Goal: Transaction & Acquisition: Purchase product/service

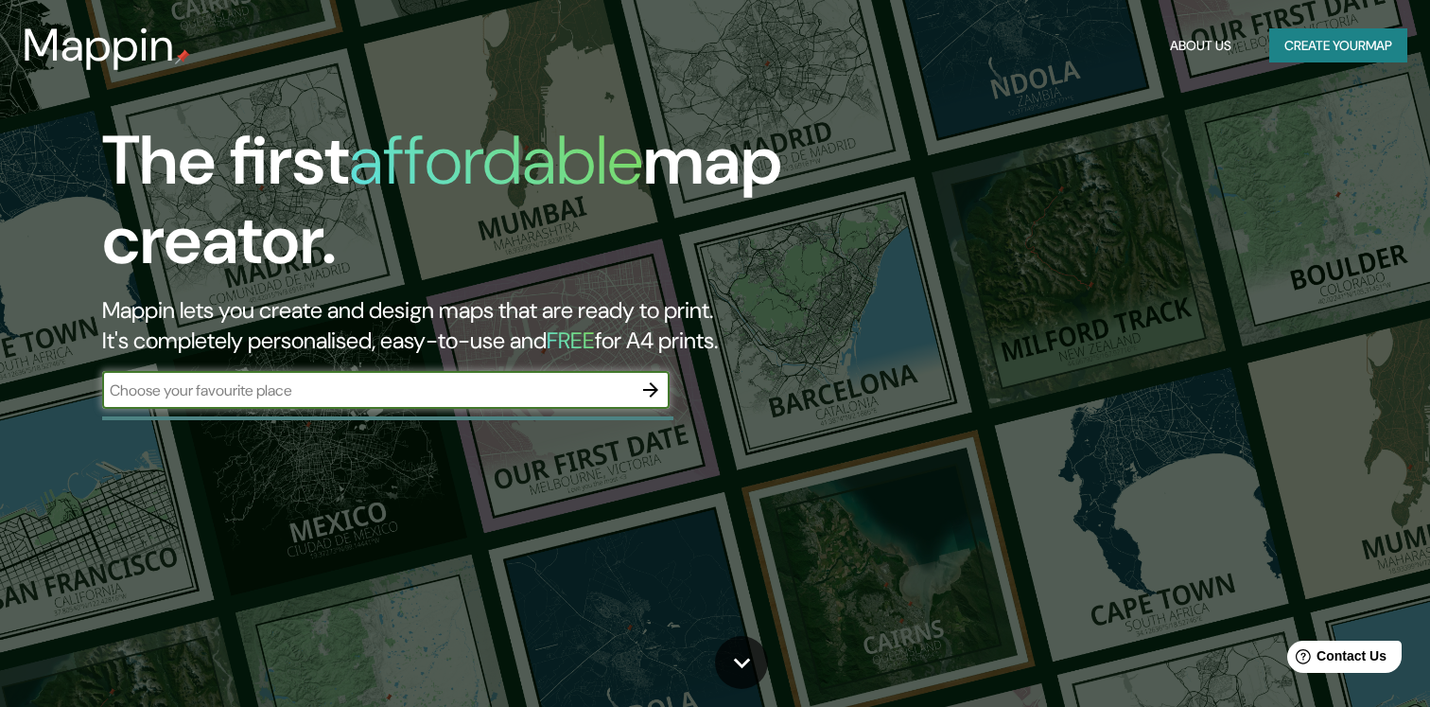
click at [300, 388] on input "text" at bounding box center [367, 390] width 530 height 22
type input "west chester, pa"
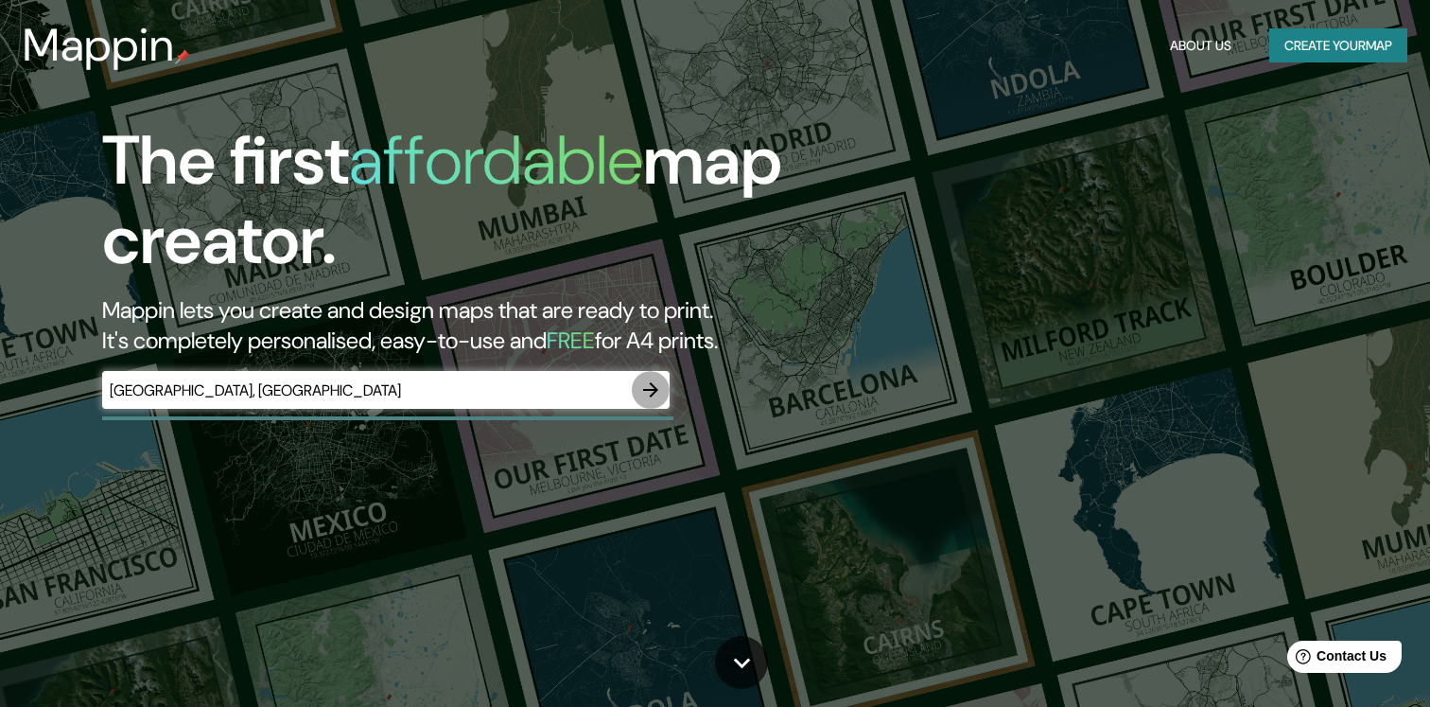
click at [651, 391] on icon "button" at bounding box center [651, 389] width 23 height 23
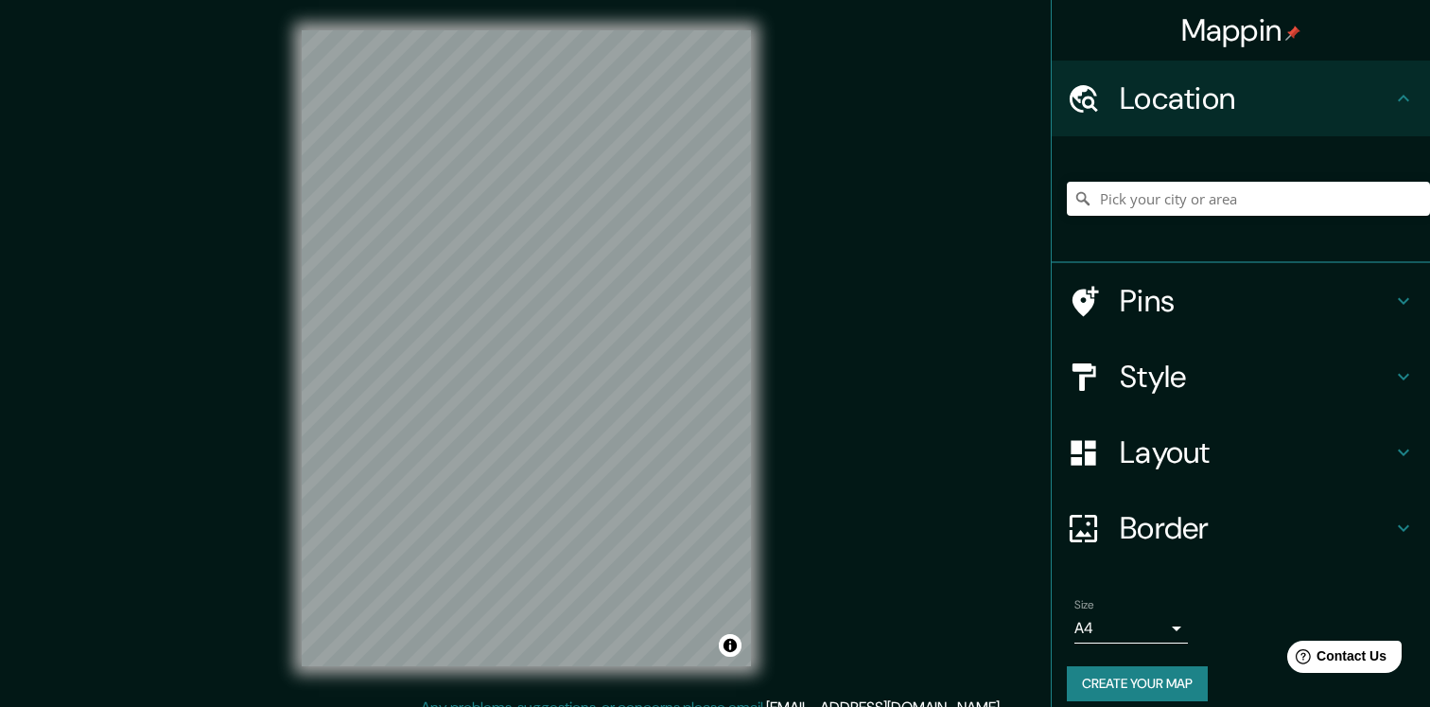
scroll to position [20, 0]
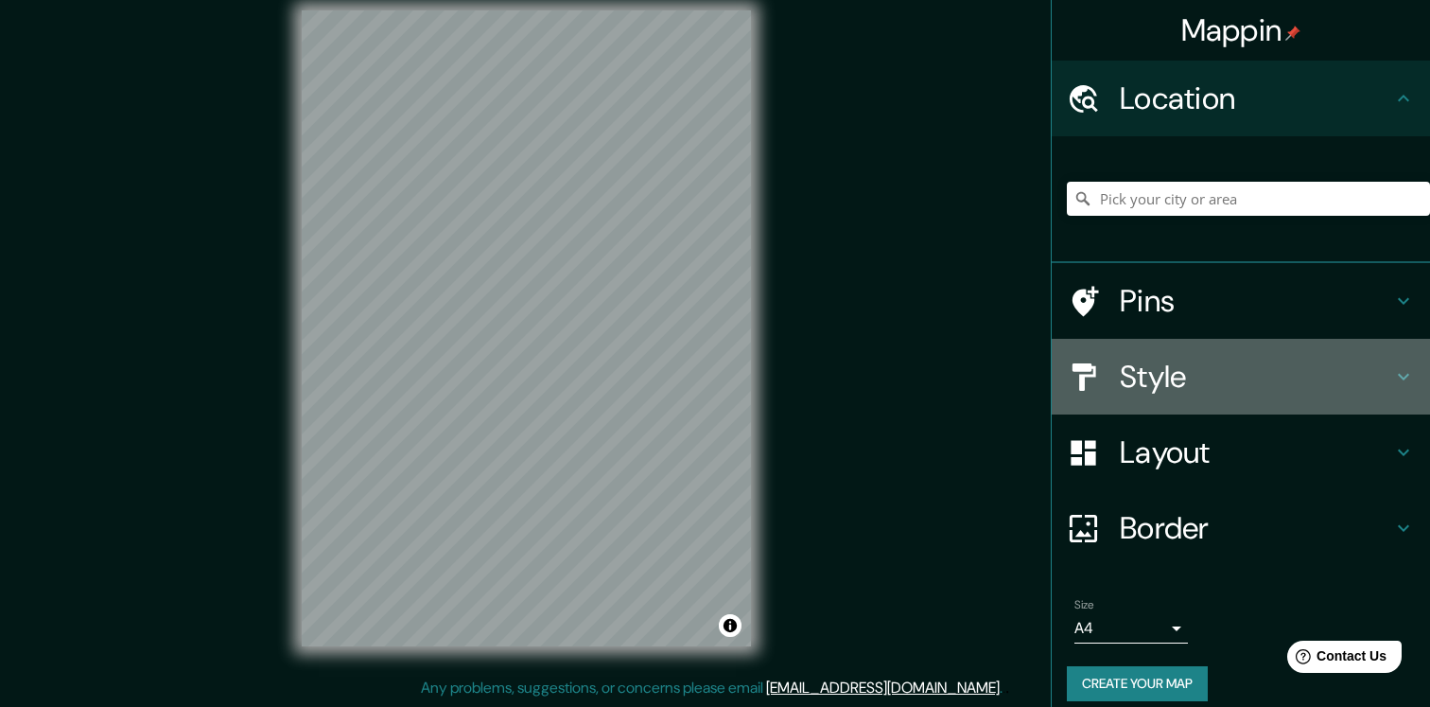
click at [1126, 377] on h4 "Style" at bounding box center [1256, 377] width 272 height 38
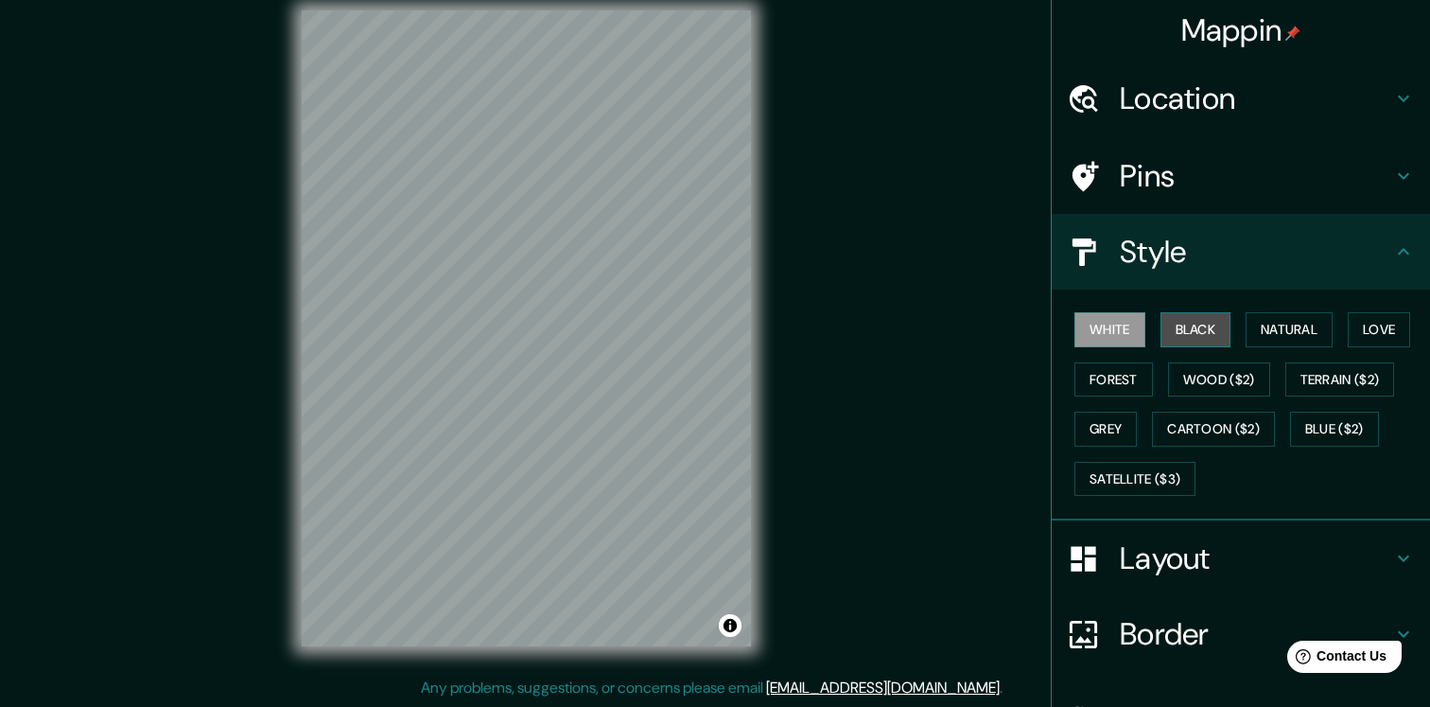
click at [1207, 326] on button "Black" at bounding box center [1196, 329] width 71 height 35
click at [1114, 326] on button "White" at bounding box center [1110, 329] width 71 height 35
click at [864, 470] on div "Mappin Location Pins Style White Black Natural Love Forest Wood ($2) Terrain ($…" at bounding box center [715, 343] width 1430 height 727
click at [1206, 95] on h4 "Location" at bounding box center [1256, 98] width 272 height 38
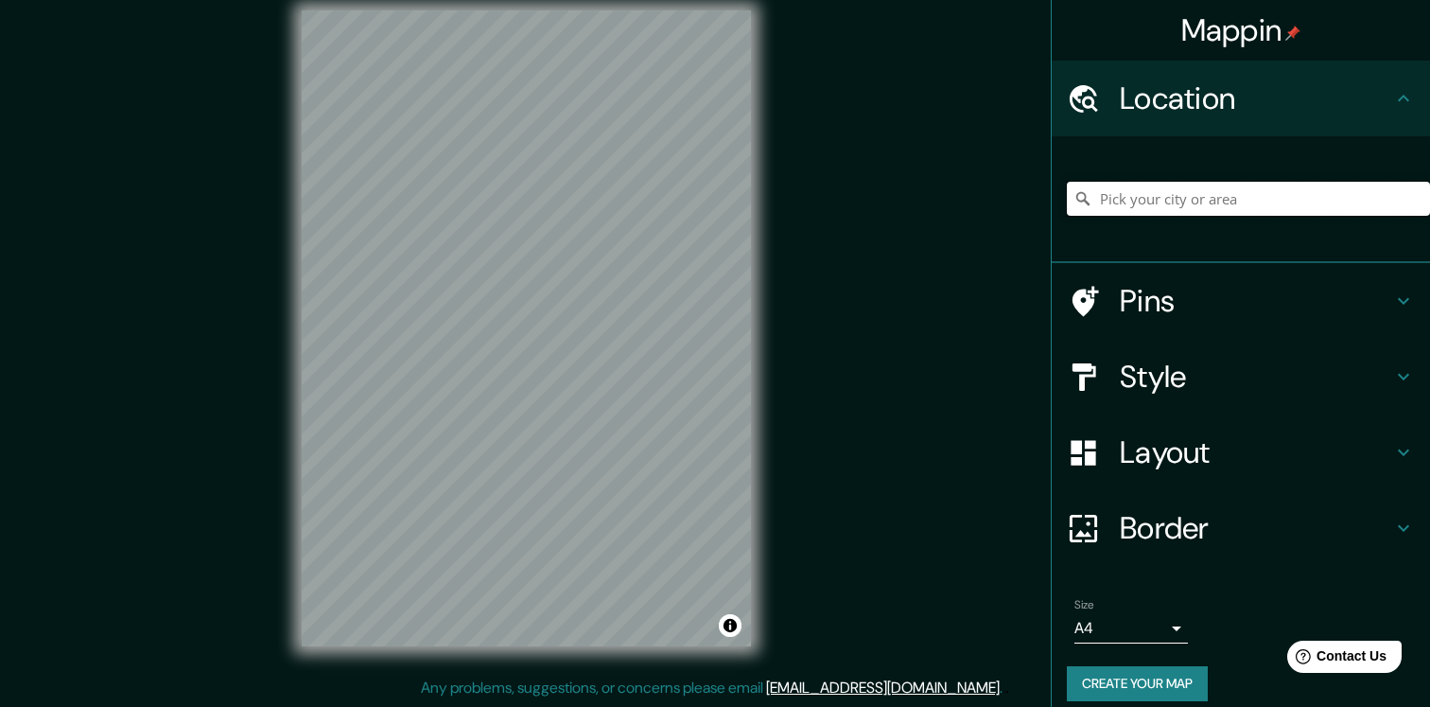
click at [1145, 209] on input "Pick your city or area" at bounding box center [1248, 199] width 363 height 34
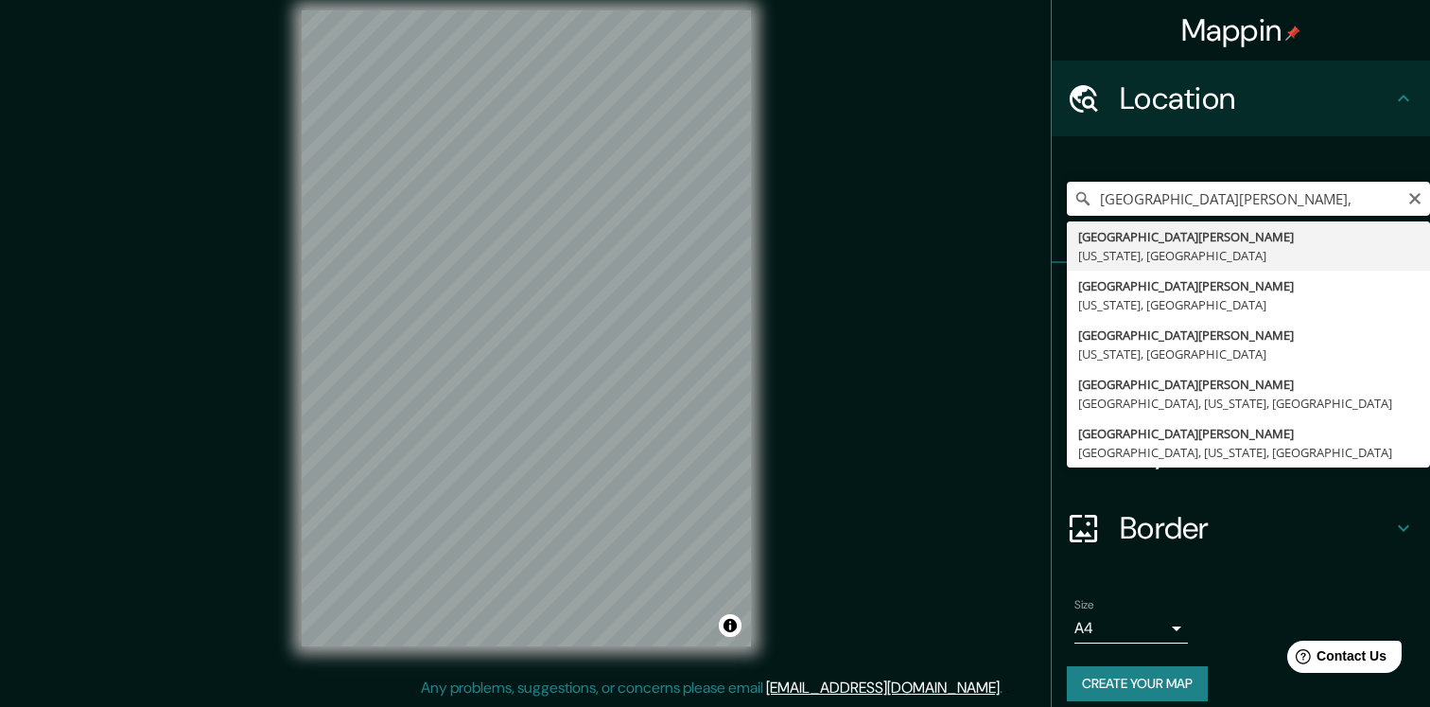
type input "West Chester, Pennsylvania, United States"
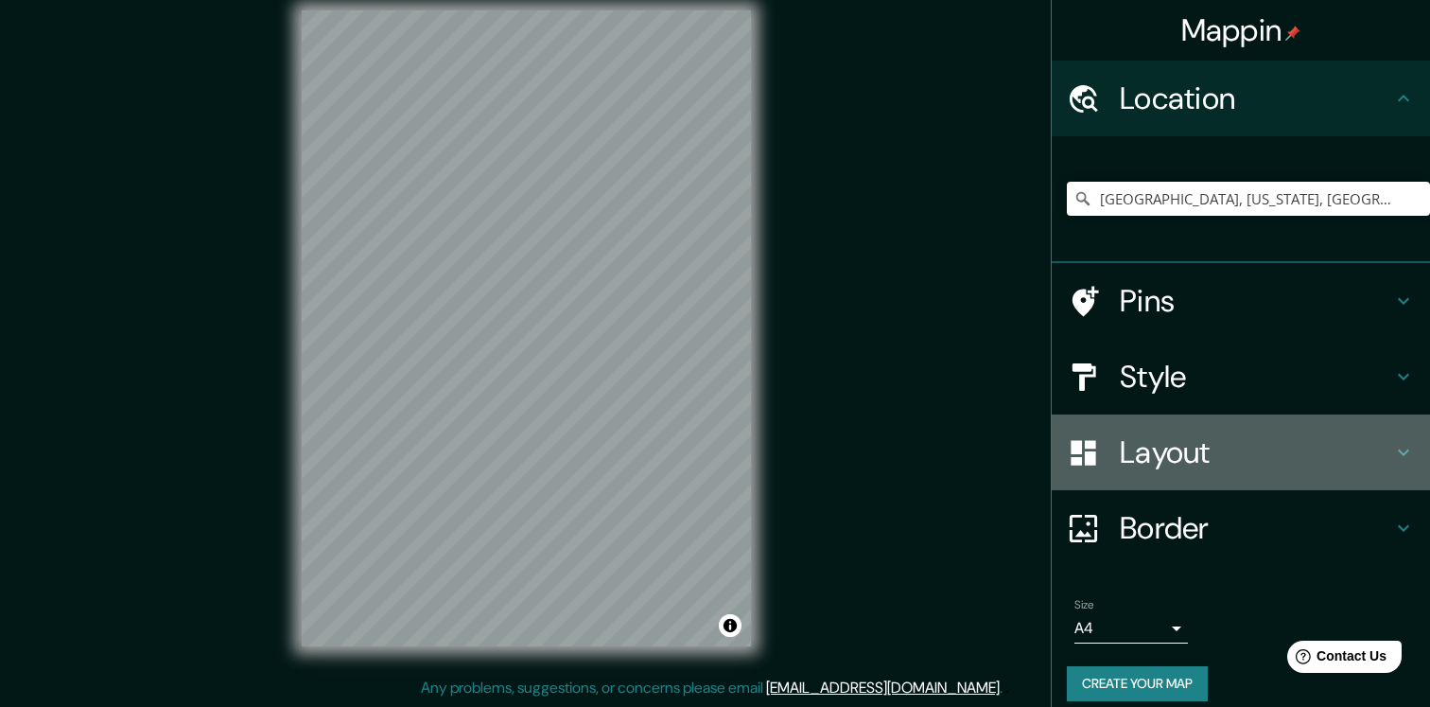
click at [1131, 447] on h4 "Layout" at bounding box center [1256, 452] width 272 height 38
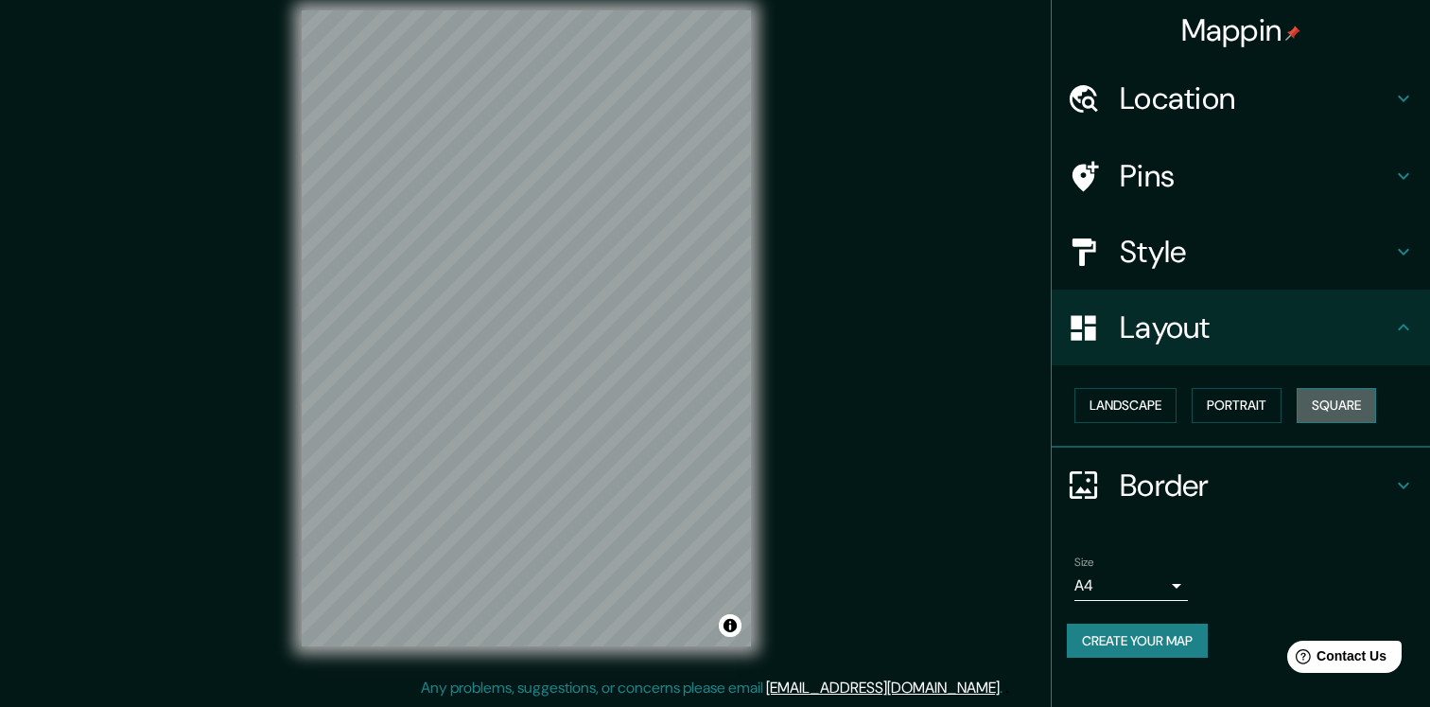
click at [1322, 403] on button "Square" at bounding box center [1336, 405] width 79 height 35
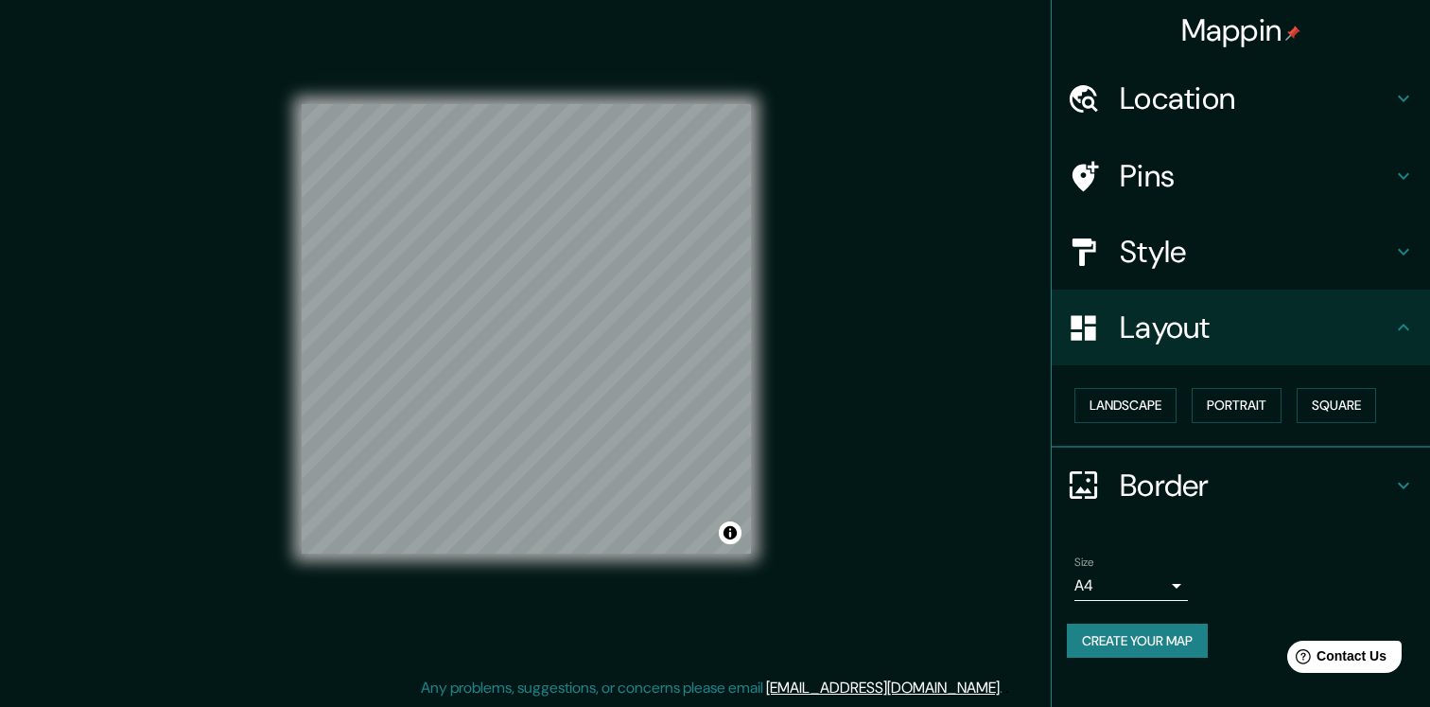
click at [1185, 481] on h4 "Border" at bounding box center [1256, 485] width 272 height 38
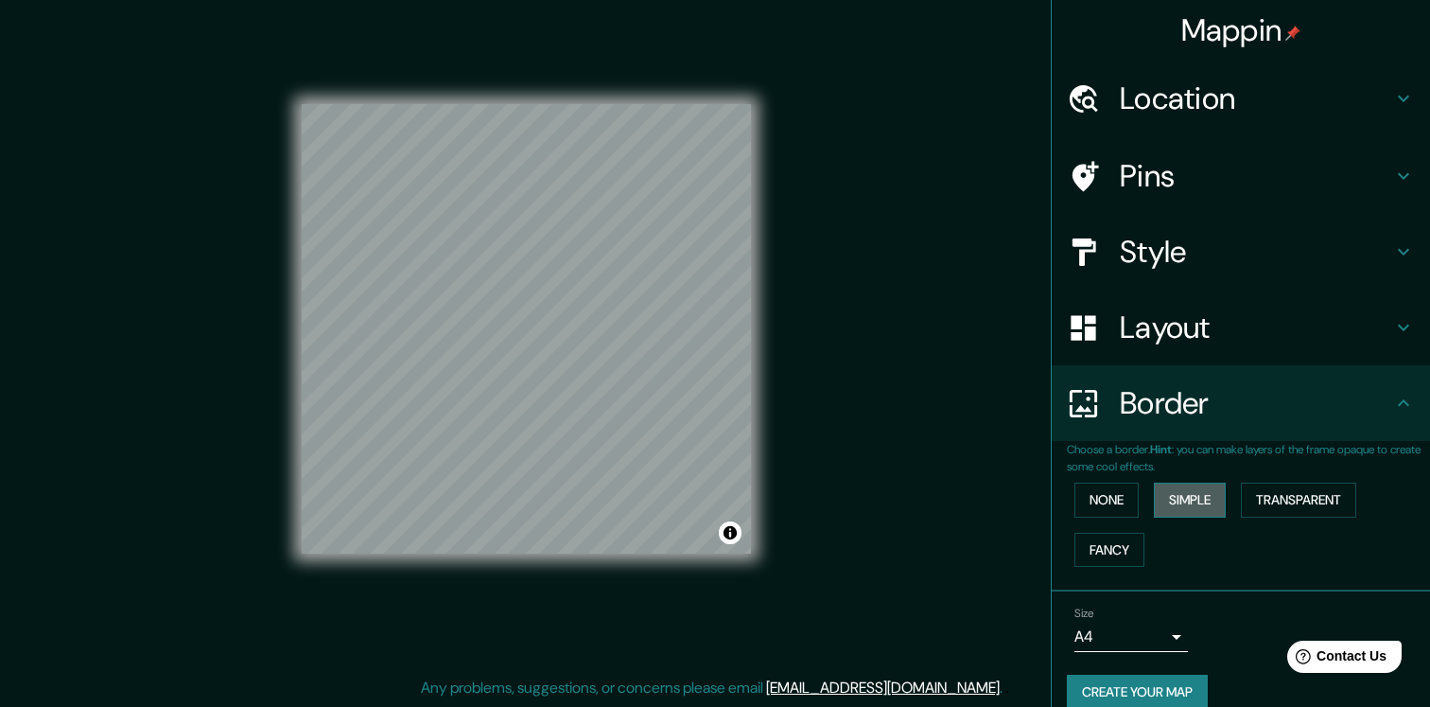
click at [1205, 497] on button "Simple" at bounding box center [1190, 499] width 72 height 35
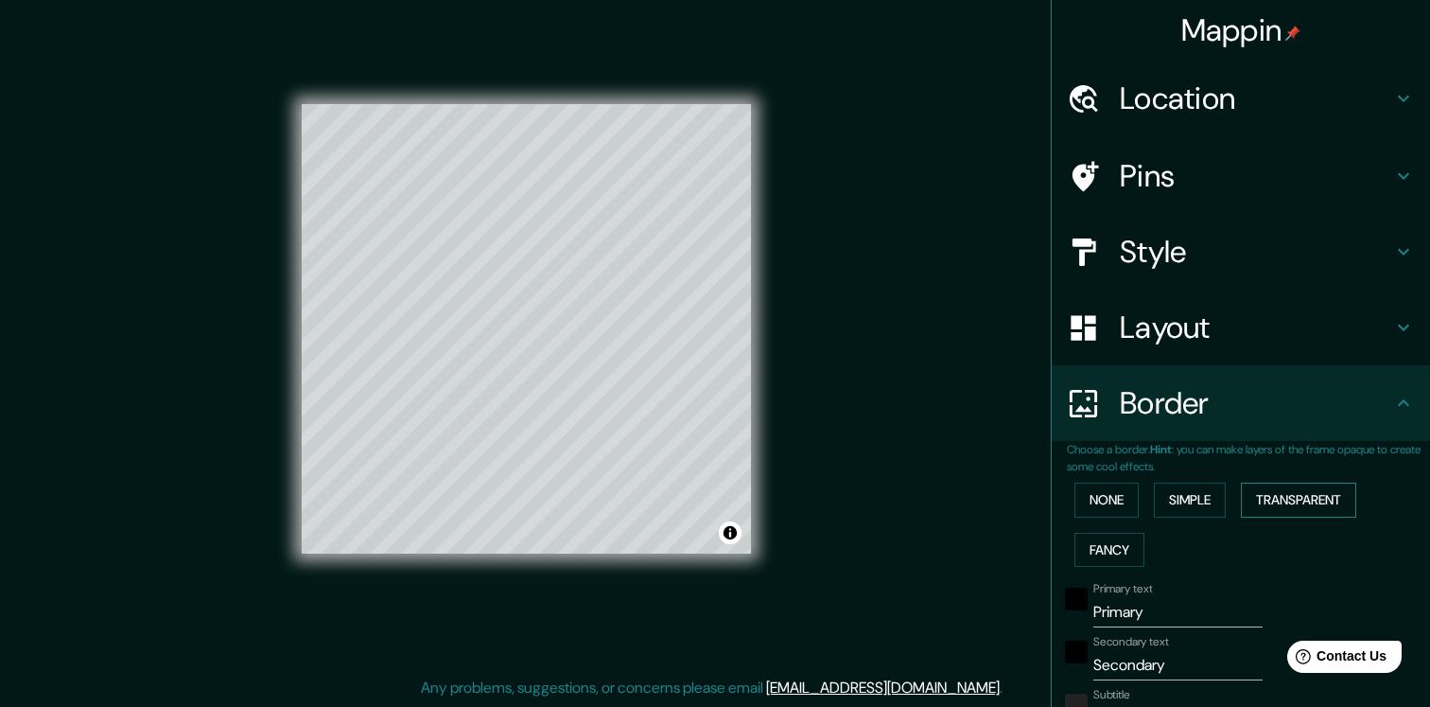
click at [1307, 502] on button "Transparent" at bounding box center [1298, 499] width 115 height 35
click at [1143, 535] on button "Fancy" at bounding box center [1110, 550] width 70 height 35
click at [1201, 501] on button "Simple" at bounding box center [1190, 499] width 72 height 35
click at [1133, 249] on h4 "Style" at bounding box center [1256, 252] width 272 height 38
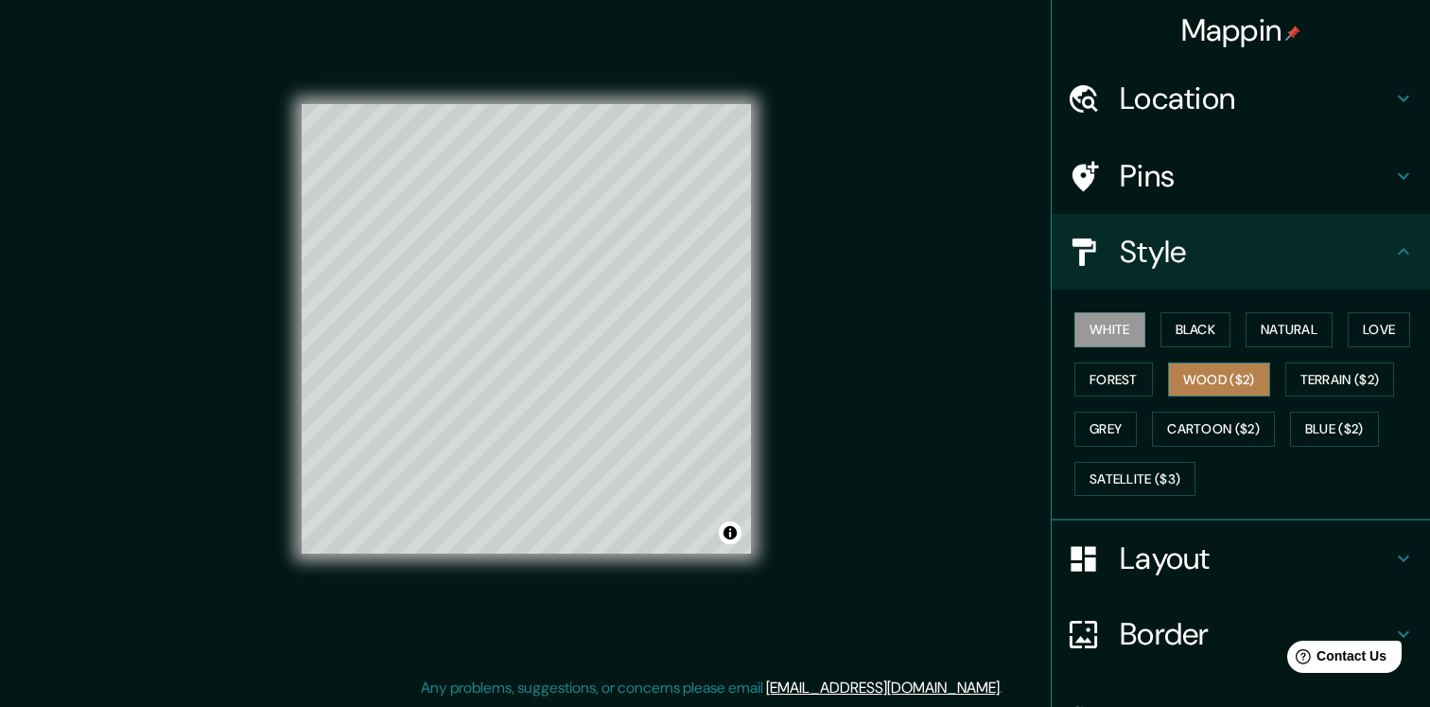
click at [1218, 383] on button "Wood ($2)" at bounding box center [1219, 379] width 102 height 35
click at [1113, 334] on button "White" at bounding box center [1110, 329] width 71 height 35
click at [1206, 331] on button "Black" at bounding box center [1196, 329] width 71 height 35
click at [1131, 556] on h4 "Layout" at bounding box center [1256, 558] width 272 height 38
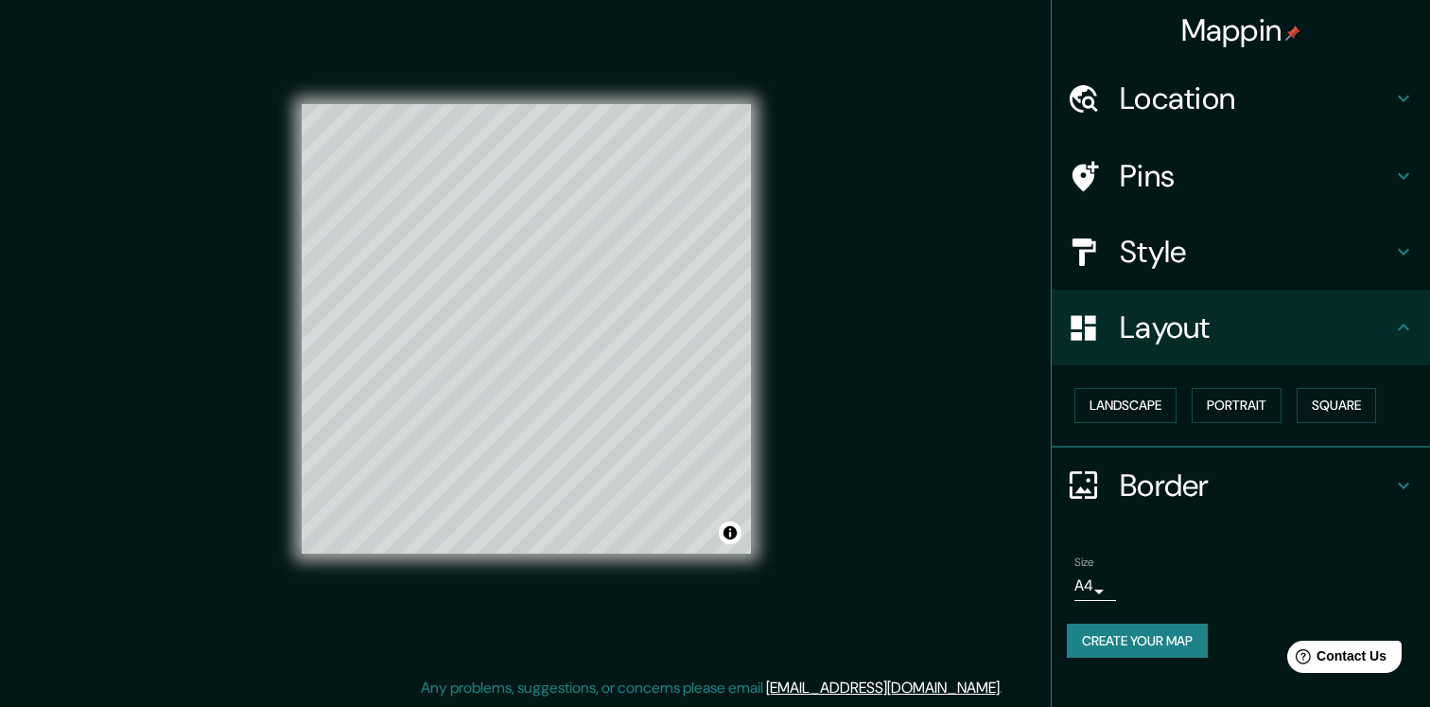
scroll to position [0, 0]
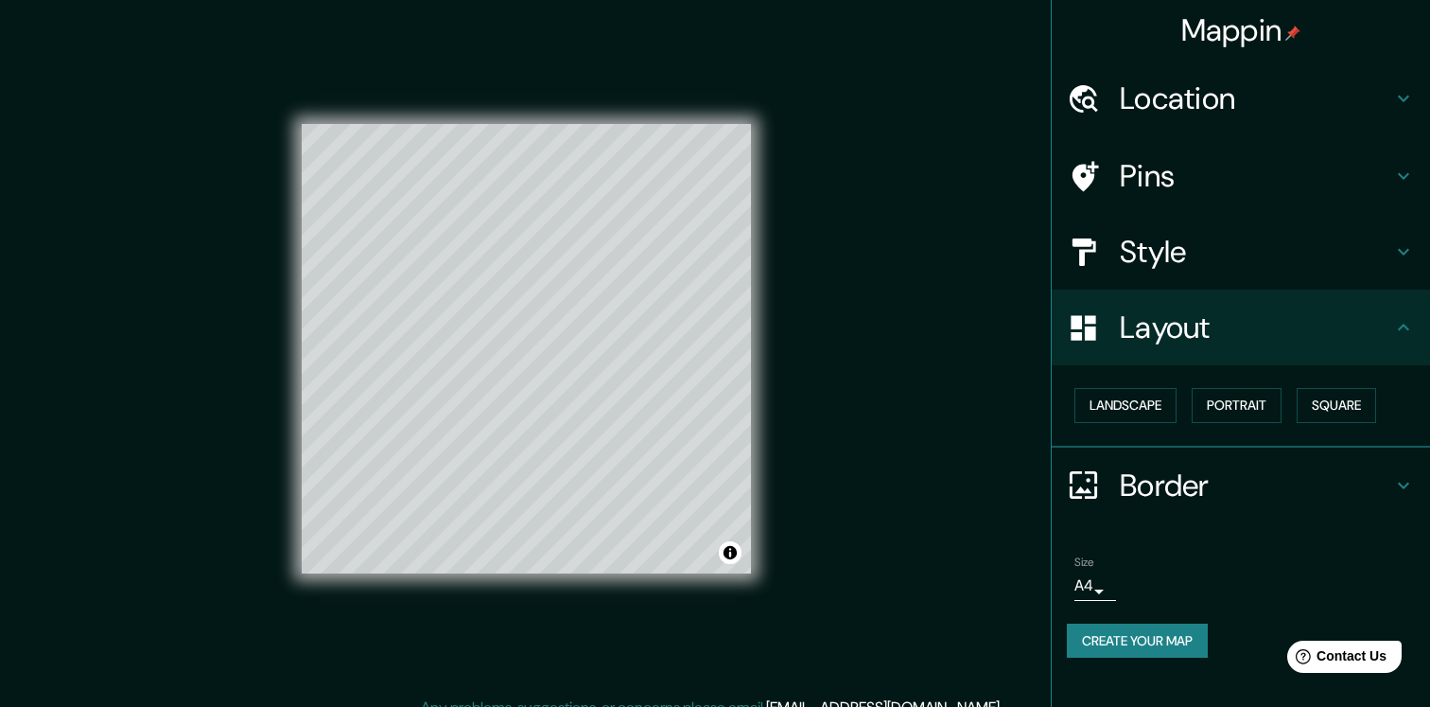
click at [1129, 643] on button "Create your map" at bounding box center [1137, 640] width 141 height 35
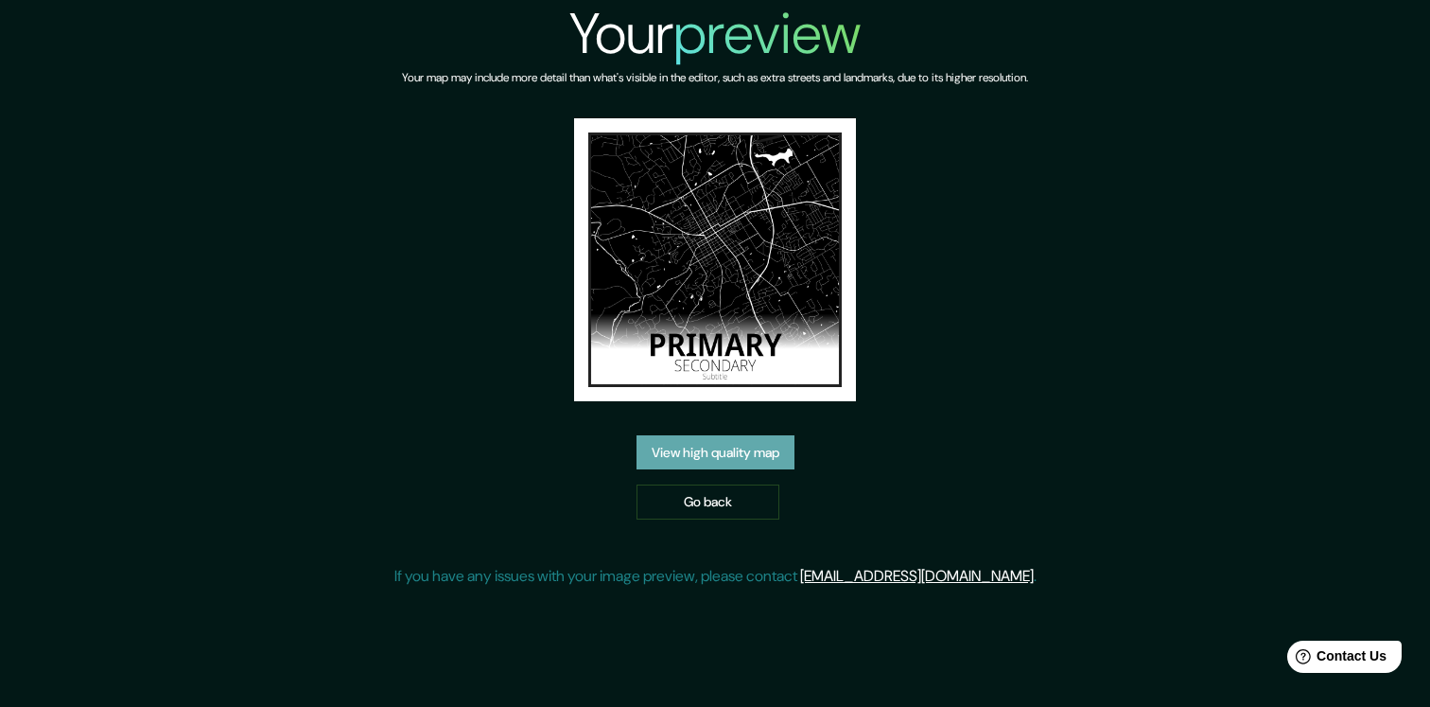
click at [730, 450] on link "View high quality map" at bounding box center [716, 452] width 158 height 35
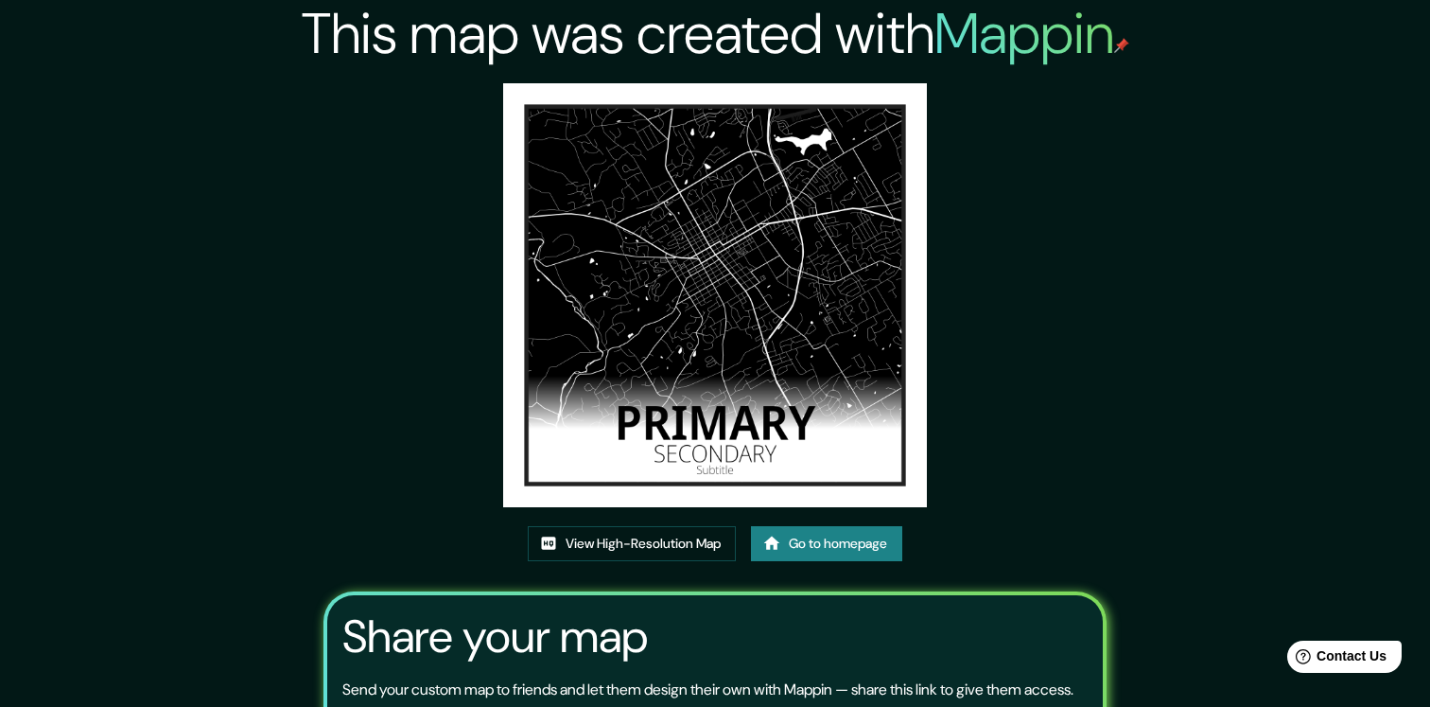
click at [720, 427] on img at bounding box center [715, 295] width 424 height 424
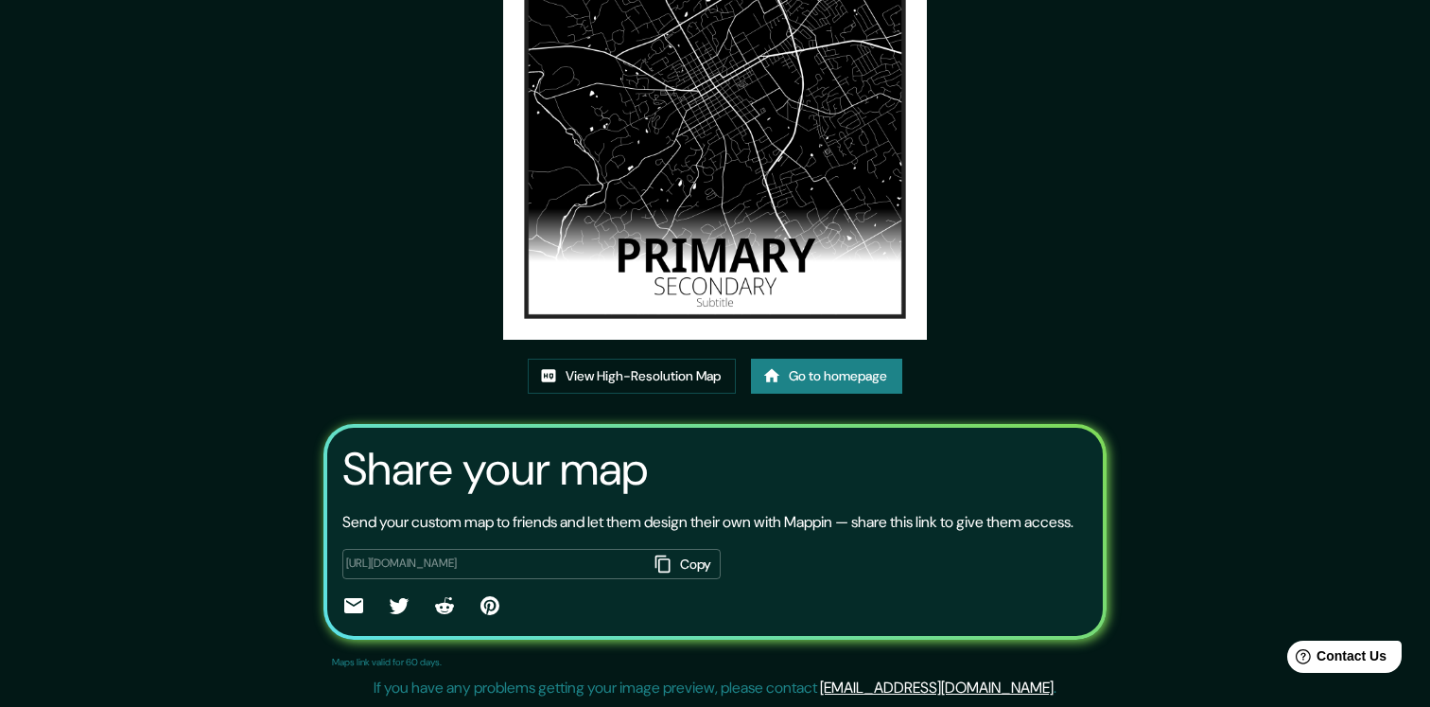
scroll to position [190, 0]
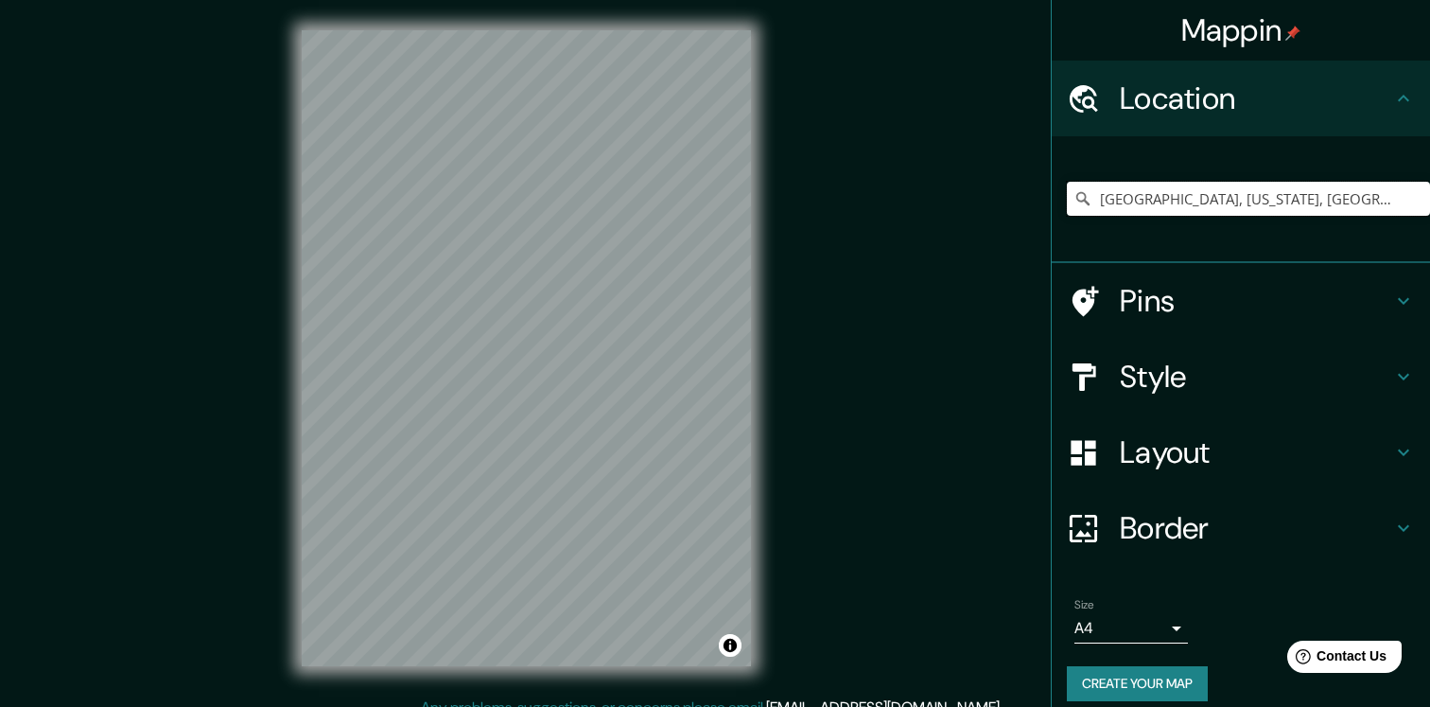
click at [1173, 203] on input "[GEOGRAPHIC_DATA], [US_STATE], [GEOGRAPHIC_DATA]" at bounding box center [1248, 199] width 363 height 34
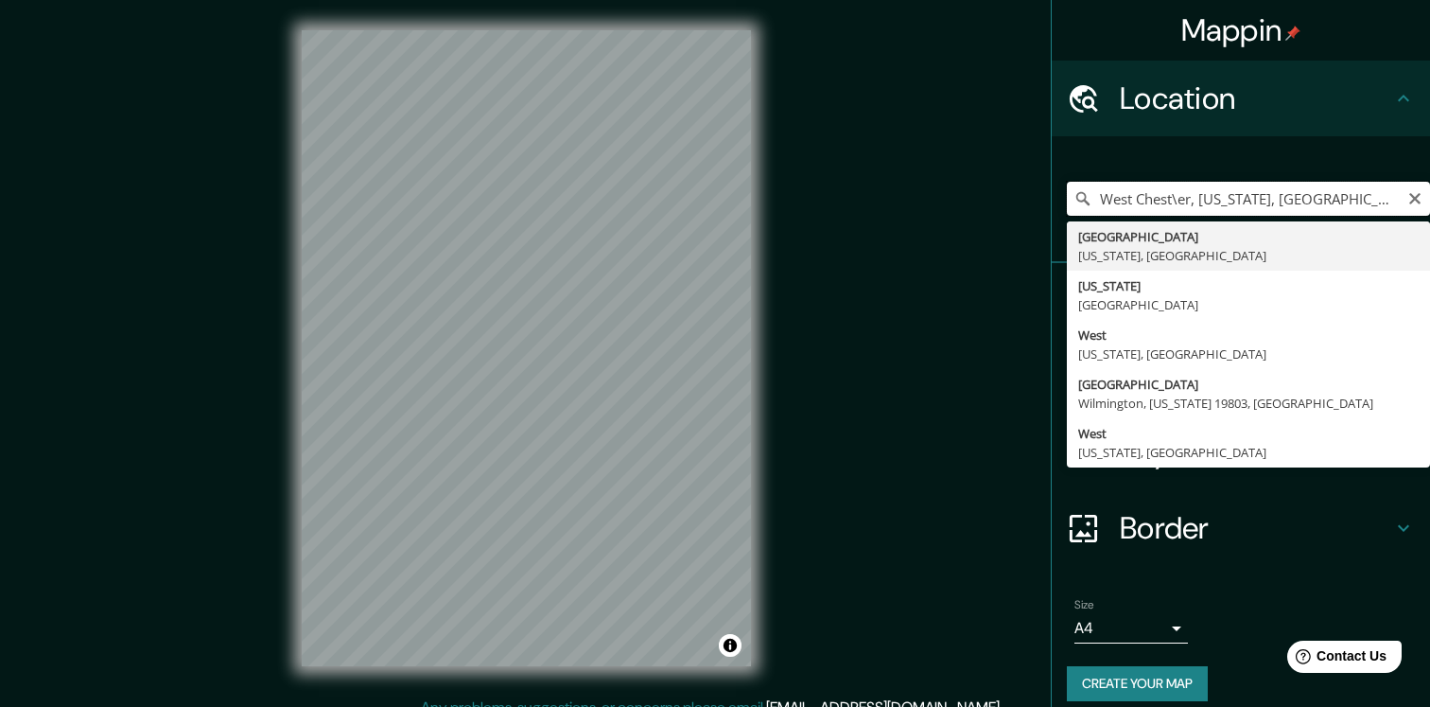
type input "[GEOGRAPHIC_DATA], [US_STATE], [GEOGRAPHIC_DATA]"
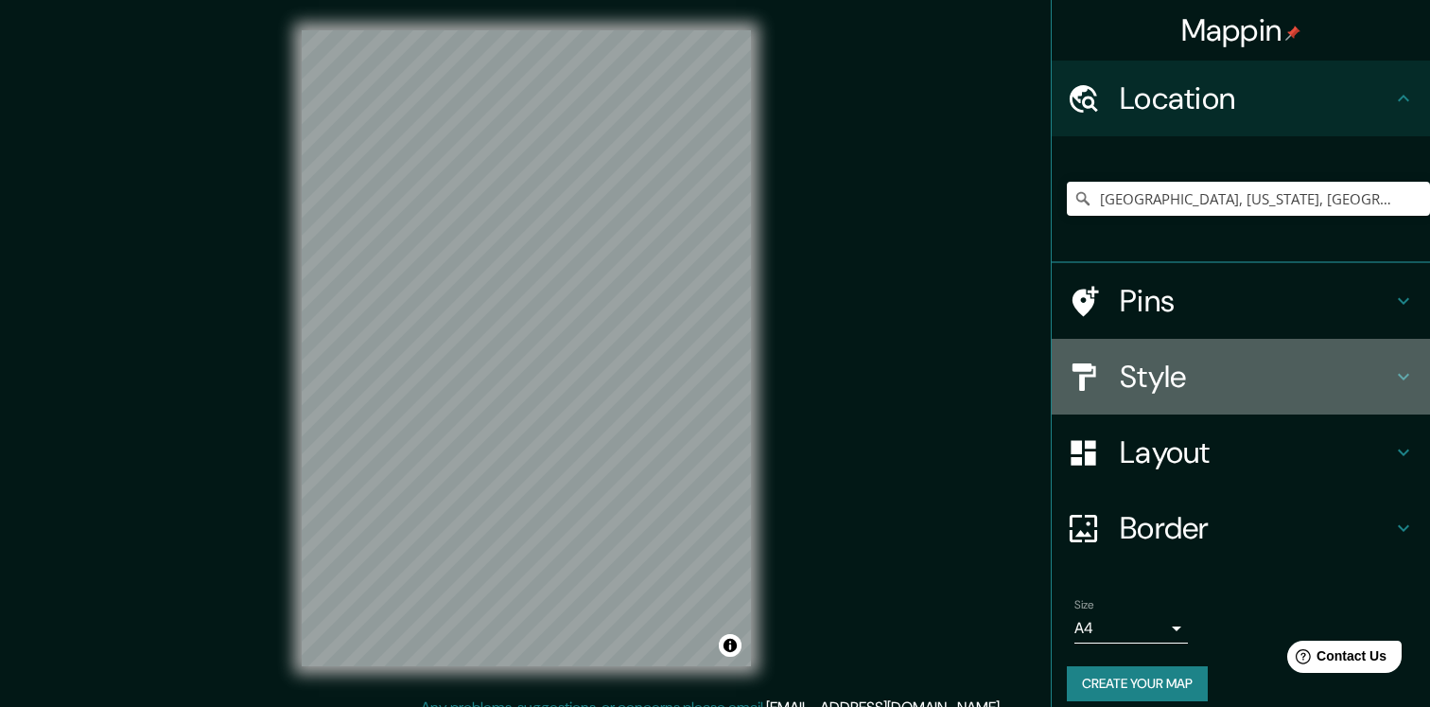
click at [1162, 375] on h4 "Style" at bounding box center [1256, 377] width 272 height 38
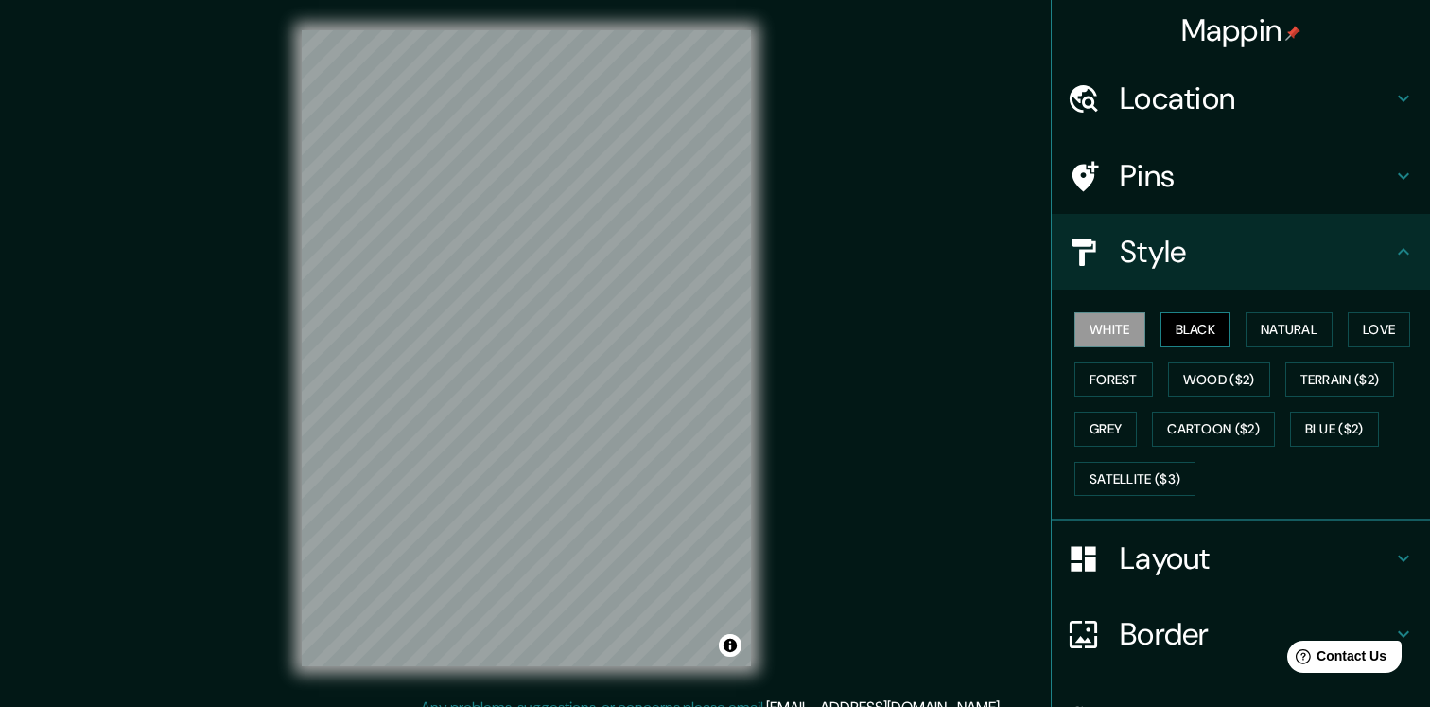
click at [1196, 332] on button "Black" at bounding box center [1196, 329] width 71 height 35
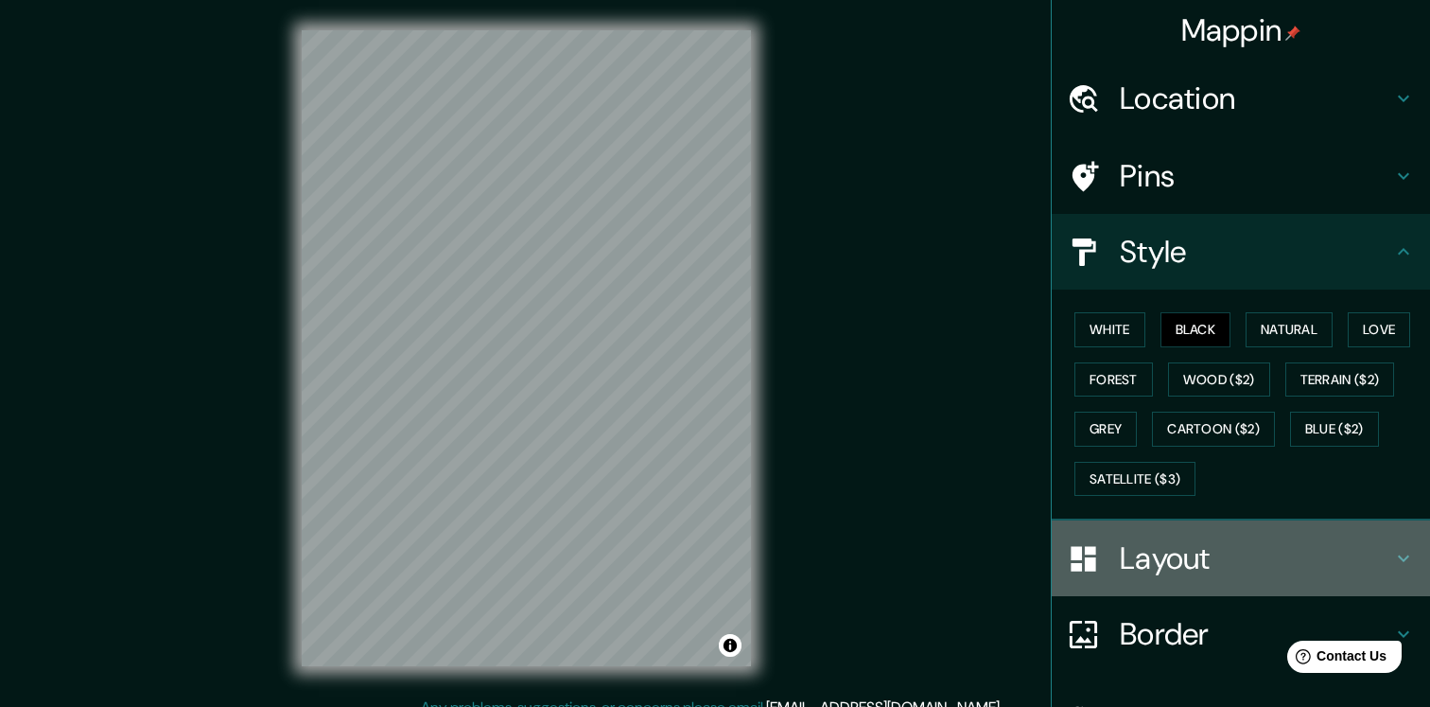
click at [1135, 559] on h4 "Layout" at bounding box center [1256, 558] width 272 height 38
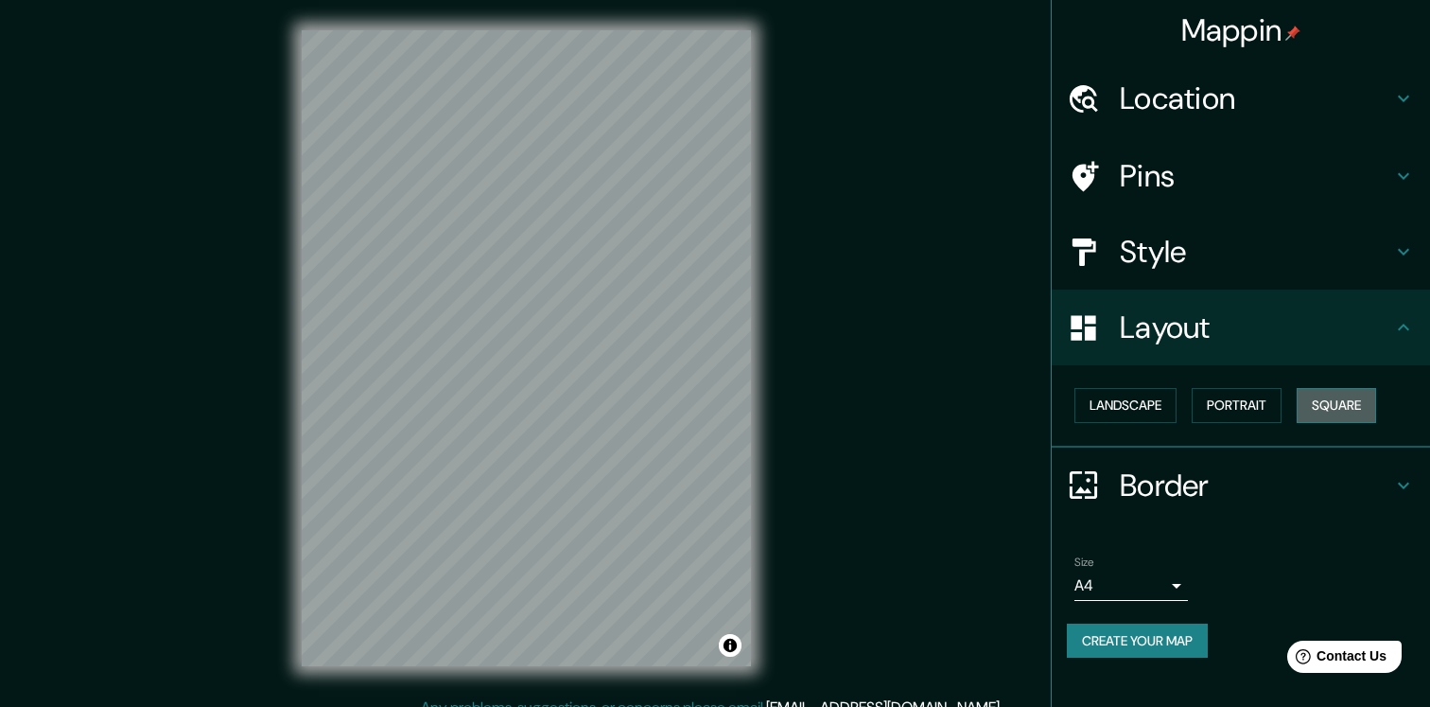
click at [1323, 399] on button "Square" at bounding box center [1336, 405] width 79 height 35
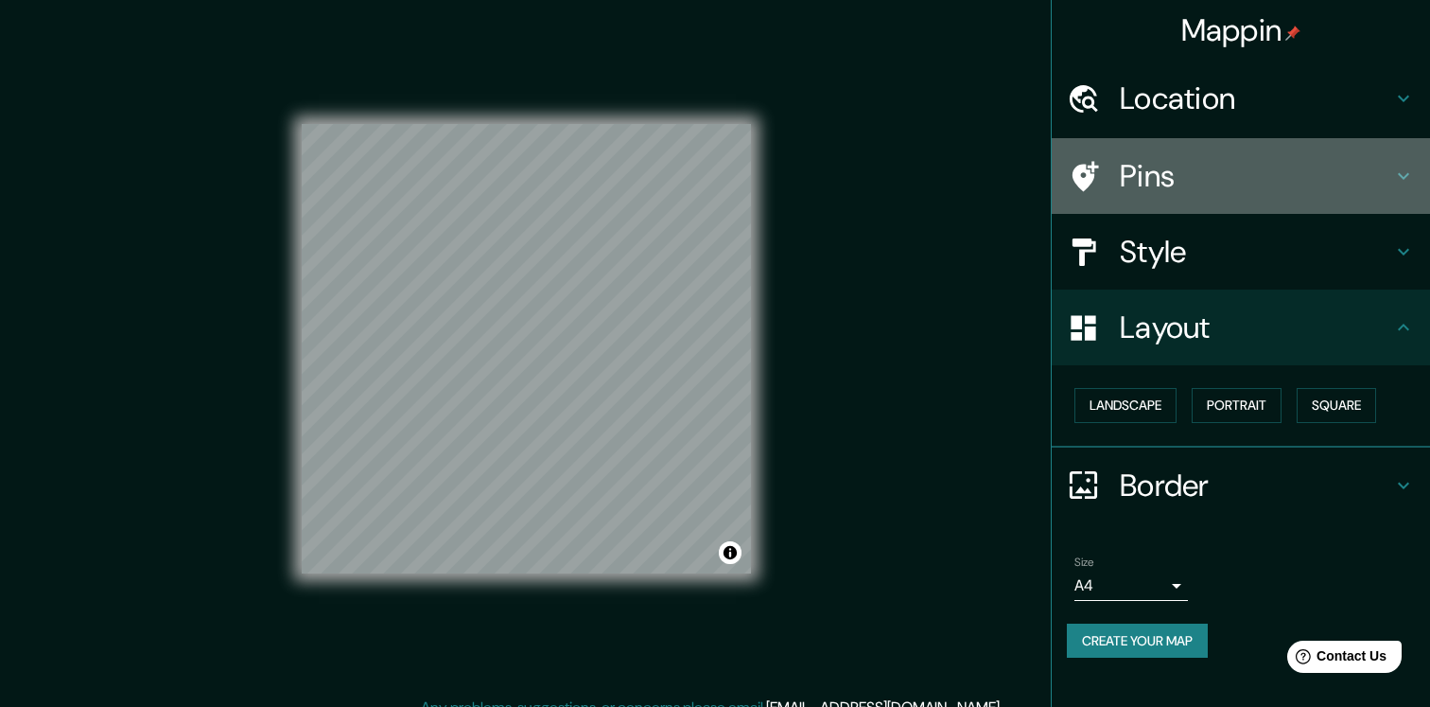
click at [1145, 175] on h4 "Pins" at bounding box center [1256, 176] width 272 height 38
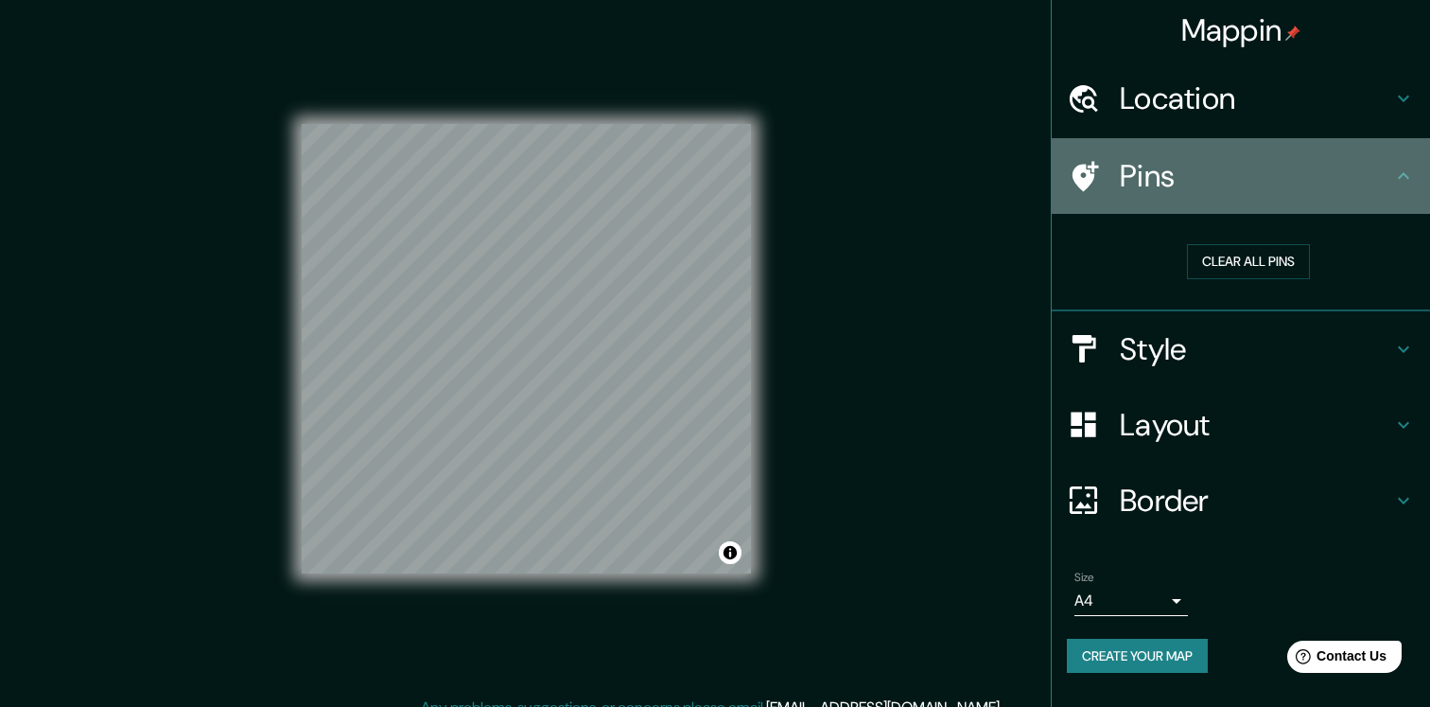
click at [1166, 184] on h4 "Pins" at bounding box center [1256, 176] width 272 height 38
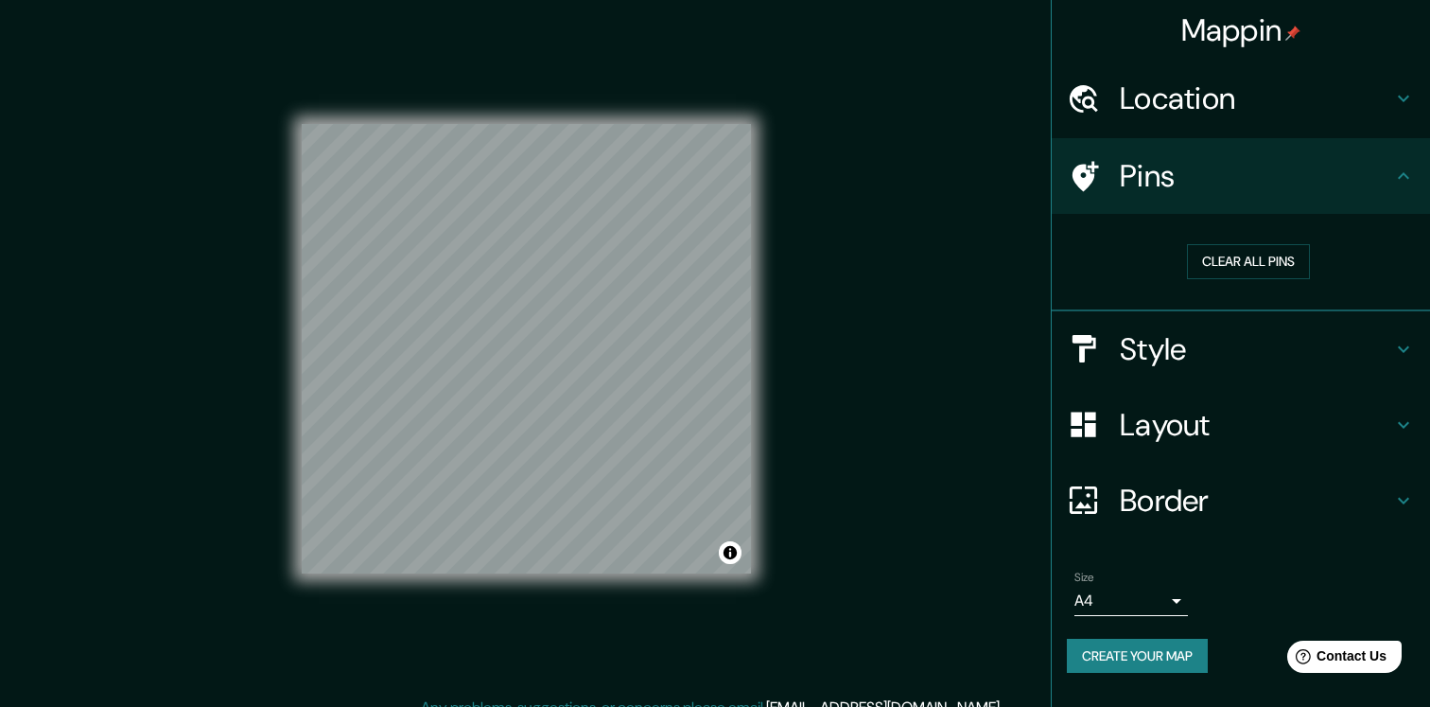
click at [1169, 102] on h4 "Location" at bounding box center [1256, 98] width 272 height 38
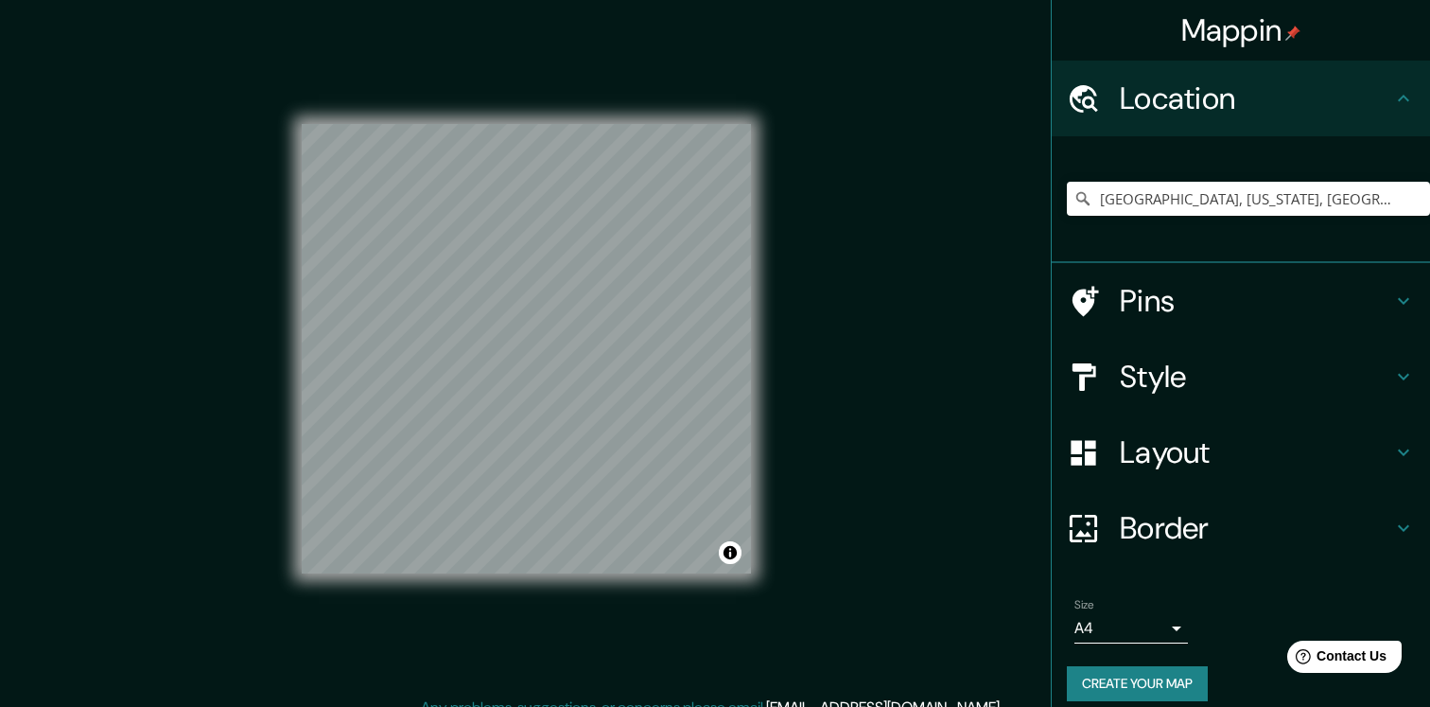
click at [1166, 385] on h4 "Style" at bounding box center [1256, 377] width 272 height 38
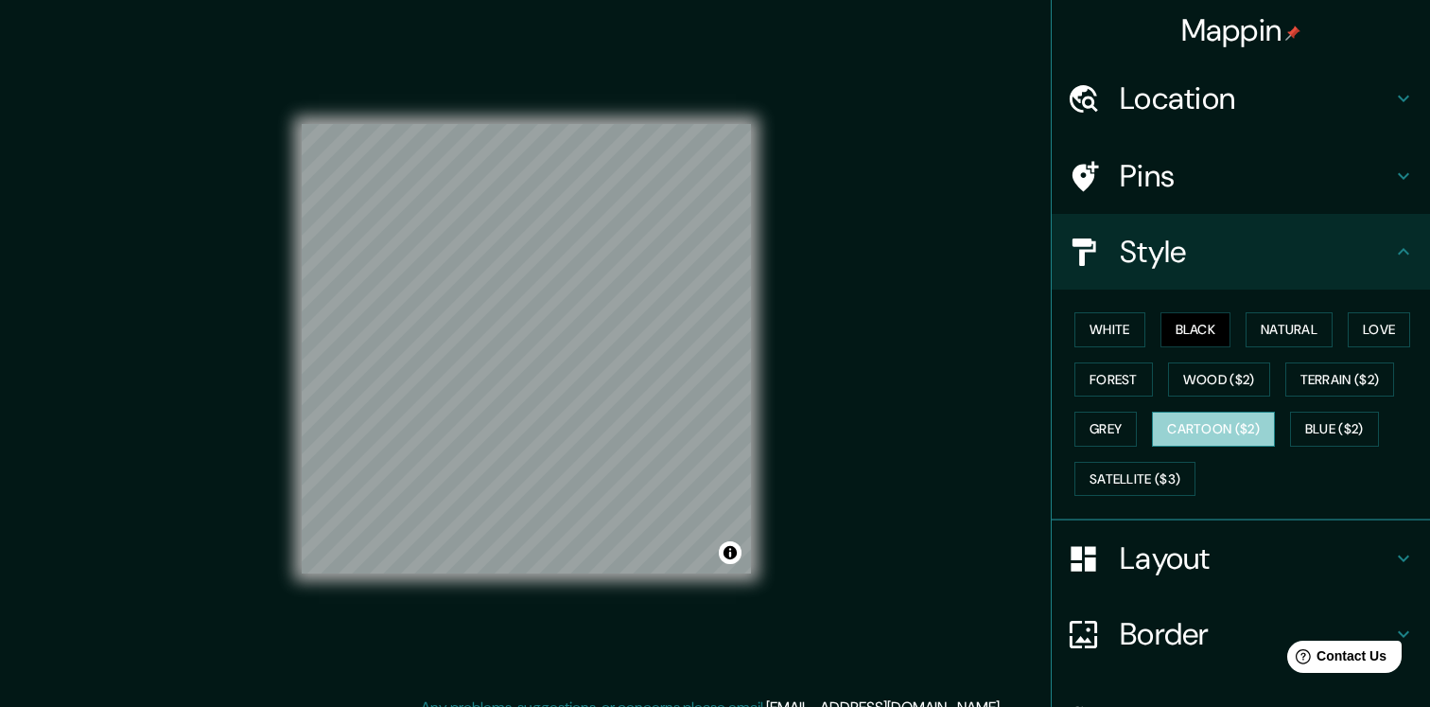
click at [1205, 433] on button "Cartoon ($2)" at bounding box center [1213, 429] width 123 height 35
click at [1338, 383] on button "Terrain ($2)" at bounding box center [1341, 379] width 110 height 35
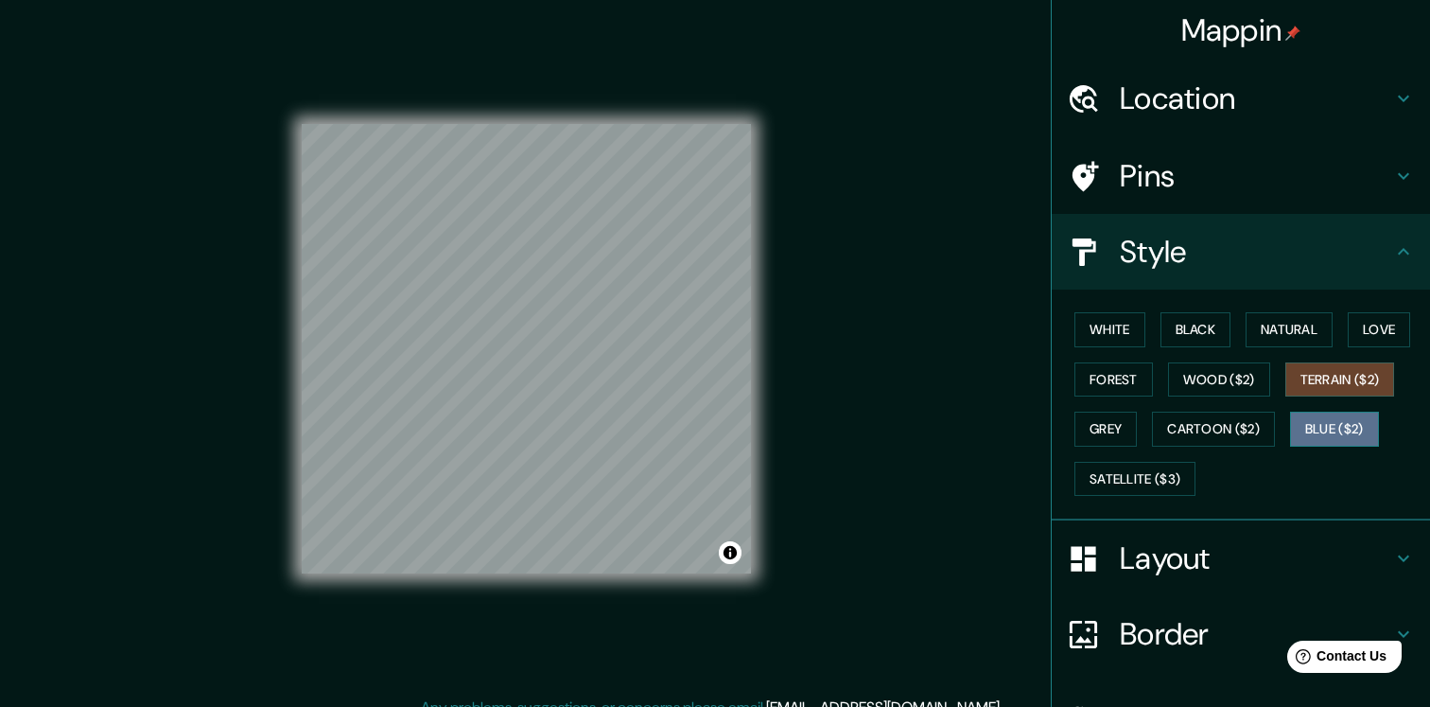
click at [1318, 429] on button "Blue ($2)" at bounding box center [1334, 429] width 89 height 35
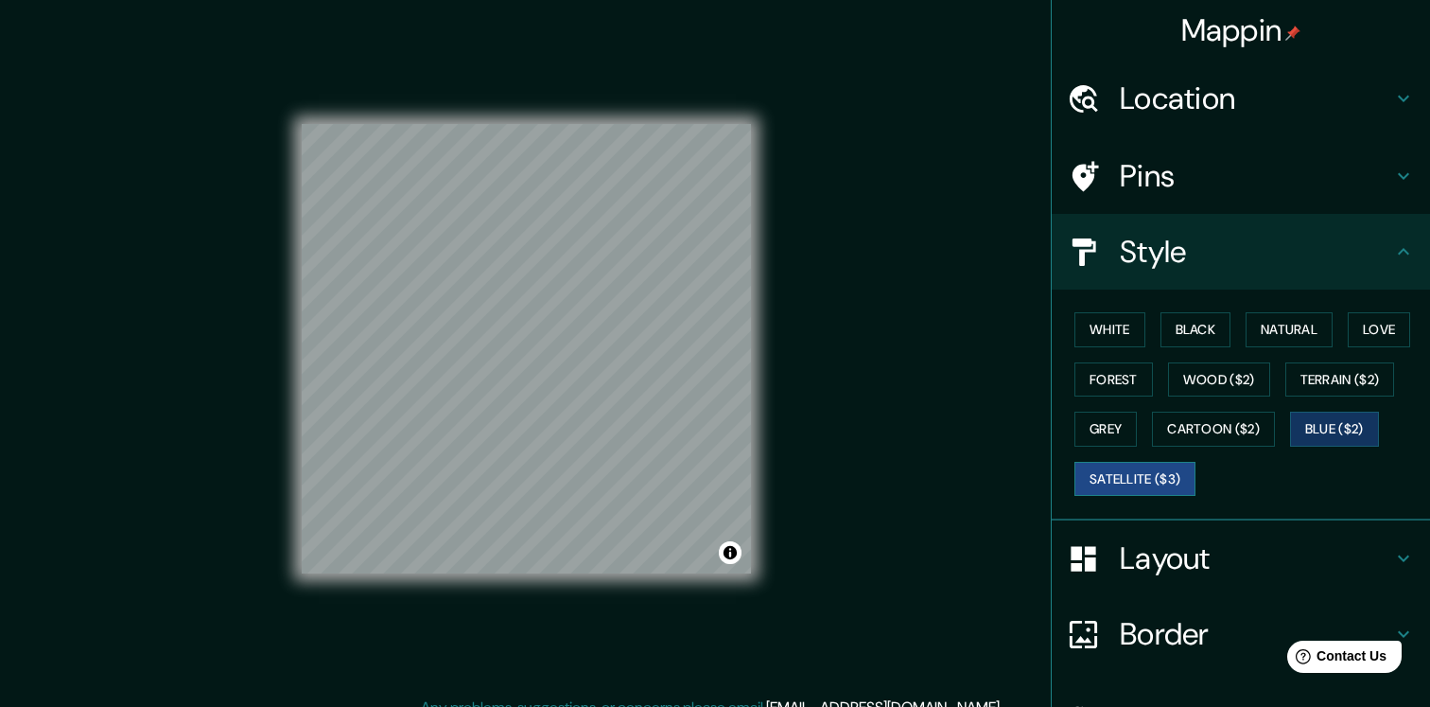
click at [1115, 483] on button "Satellite ($3)" at bounding box center [1135, 479] width 121 height 35
click at [1113, 381] on button "Forest" at bounding box center [1114, 379] width 79 height 35
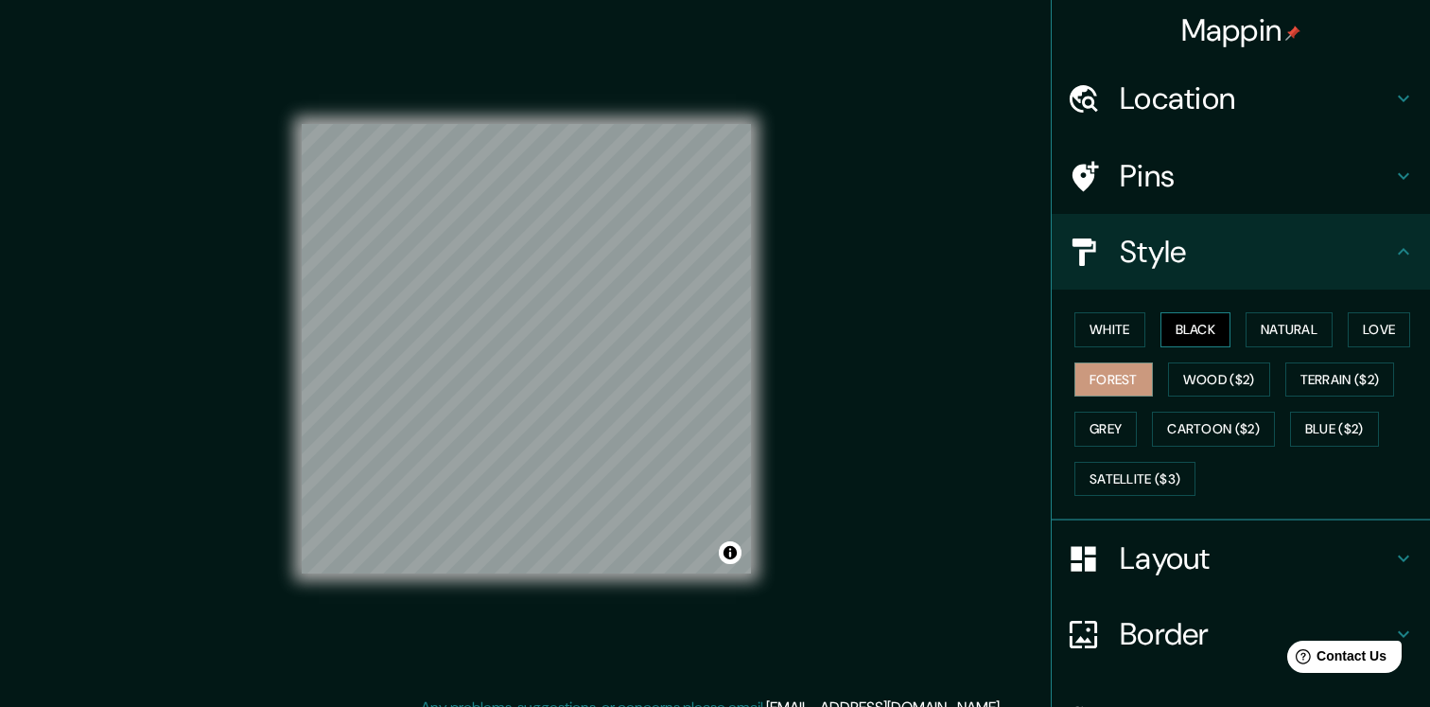
click at [1184, 318] on button "Black" at bounding box center [1196, 329] width 71 height 35
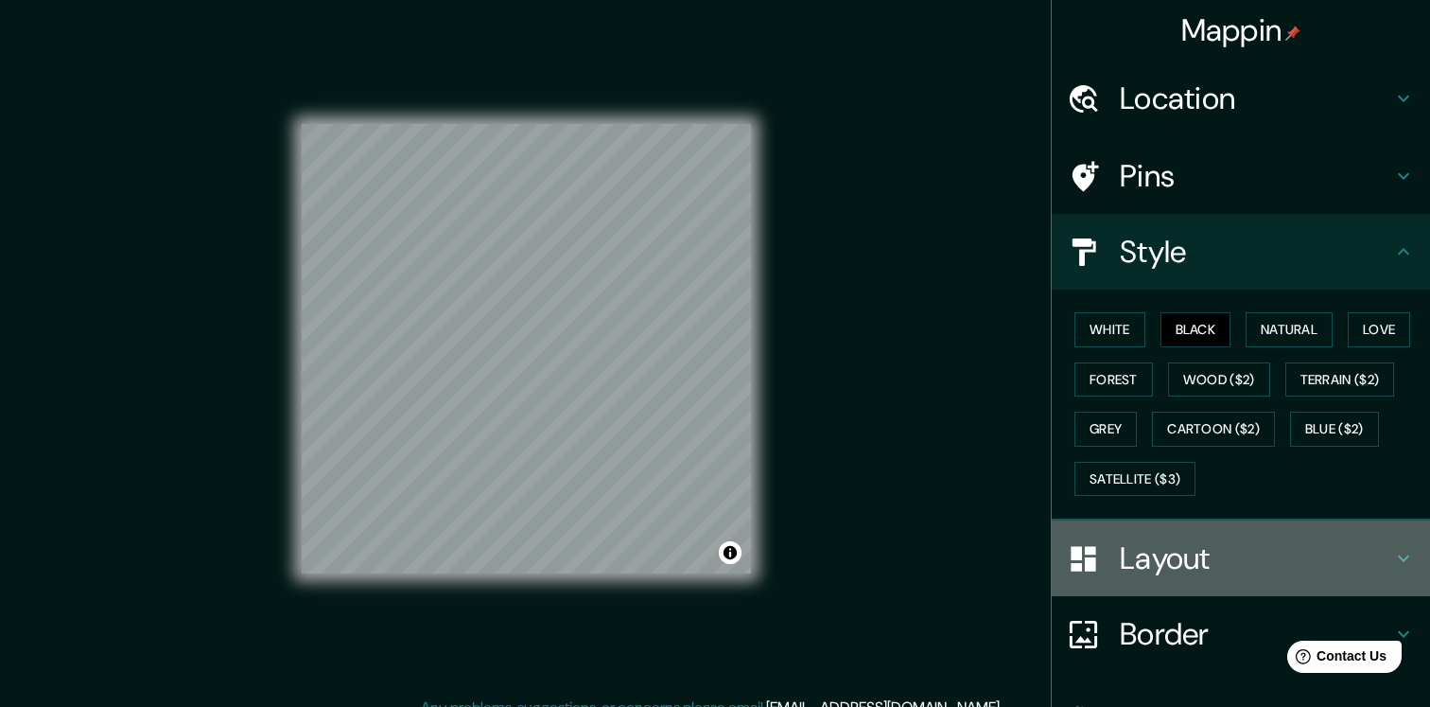
click at [1180, 569] on h4 "Layout" at bounding box center [1256, 558] width 272 height 38
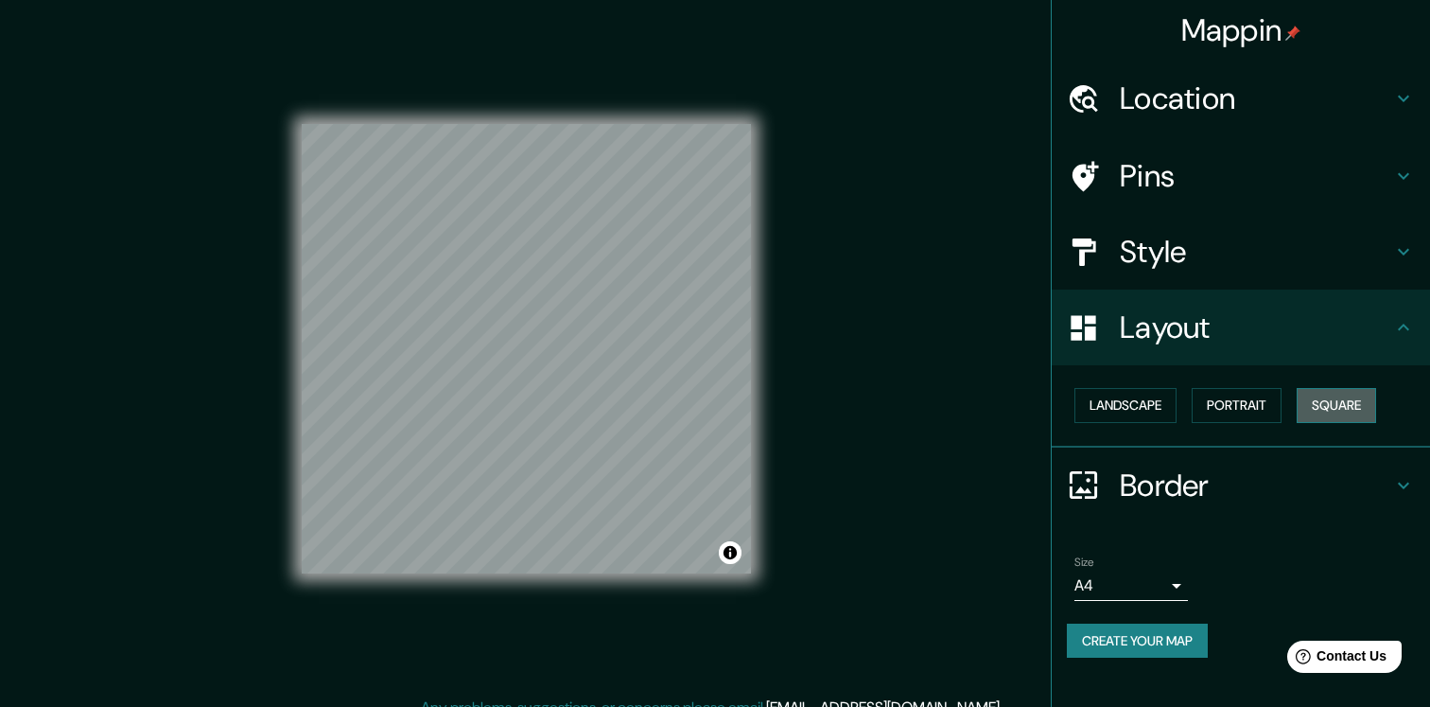
click at [1341, 402] on button "Square" at bounding box center [1336, 405] width 79 height 35
click at [1154, 488] on h4 "Border" at bounding box center [1256, 485] width 272 height 38
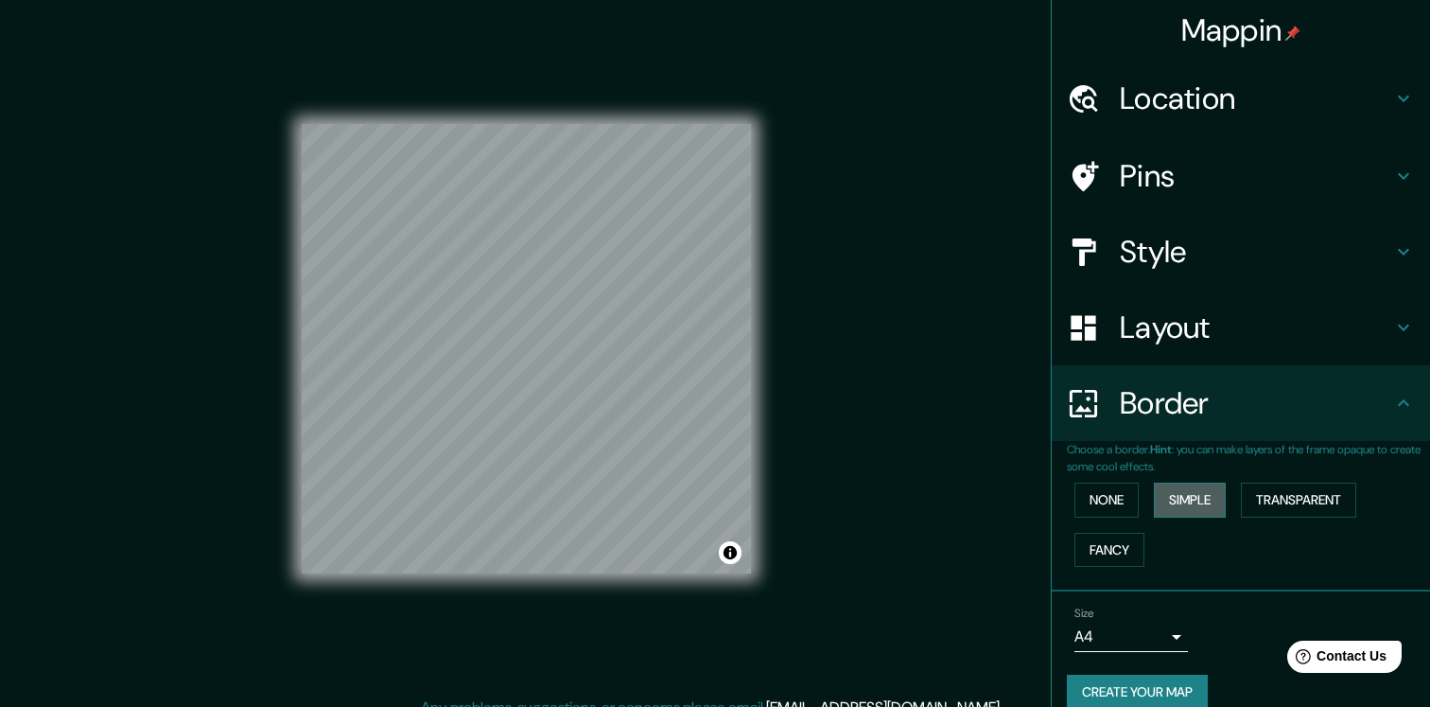
click at [1192, 502] on button "Simple" at bounding box center [1190, 499] width 72 height 35
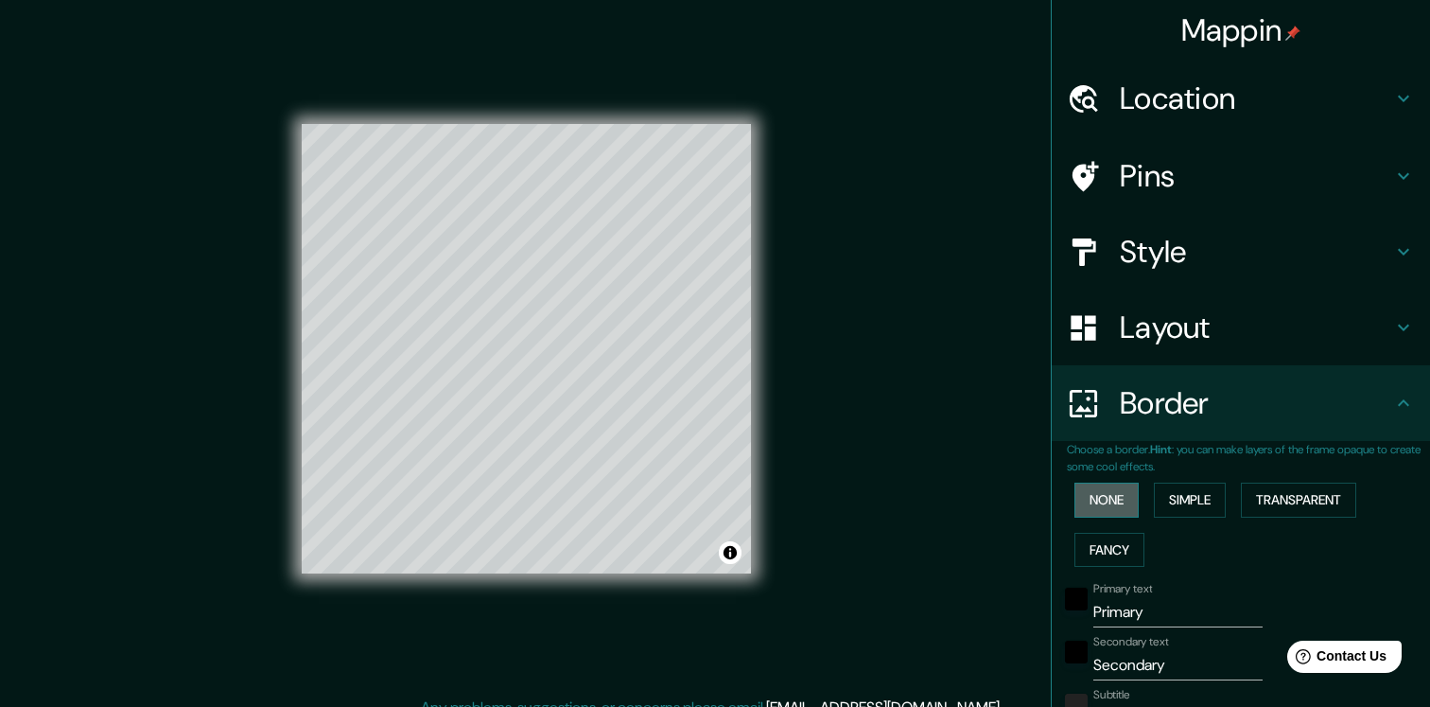
click at [1120, 500] on button "None" at bounding box center [1107, 499] width 64 height 35
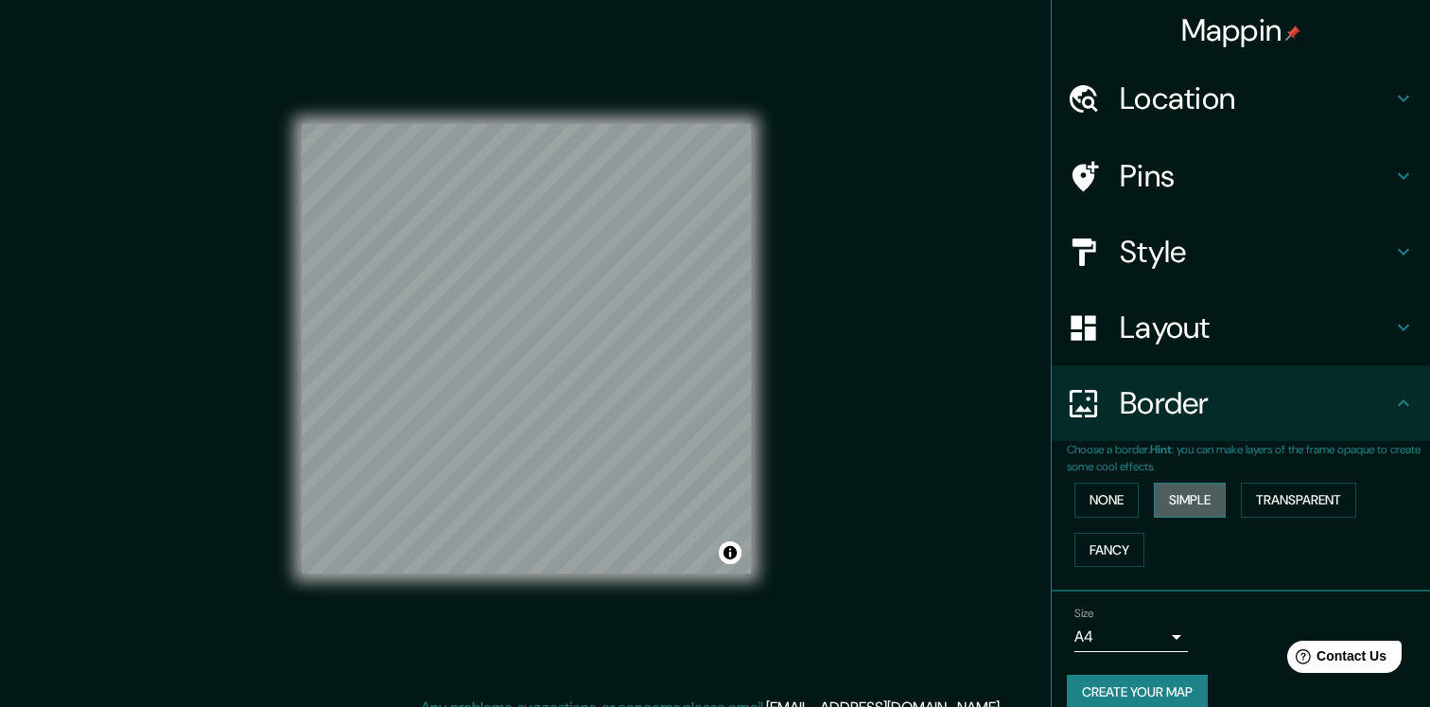
click at [1183, 488] on button "Simple" at bounding box center [1190, 499] width 72 height 35
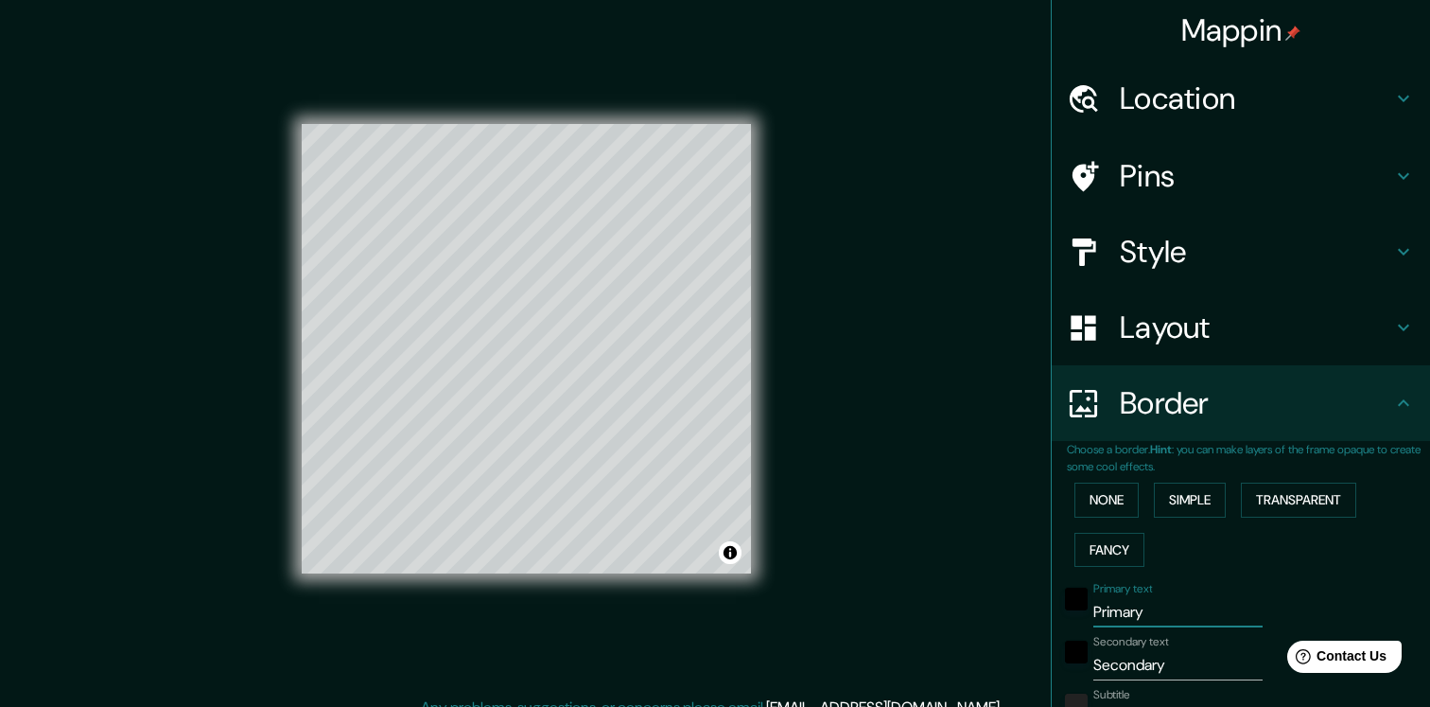
click at [1135, 609] on input "Primary" at bounding box center [1178, 612] width 169 height 30
type input "Innovation"
click at [1127, 671] on input "Secondary" at bounding box center [1178, 665] width 169 height 30
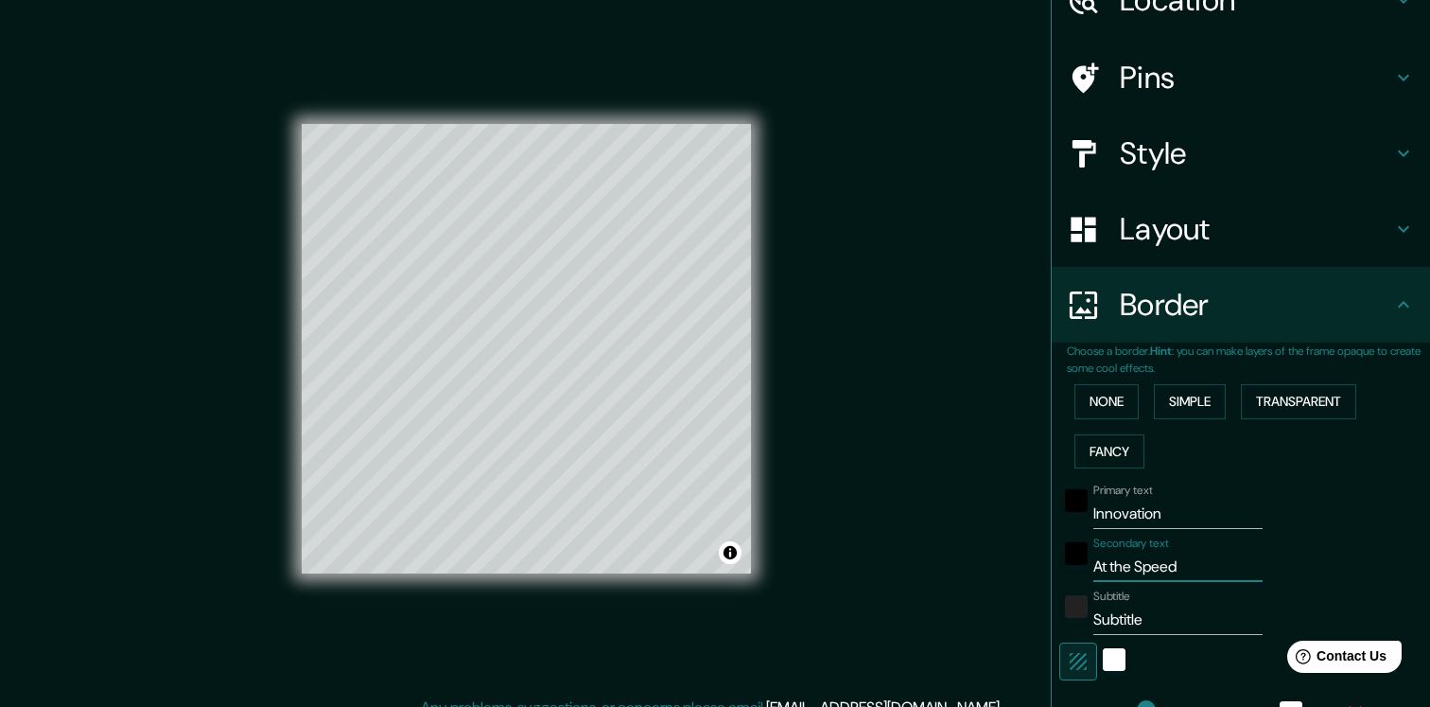
scroll to position [20, 0]
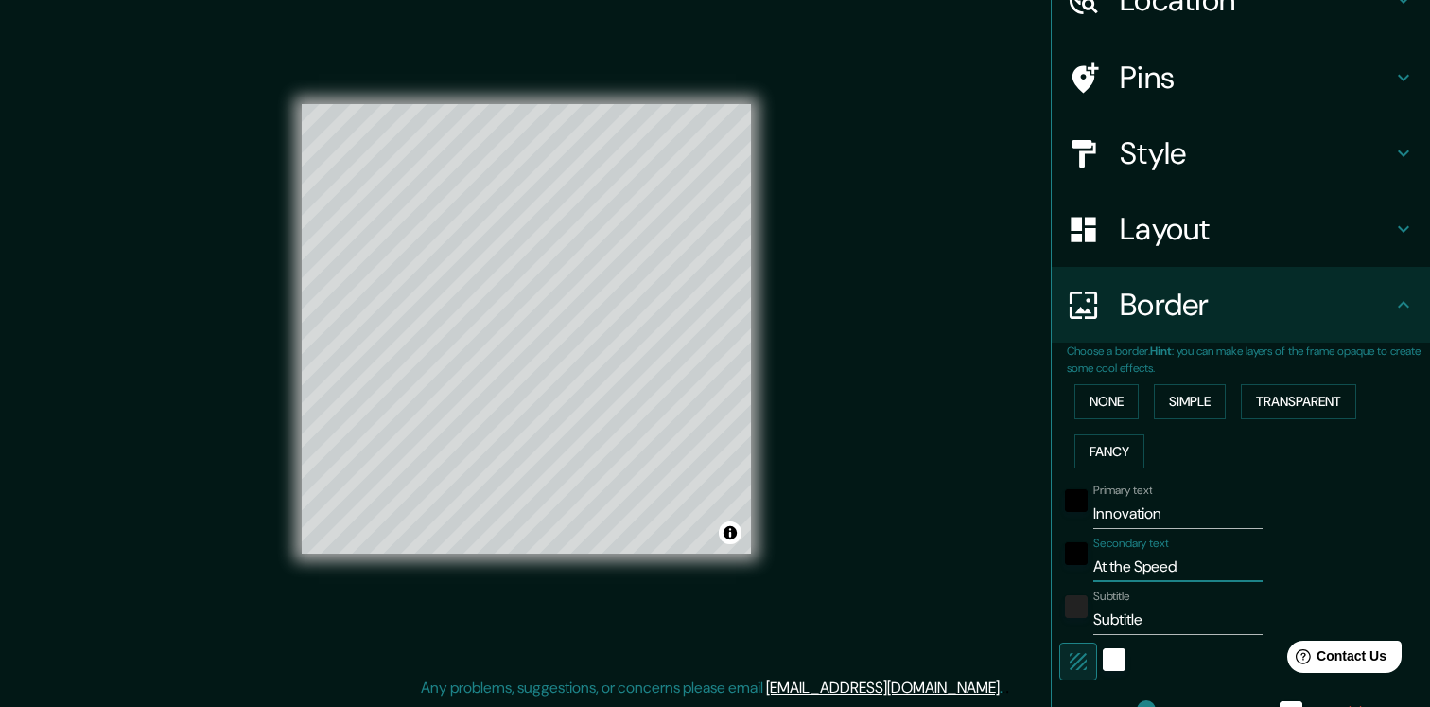
type input "At the Speed"
click at [1180, 624] on input "Subtitle" at bounding box center [1178, 620] width 169 height 30
type input "S"
type input "o"
type input "OF TRUST"
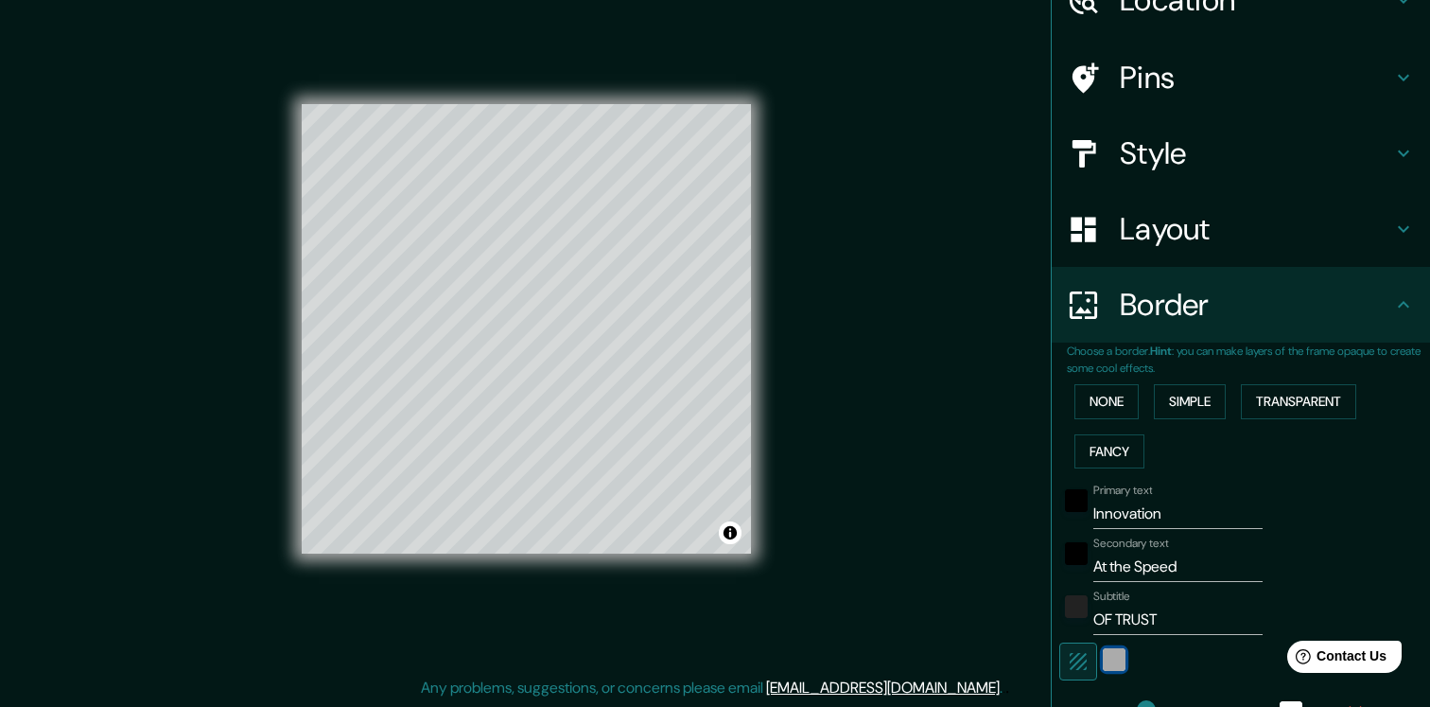
click at [1115, 664] on div "white" at bounding box center [1114, 659] width 23 height 23
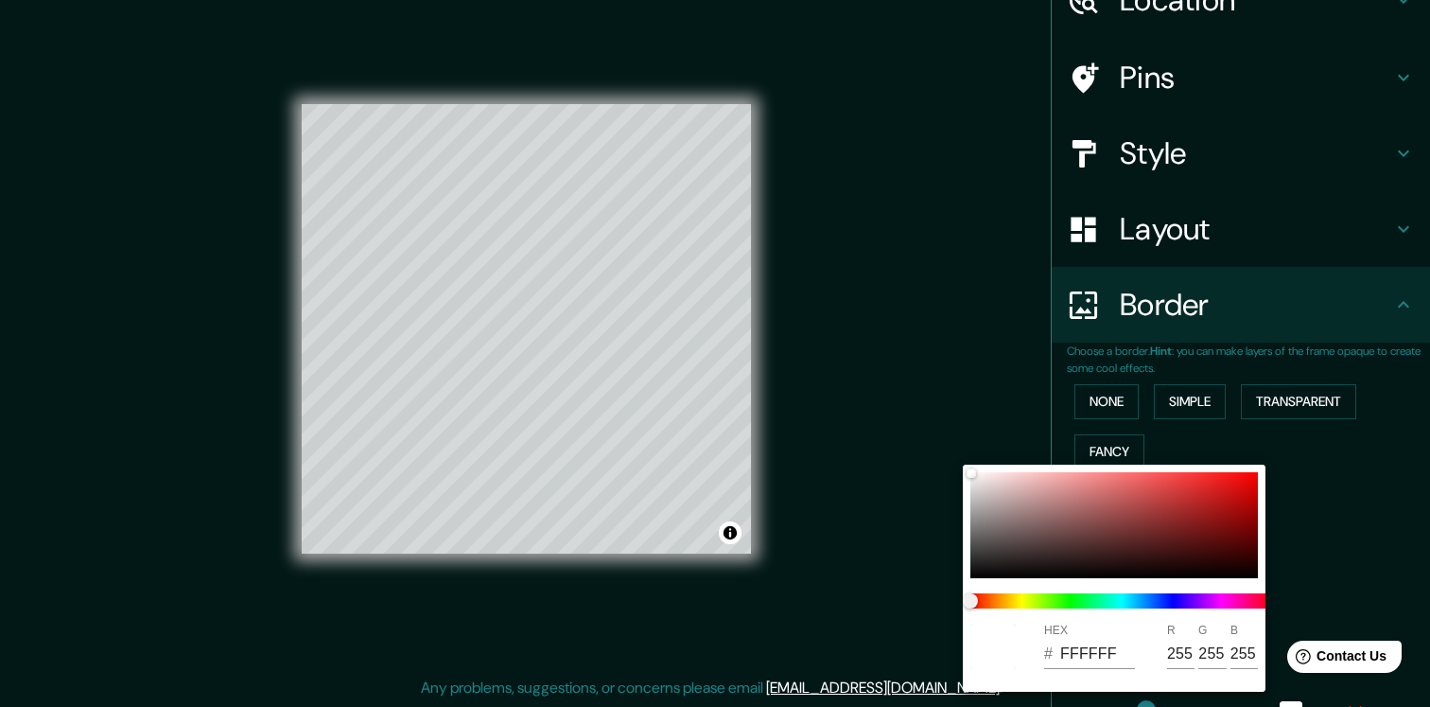
click at [862, 635] on div at bounding box center [715, 353] width 1430 height 707
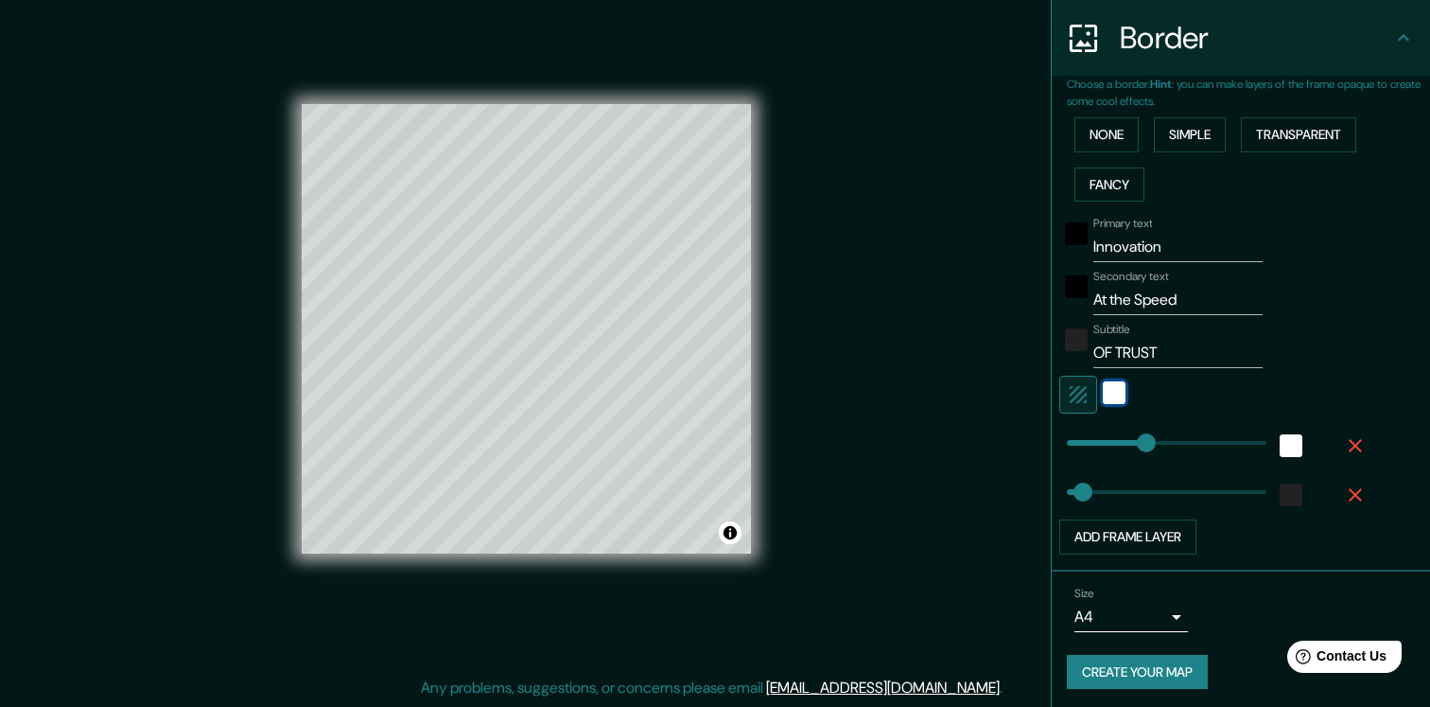
scroll to position [370, 0]
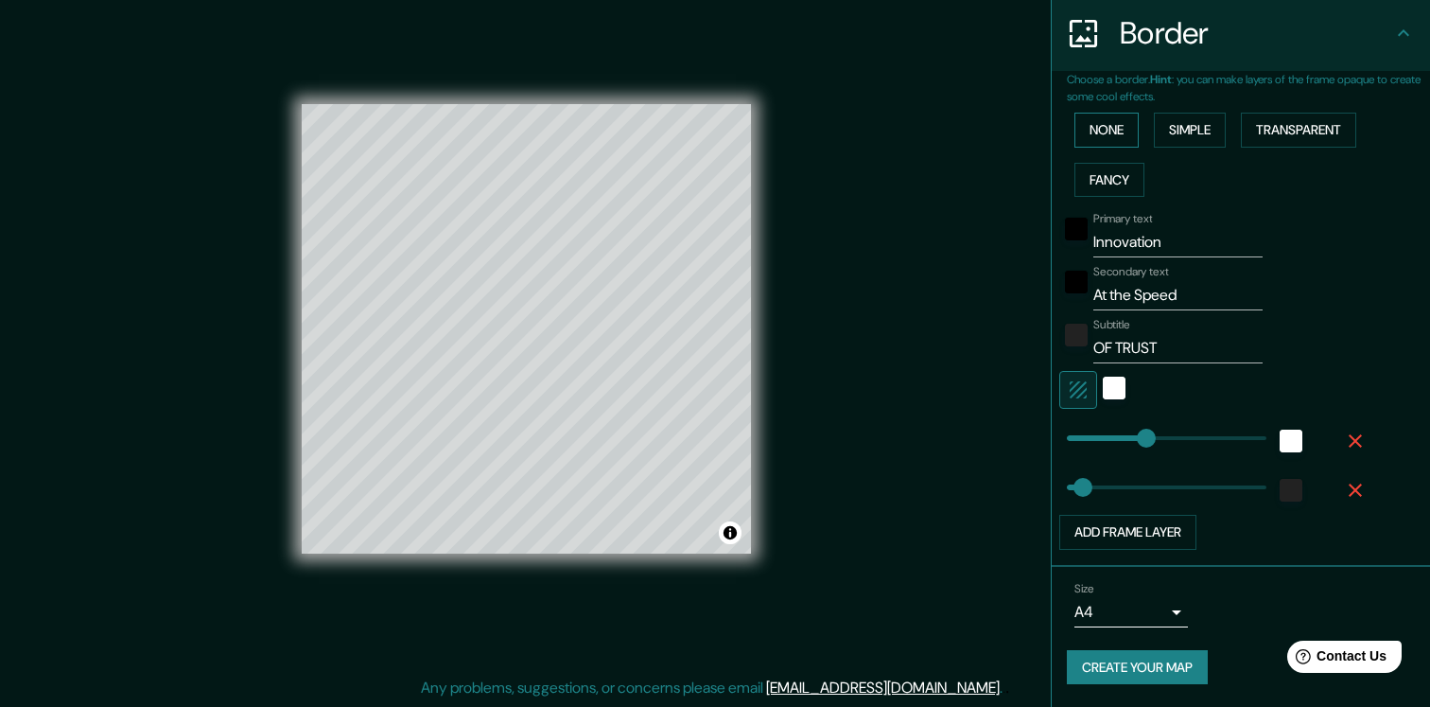
click at [1121, 127] on button "None" at bounding box center [1107, 130] width 64 height 35
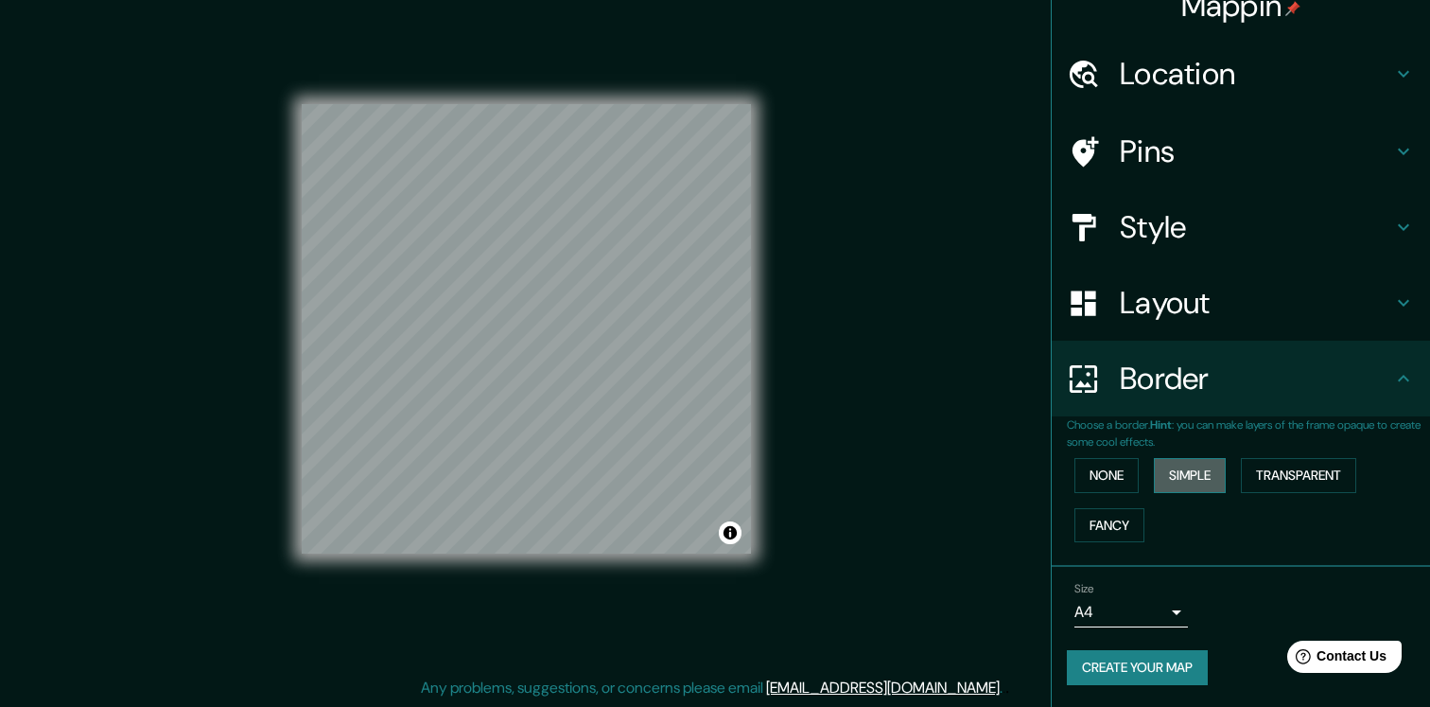
click at [1189, 475] on button "Simple" at bounding box center [1190, 475] width 72 height 35
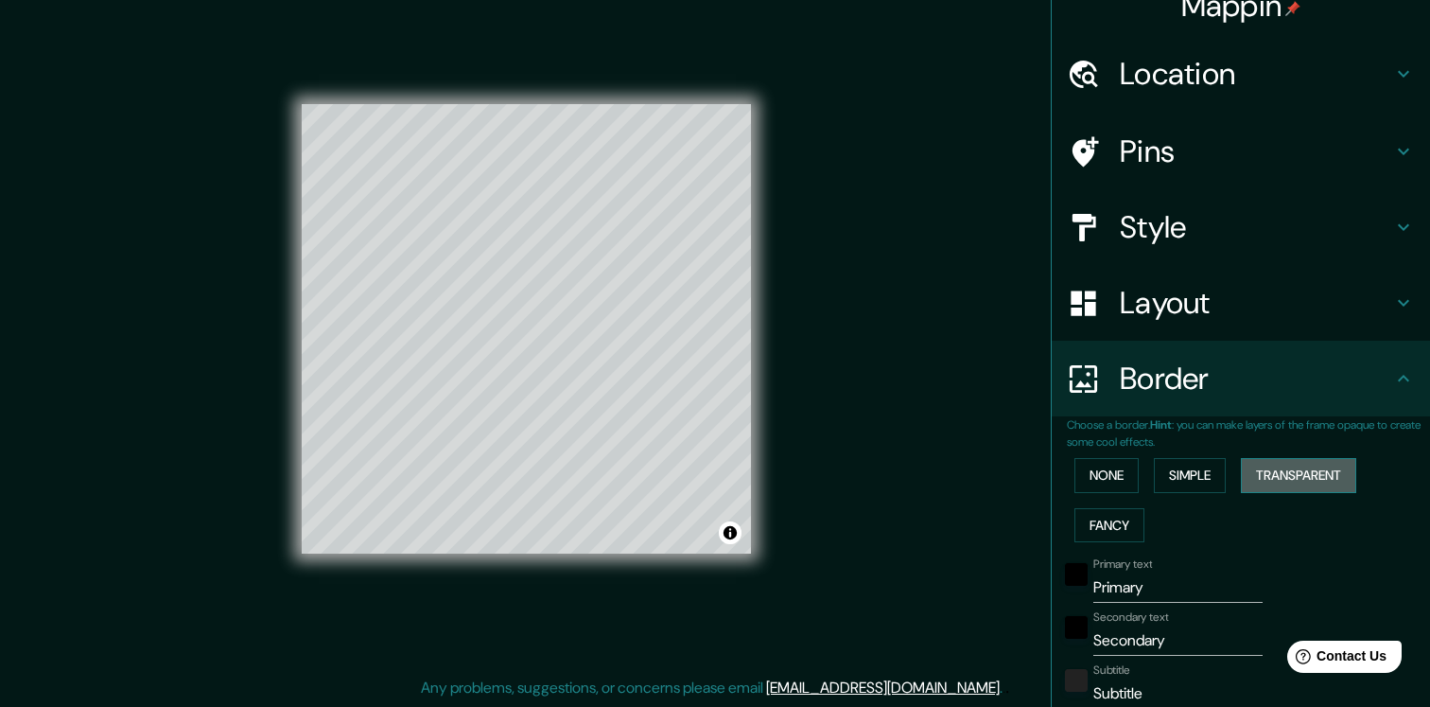
click at [1302, 468] on button "Transparent" at bounding box center [1298, 475] width 115 height 35
click at [1110, 524] on button "Fancy" at bounding box center [1110, 525] width 70 height 35
click at [1302, 465] on button "Transparent" at bounding box center [1298, 475] width 115 height 35
click at [1128, 586] on input "Primary" at bounding box center [1178, 587] width 169 height 30
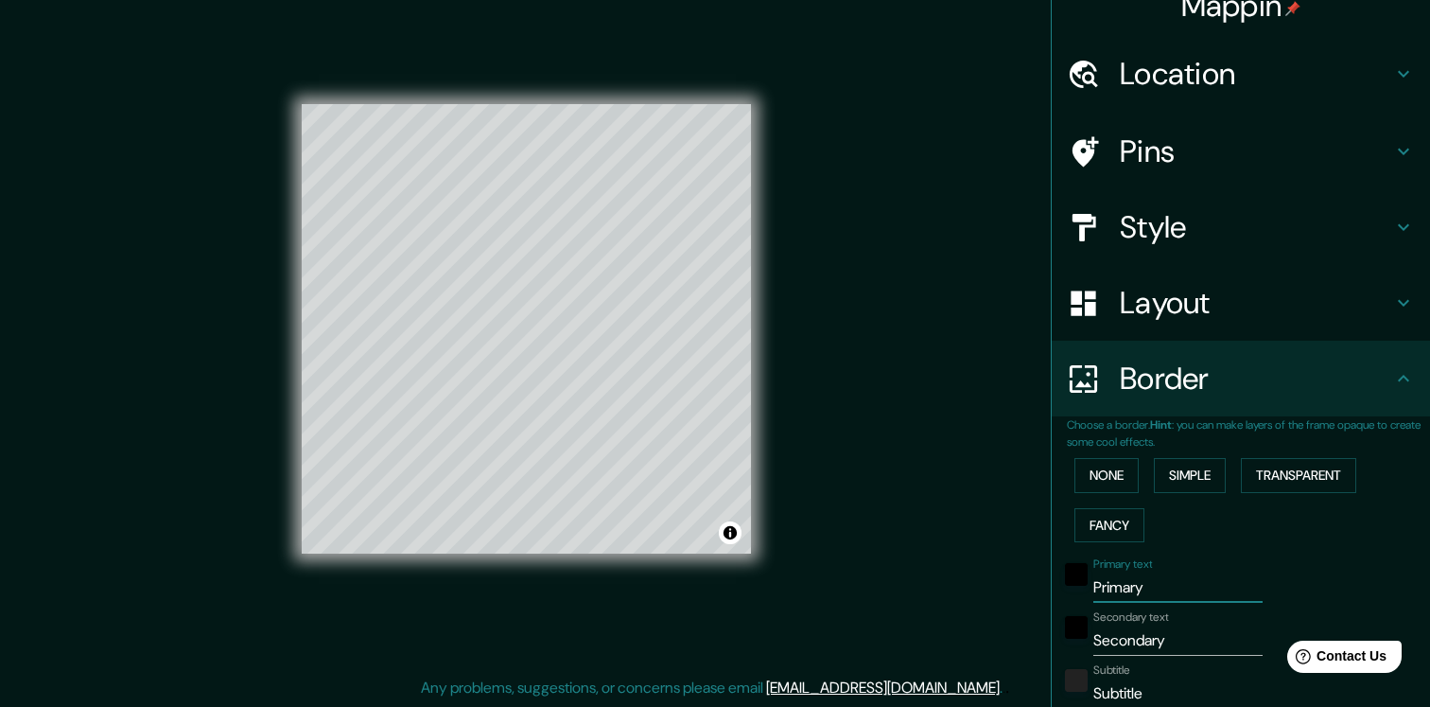
click at [1128, 586] on input "Primary" at bounding box center [1178, 587] width 169 height 30
type input "I"
click at [1106, 477] on button "None" at bounding box center [1107, 475] width 64 height 35
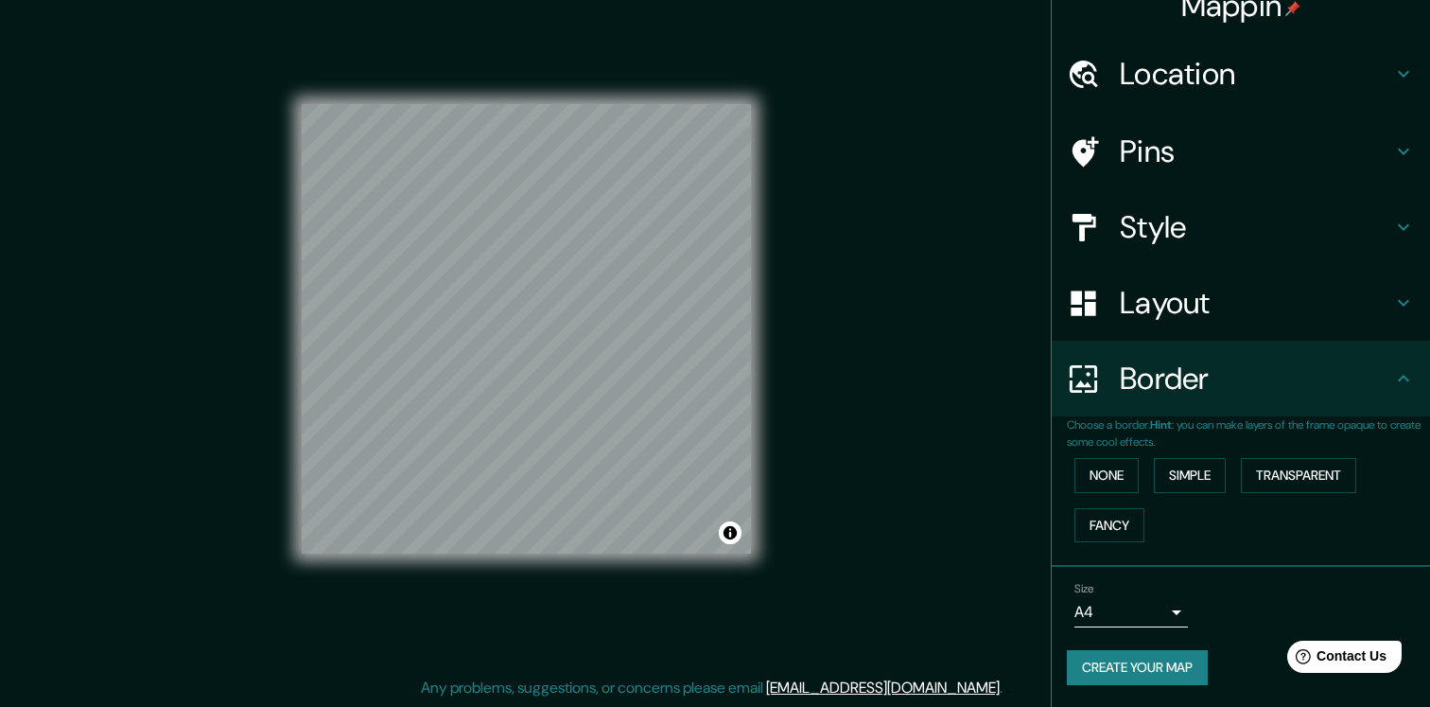
click at [1151, 678] on button "Create your map" at bounding box center [1137, 667] width 141 height 35
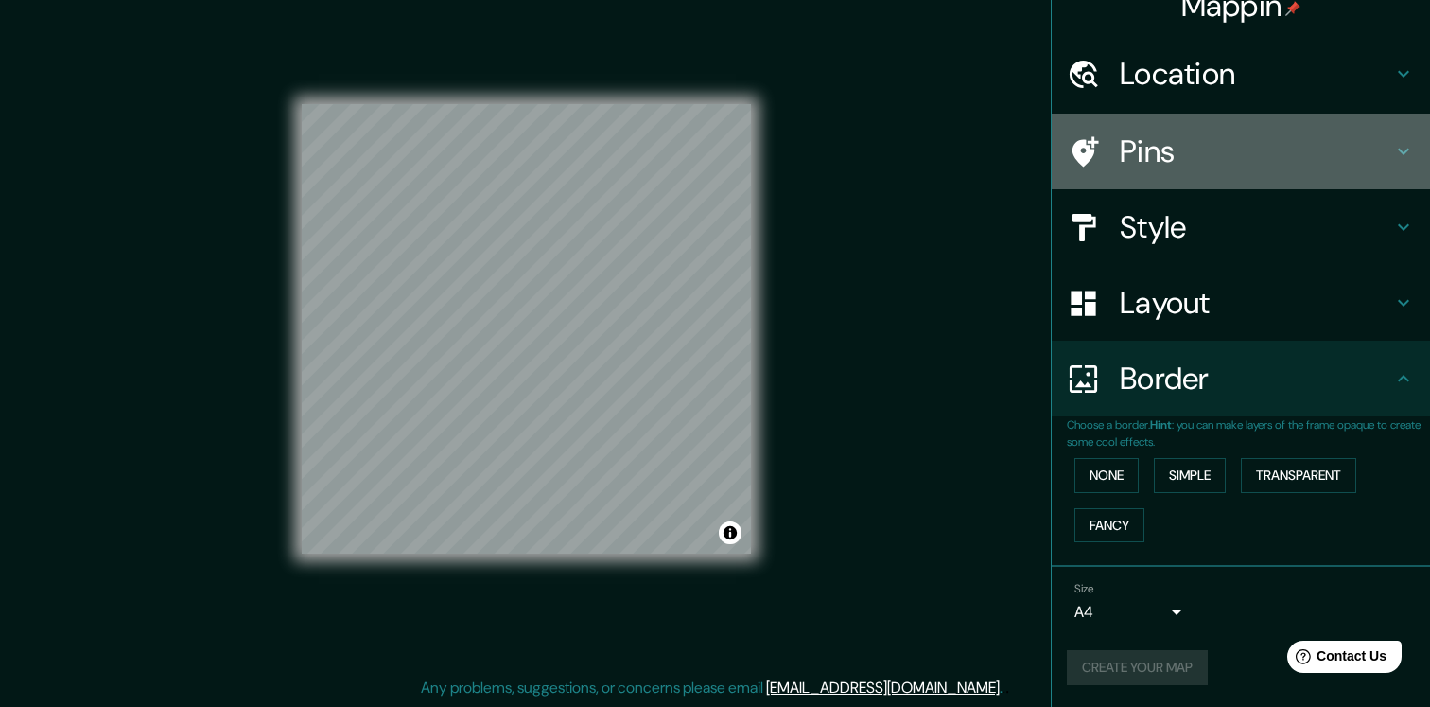
click at [1134, 138] on h4 "Pins" at bounding box center [1256, 151] width 272 height 38
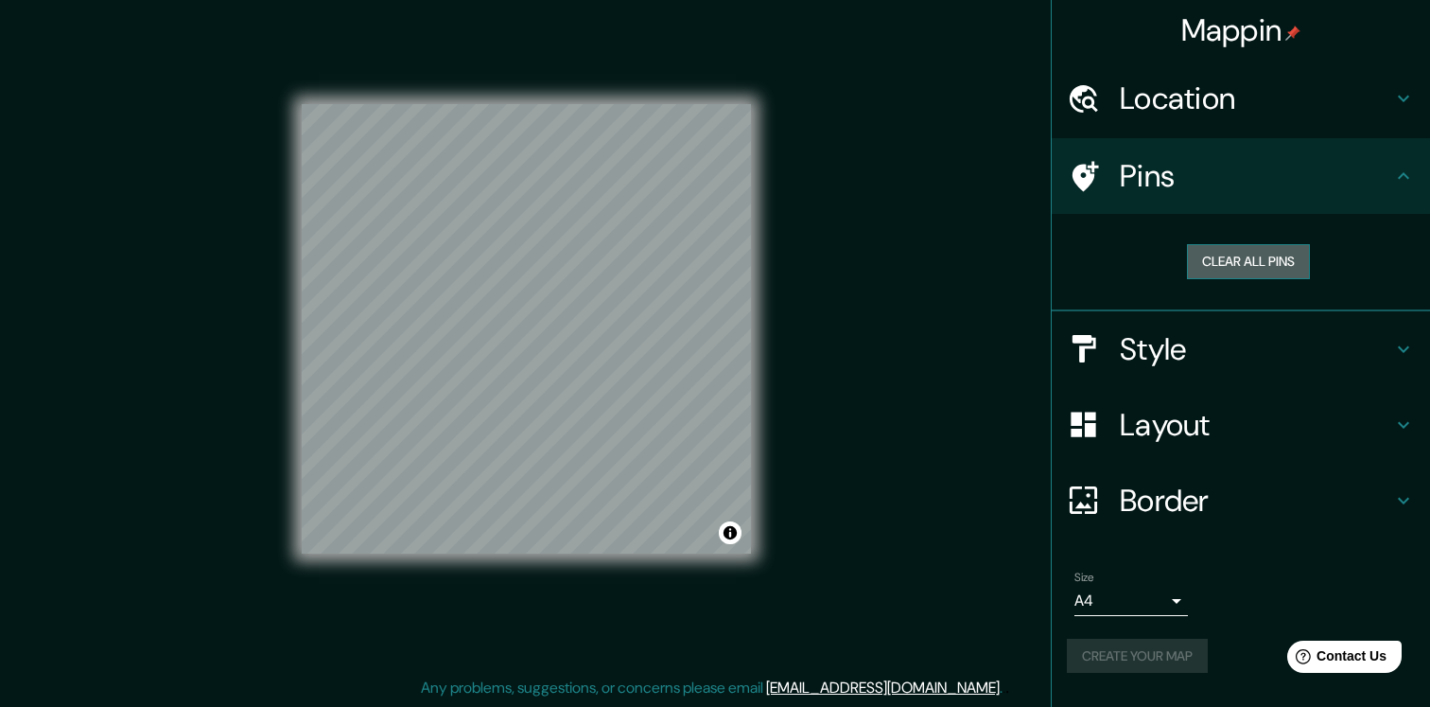
click at [1240, 256] on button "Clear all pins" at bounding box center [1248, 261] width 123 height 35
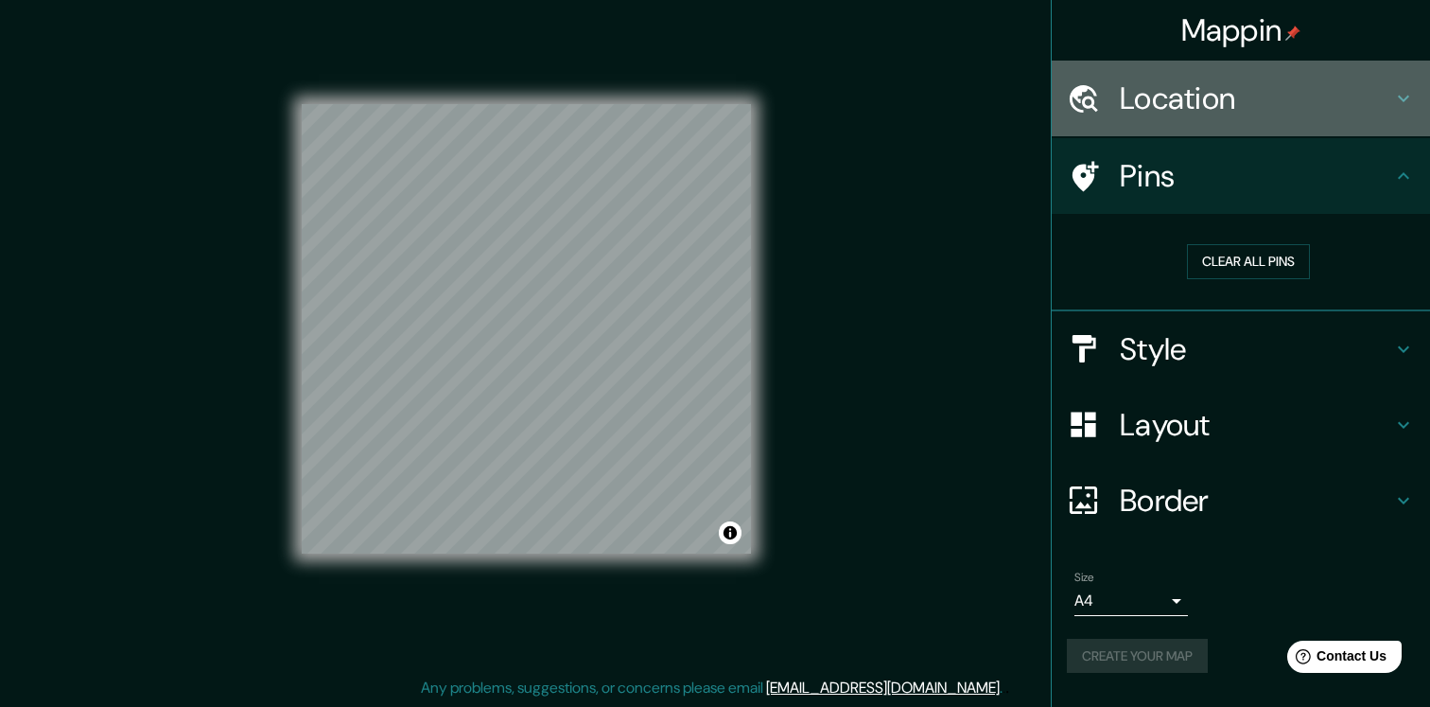
click at [1201, 114] on h4 "Location" at bounding box center [1256, 98] width 272 height 38
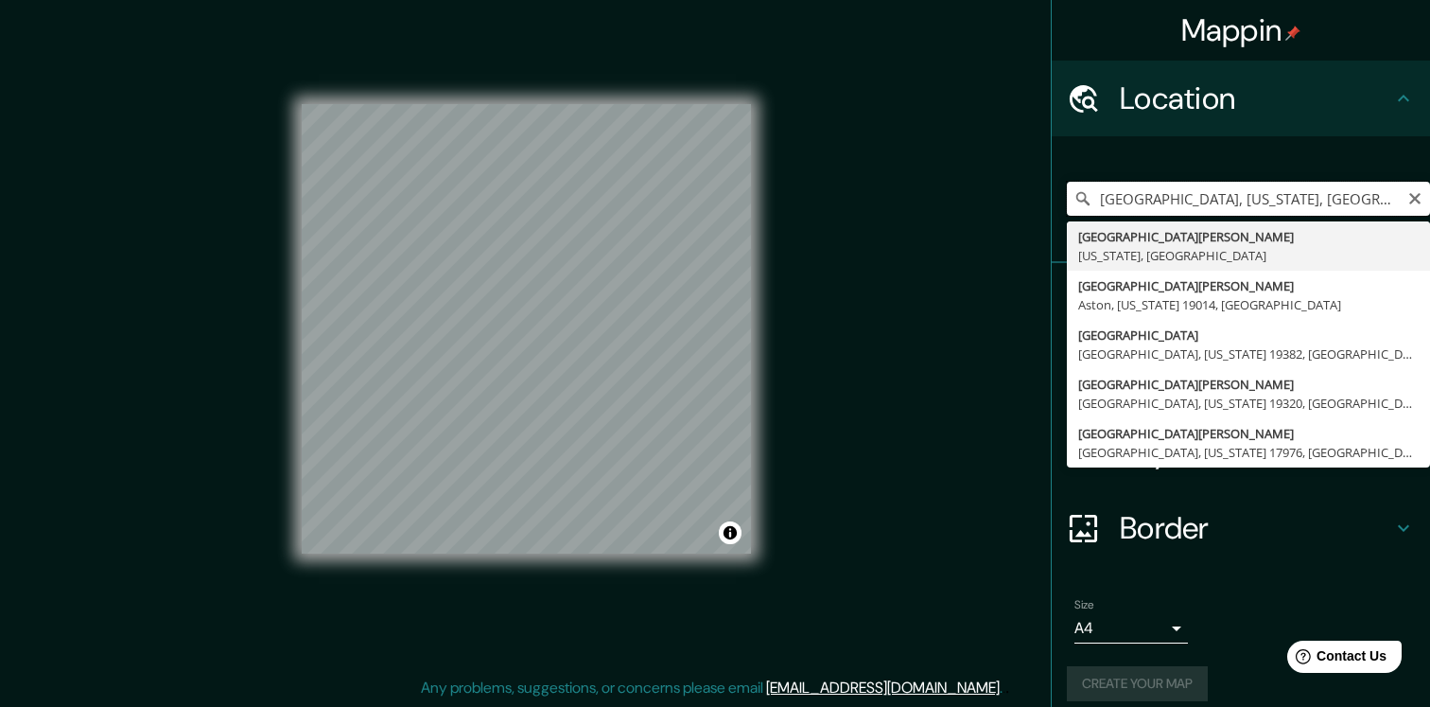
click at [1187, 197] on input "West Chester, Pennsylvania, United States" at bounding box center [1248, 199] width 363 height 34
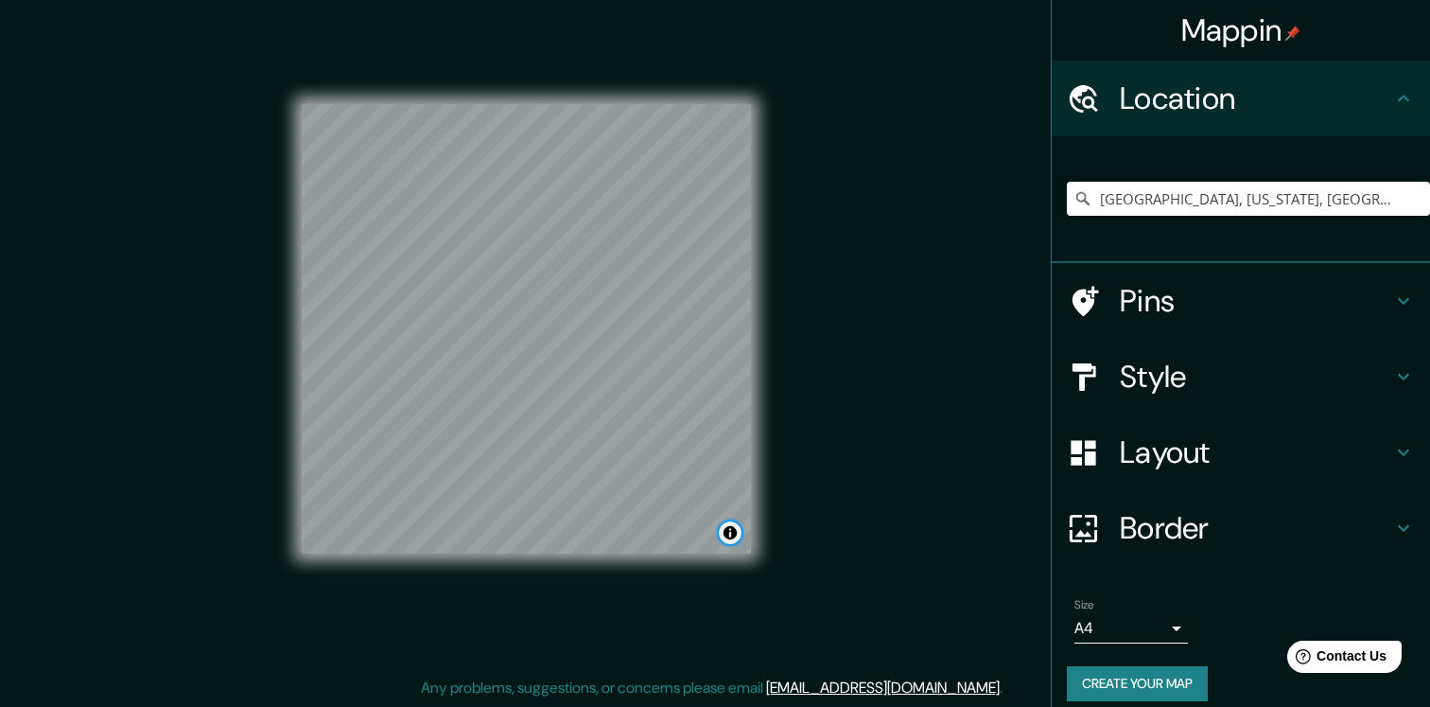
click at [736, 532] on button "Toggle attribution" at bounding box center [730, 532] width 23 height 23
click at [832, 526] on div "Mappin Location West Chester, Pennsylvania, United States West Chester Pennsylv…" at bounding box center [715, 343] width 1430 height 727
click at [984, 556] on div "Mappin Location West Chester, Pennsylvania, United States West Chester Pennsylv…" at bounding box center [715, 343] width 1430 height 727
click at [727, 539] on button "Toggle attribution" at bounding box center [730, 532] width 23 height 23
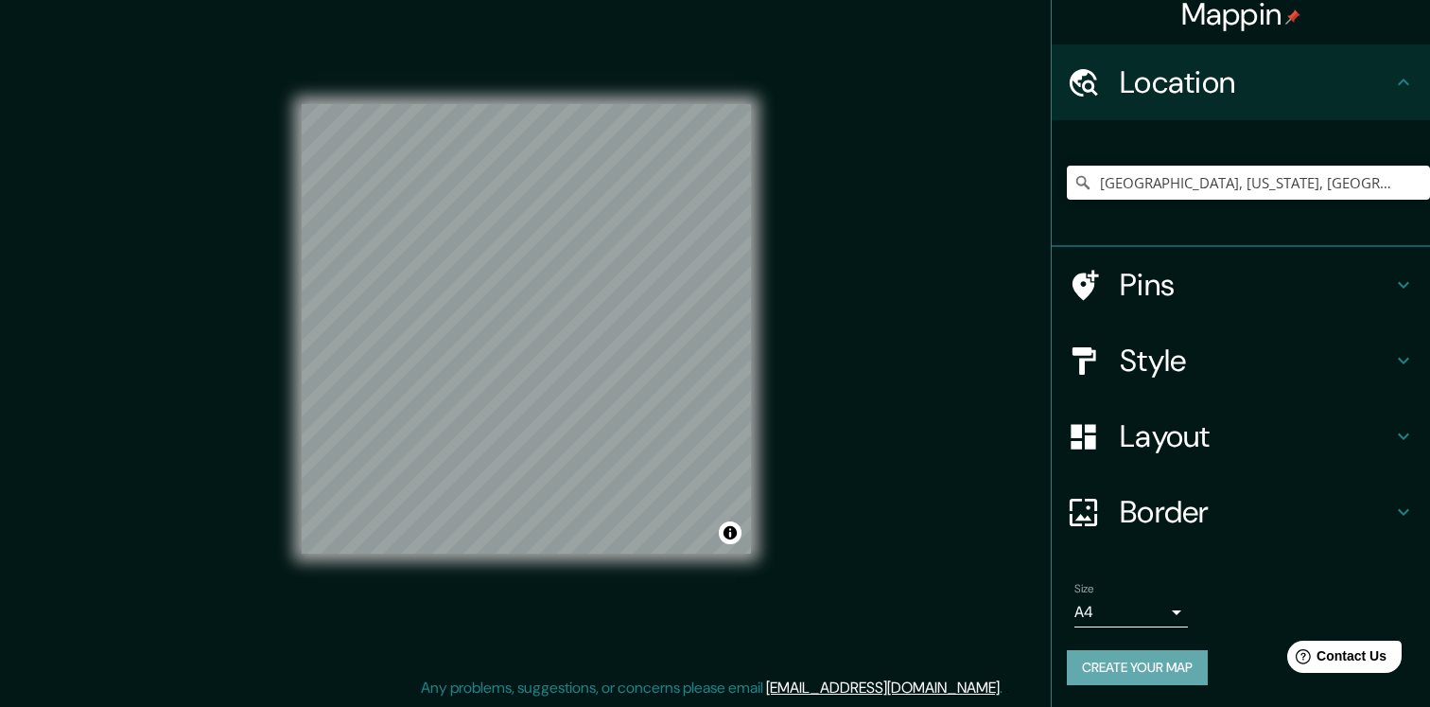
click at [1144, 669] on button "Create your map" at bounding box center [1137, 667] width 141 height 35
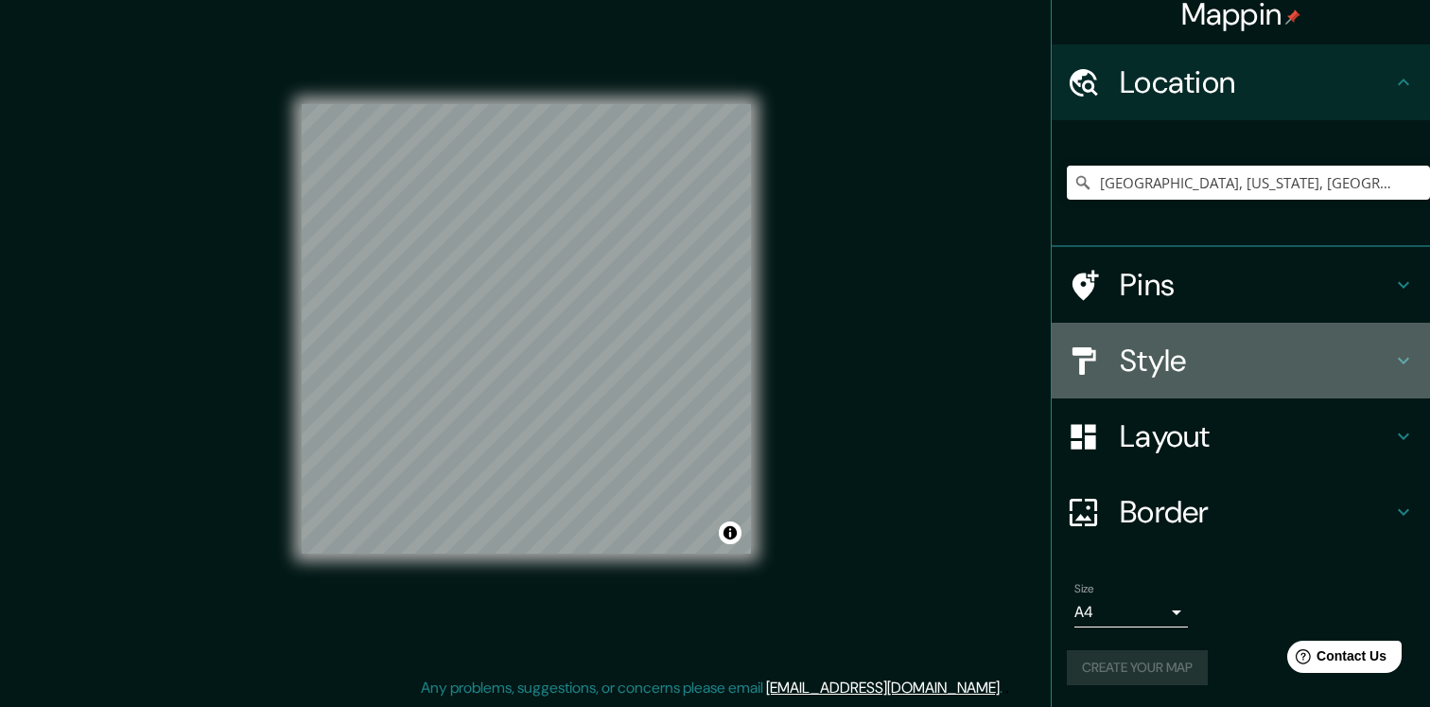
click at [1131, 361] on h4 "Style" at bounding box center [1256, 361] width 272 height 38
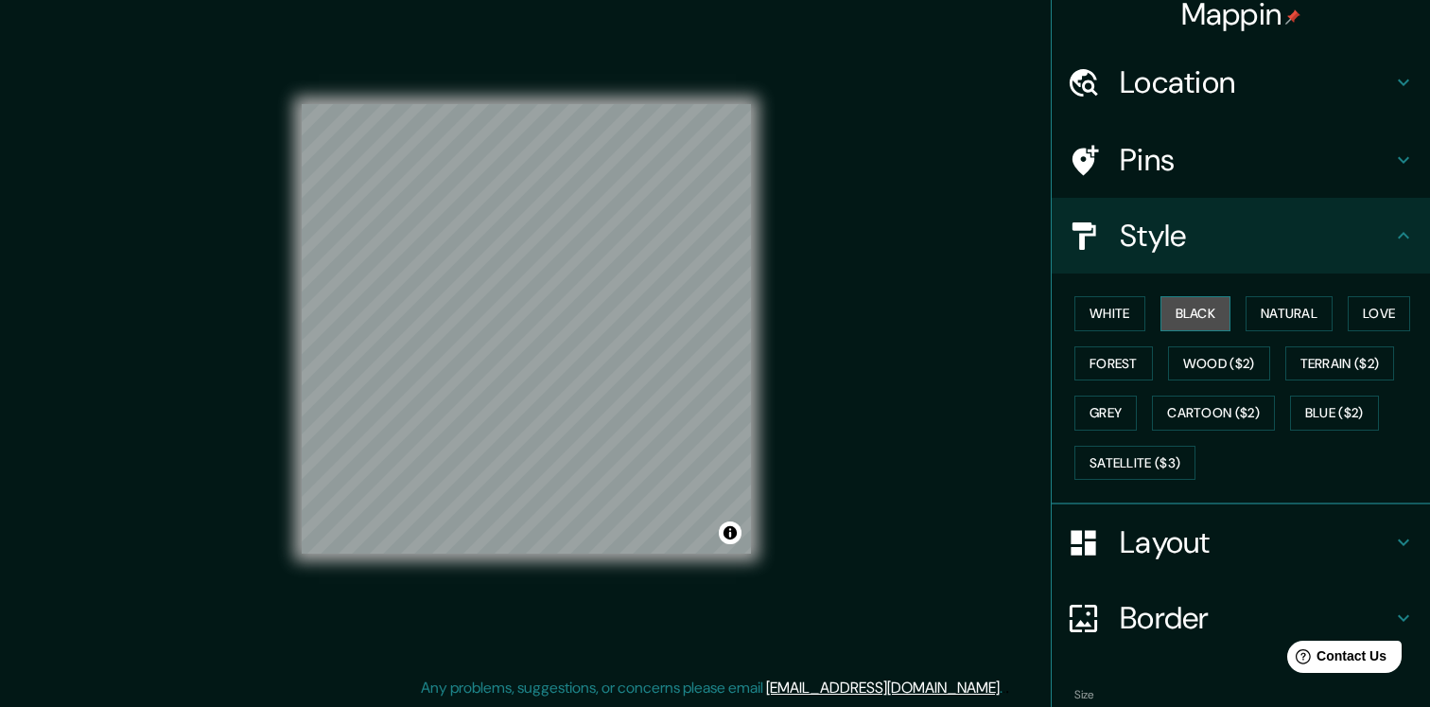
click at [1207, 316] on button "Black" at bounding box center [1196, 313] width 71 height 35
click at [1239, 587] on div "Border" at bounding box center [1241, 618] width 378 height 76
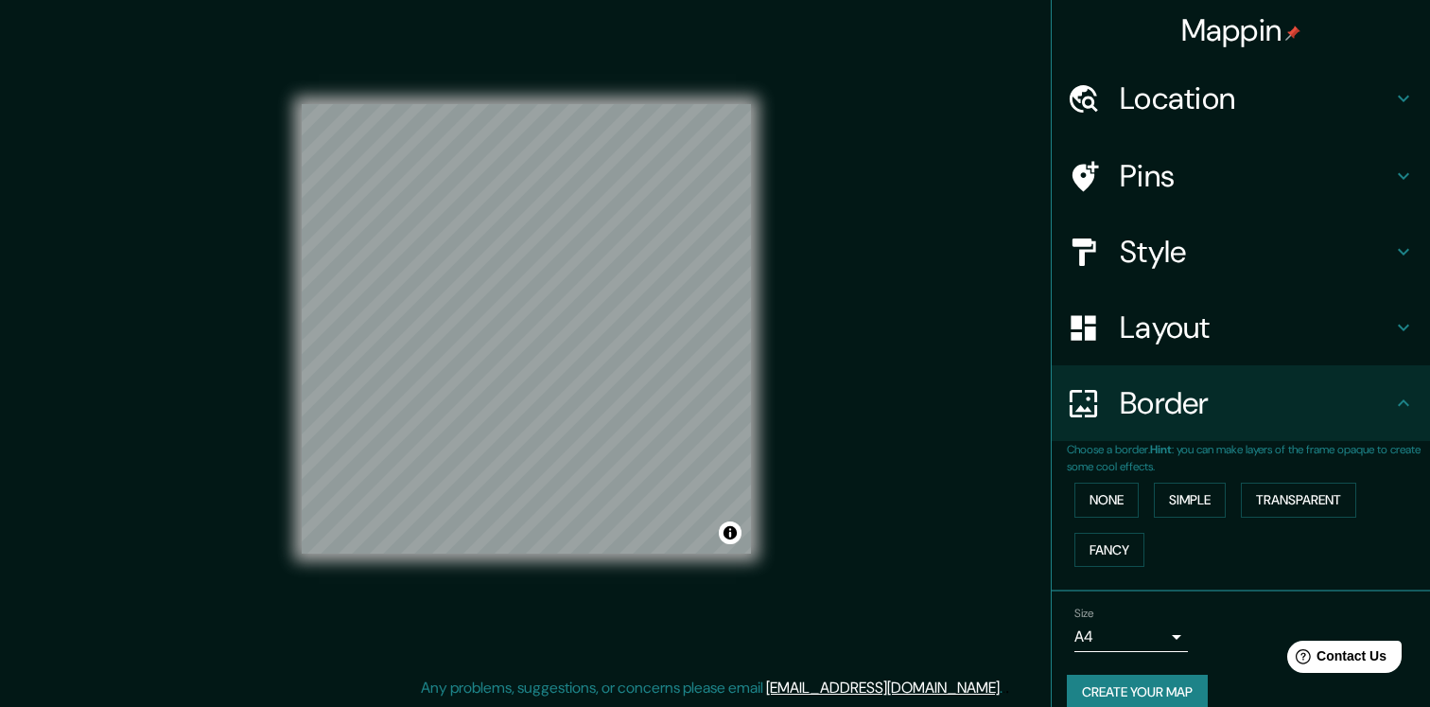
scroll to position [25, 0]
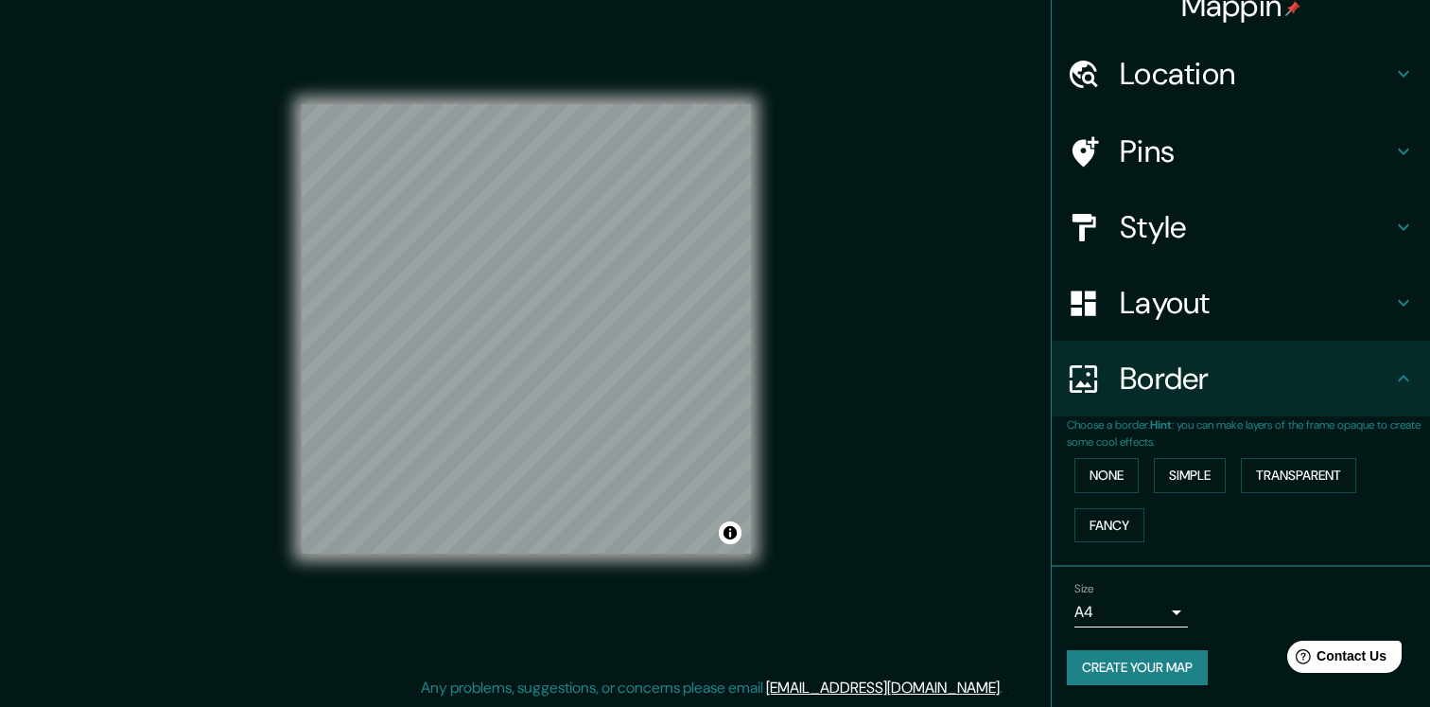
click at [1178, 609] on body "Mappin Location West Chester, Pennsylvania, United States West Chester Pennsylv…" at bounding box center [715, 333] width 1430 height 707
click at [1250, 613] on div at bounding box center [715, 353] width 1430 height 707
click at [1162, 670] on button "Create your map" at bounding box center [1137, 667] width 141 height 35
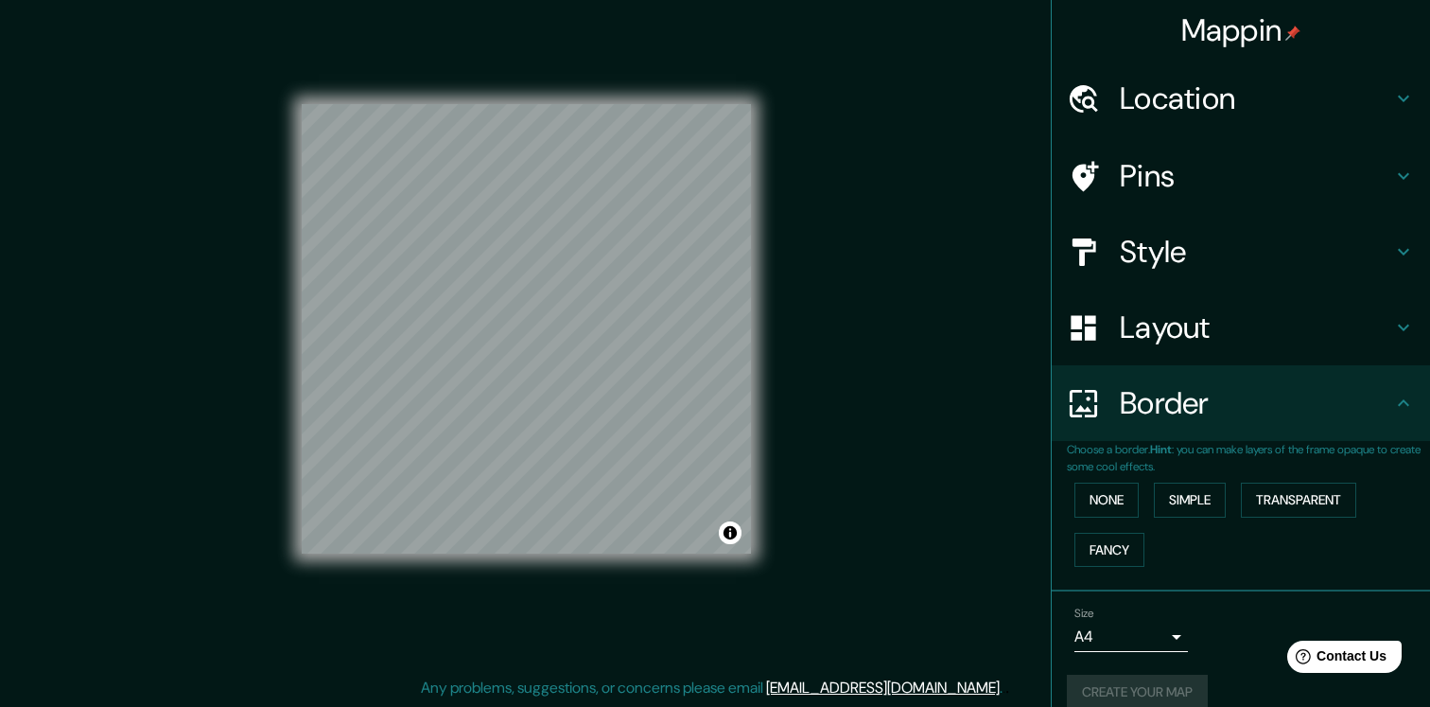
scroll to position [0, 0]
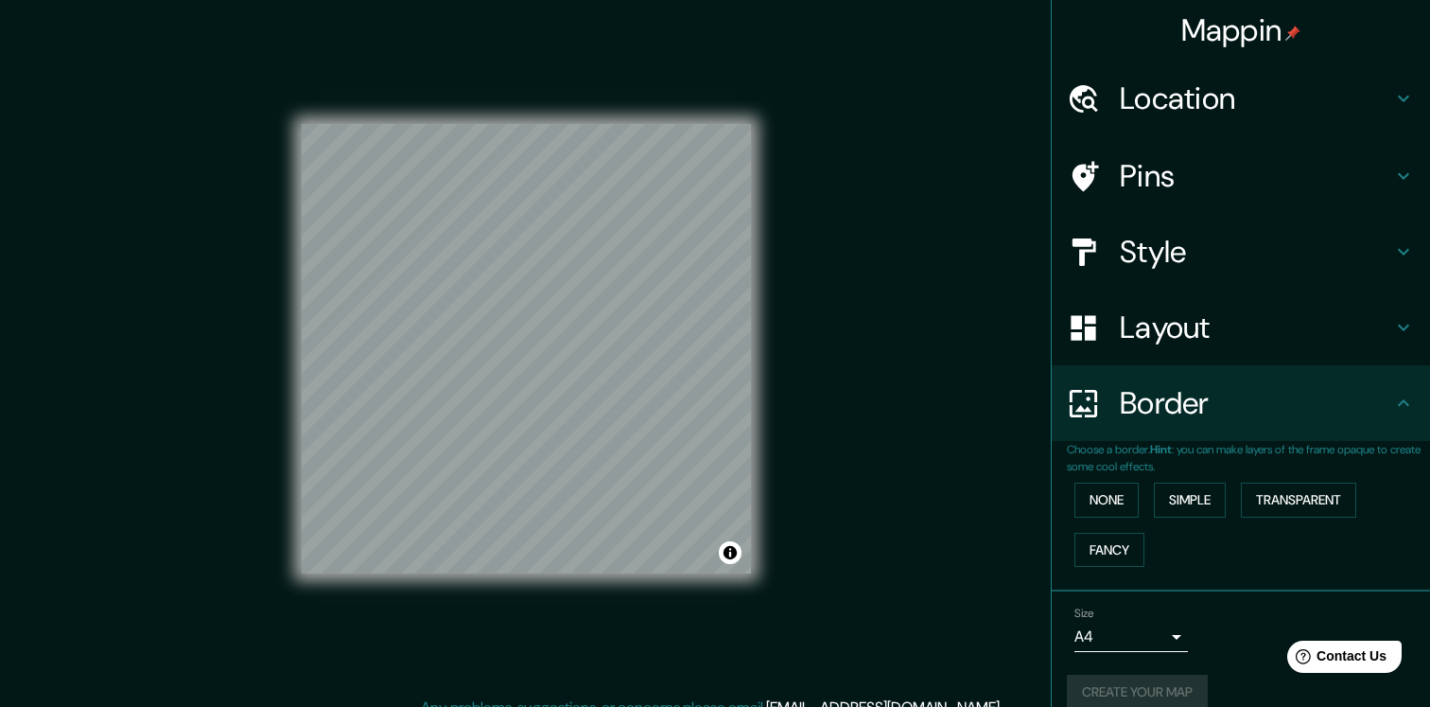
click at [1157, 102] on h4 "Location" at bounding box center [1256, 98] width 272 height 38
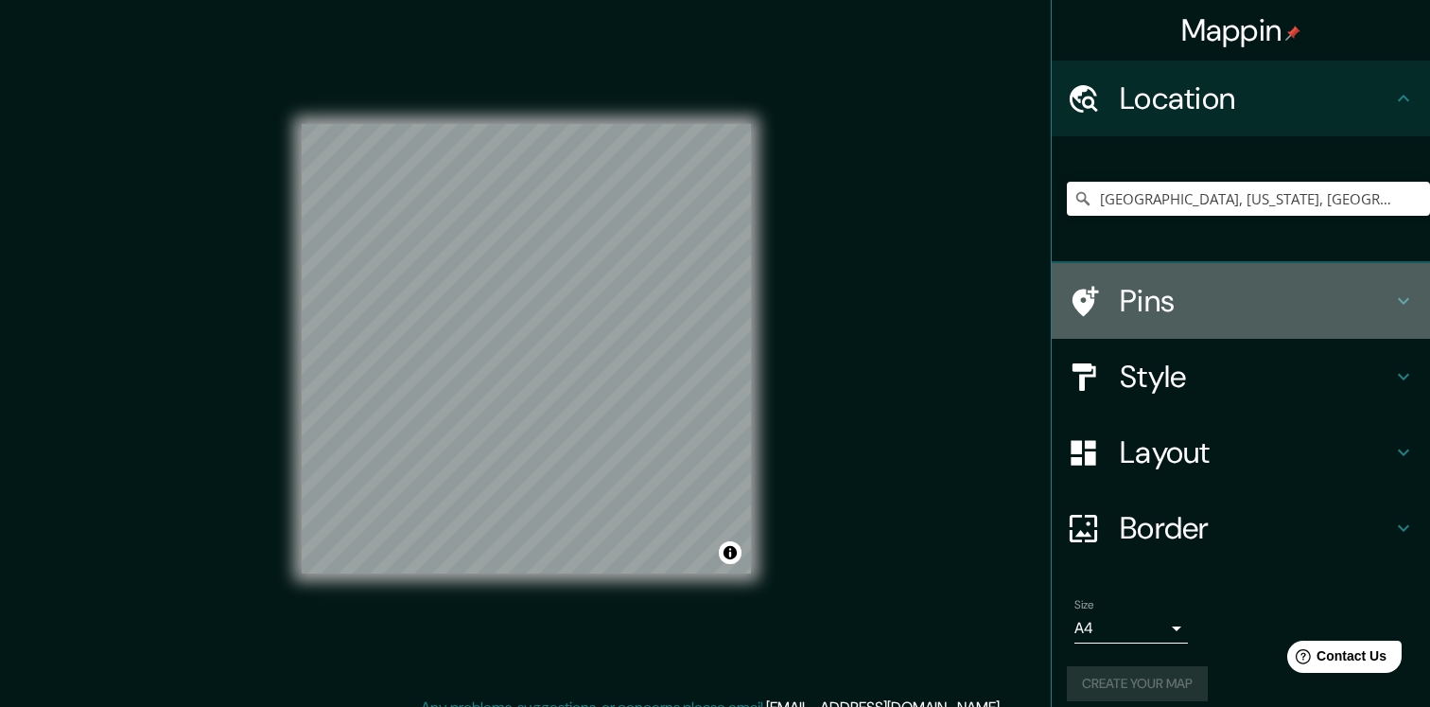
click at [1164, 282] on h4 "Pins" at bounding box center [1256, 301] width 272 height 38
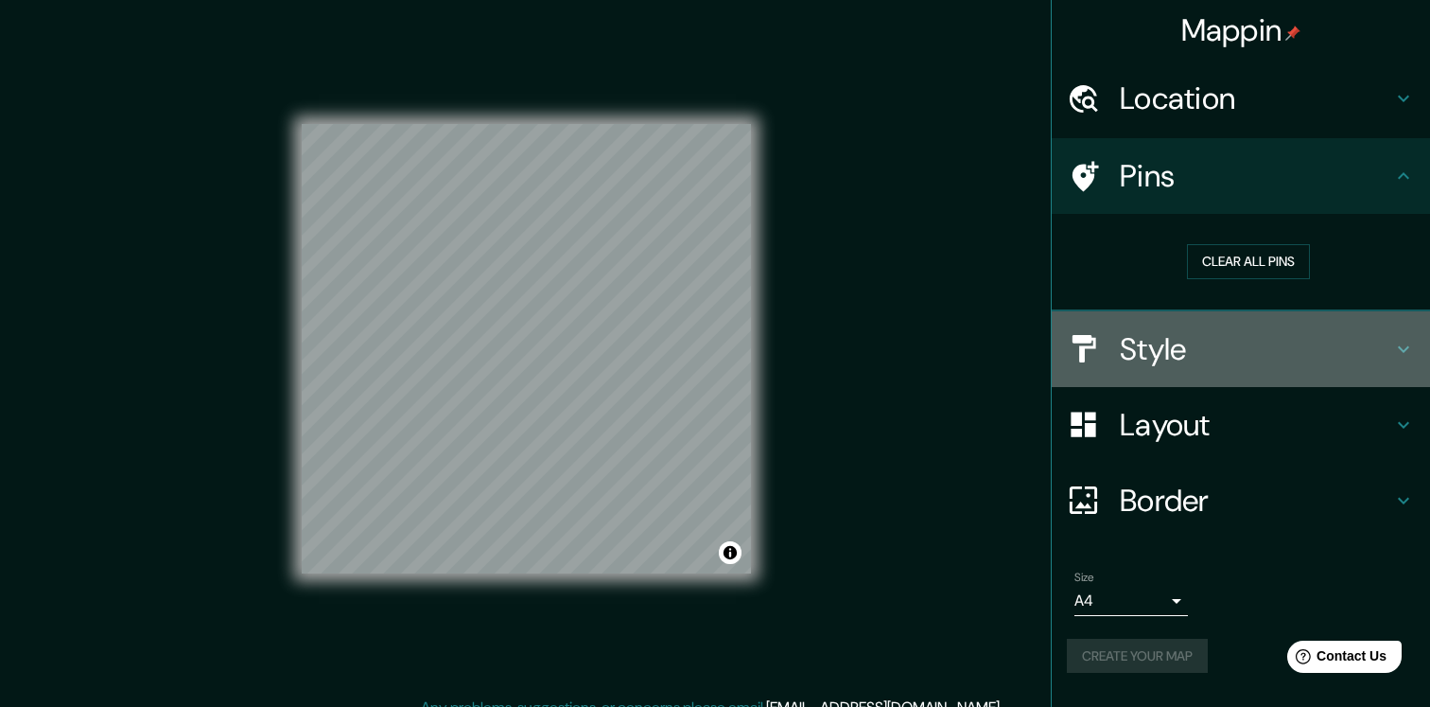
click at [1170, 342] on h4 "Style" at bounding box center [1256, 349] width 272 height 38
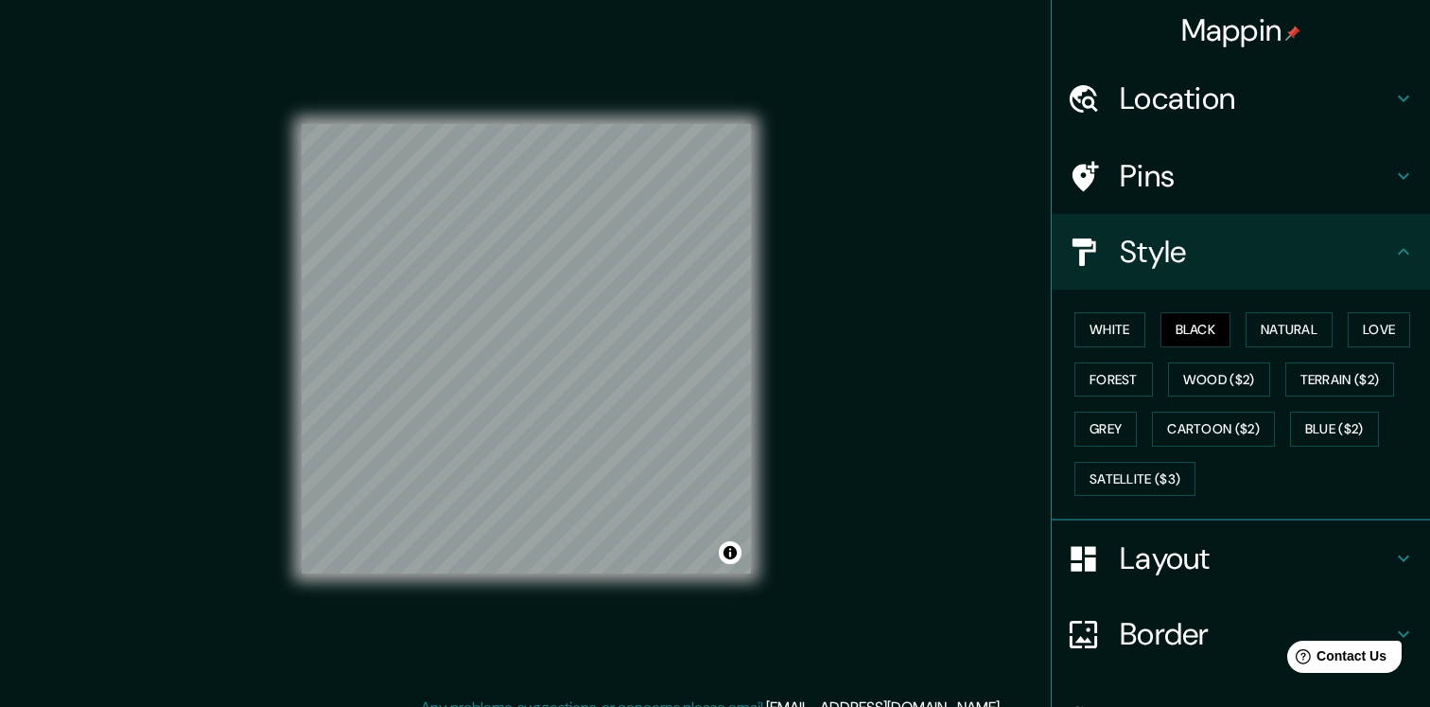
click at [1156, 552] on h4 "Layout" at bounding box center [1256, 558] width 272 height 38
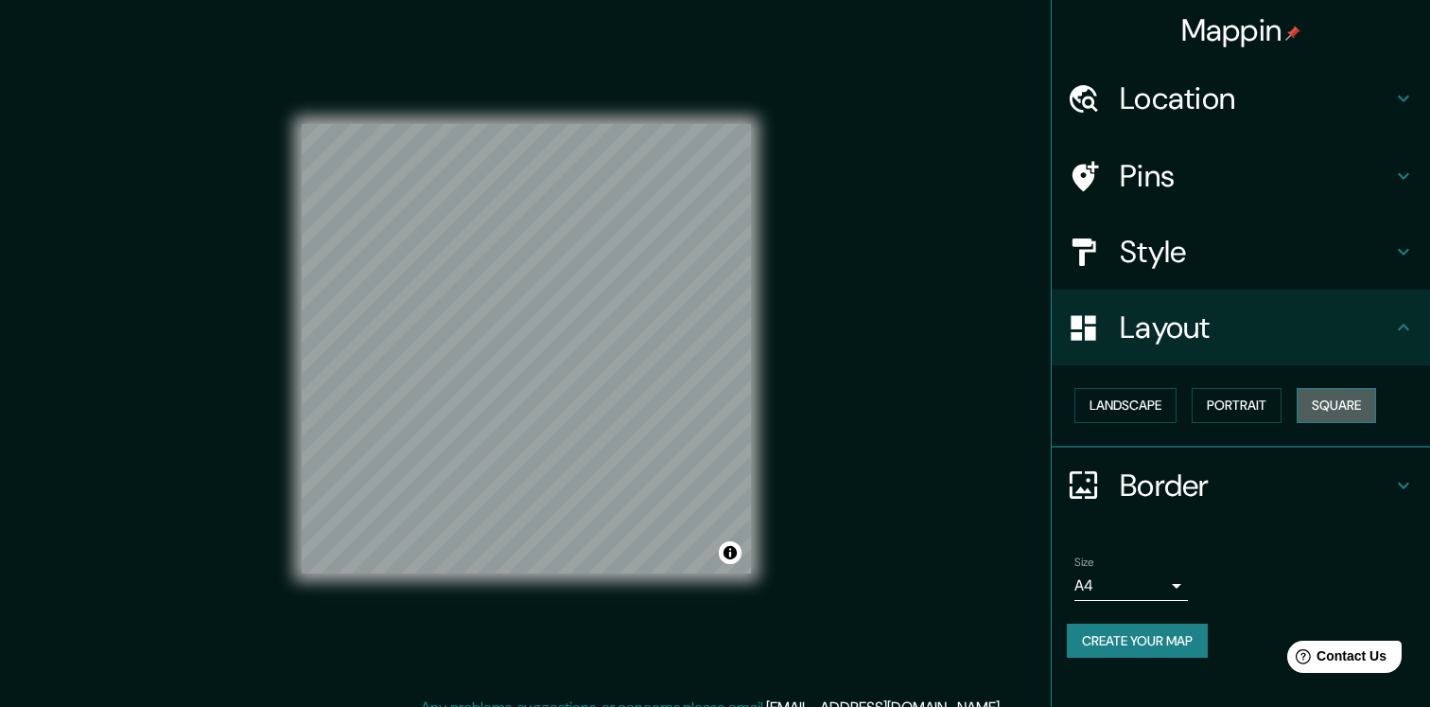
click at [1332, 400] on button "Square" at bounding box center [1336, 405] width 79 height 35
click at [1160, 628] on button "Create your map" at bounding box center [1137, 640] width 141 height 35
click at [981, 455] on div "Mappin Location West Chester, Pennsylvania, United States West Chester Pennsylv…" at bounding box center [715, 363] width 1430 height 727
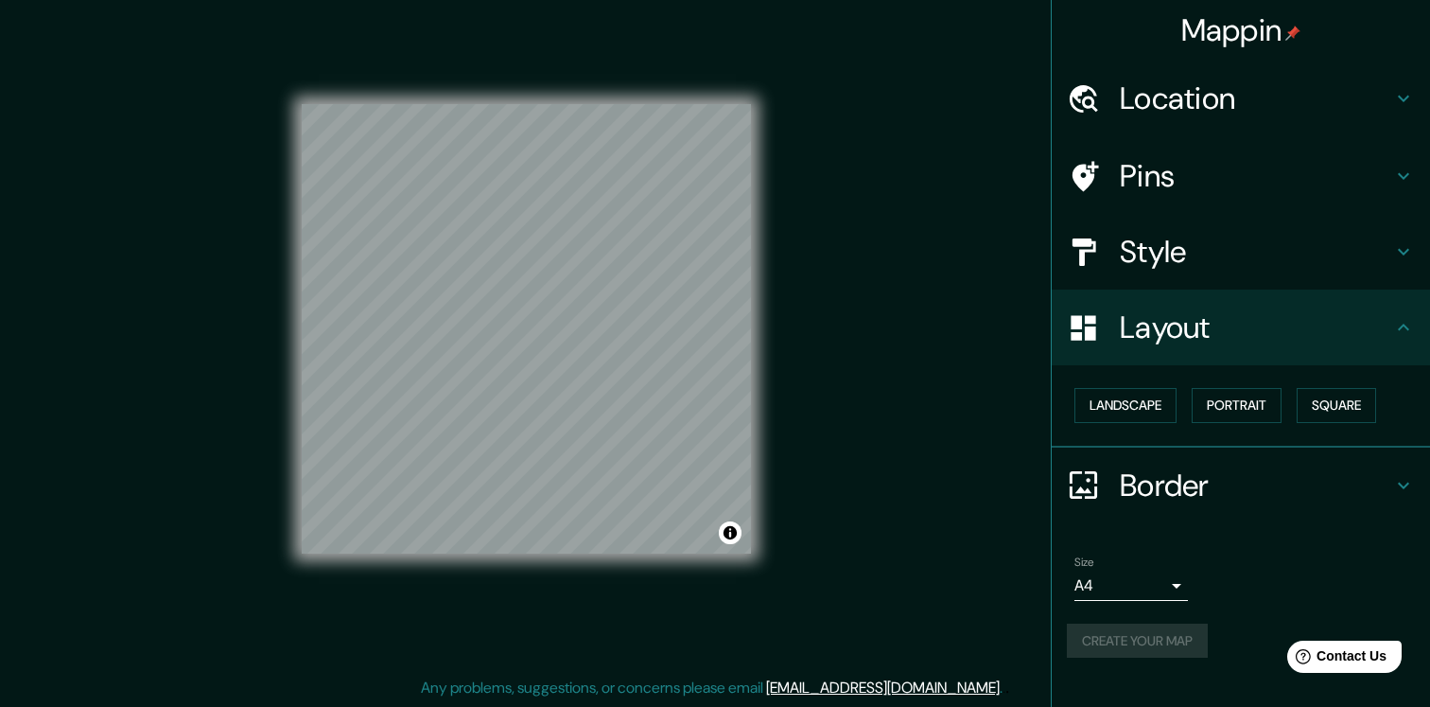
click at [1164, 259] on h4 "Style" at bounding box center [1256, 252] width 272 height 38
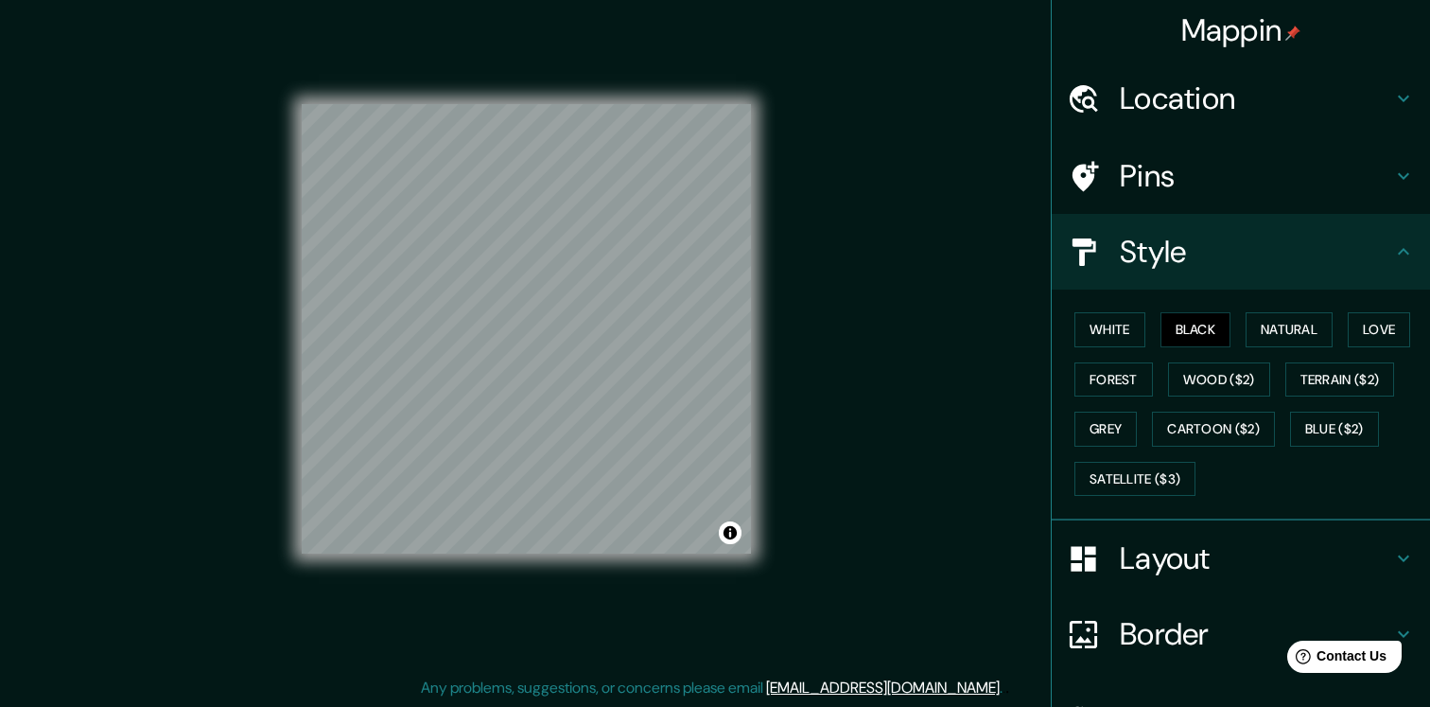
click at [1150, 622] on h4 "Border" at bounding box center [1256, 634] width 272 height 38
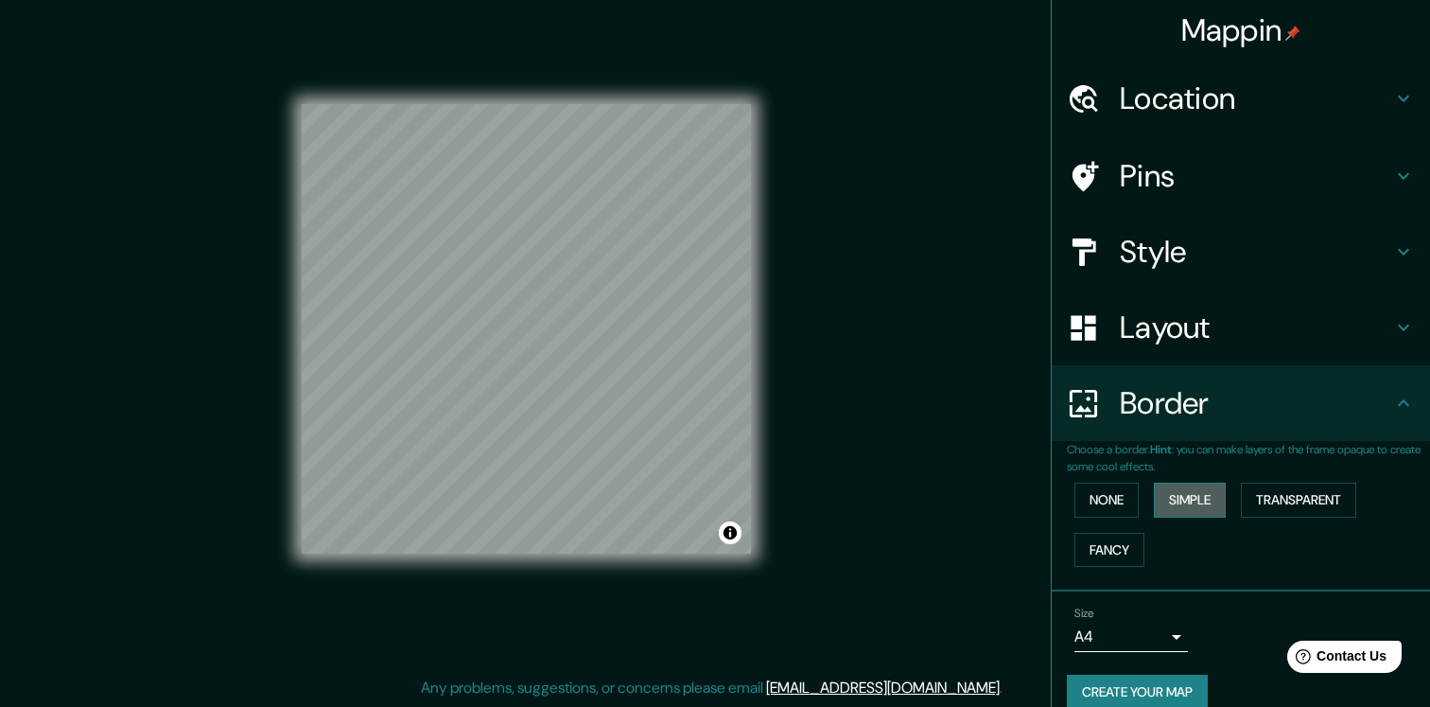
click at [1195, 499] on button "Simple" at bounding box center [1190, 499] width 72 height 35
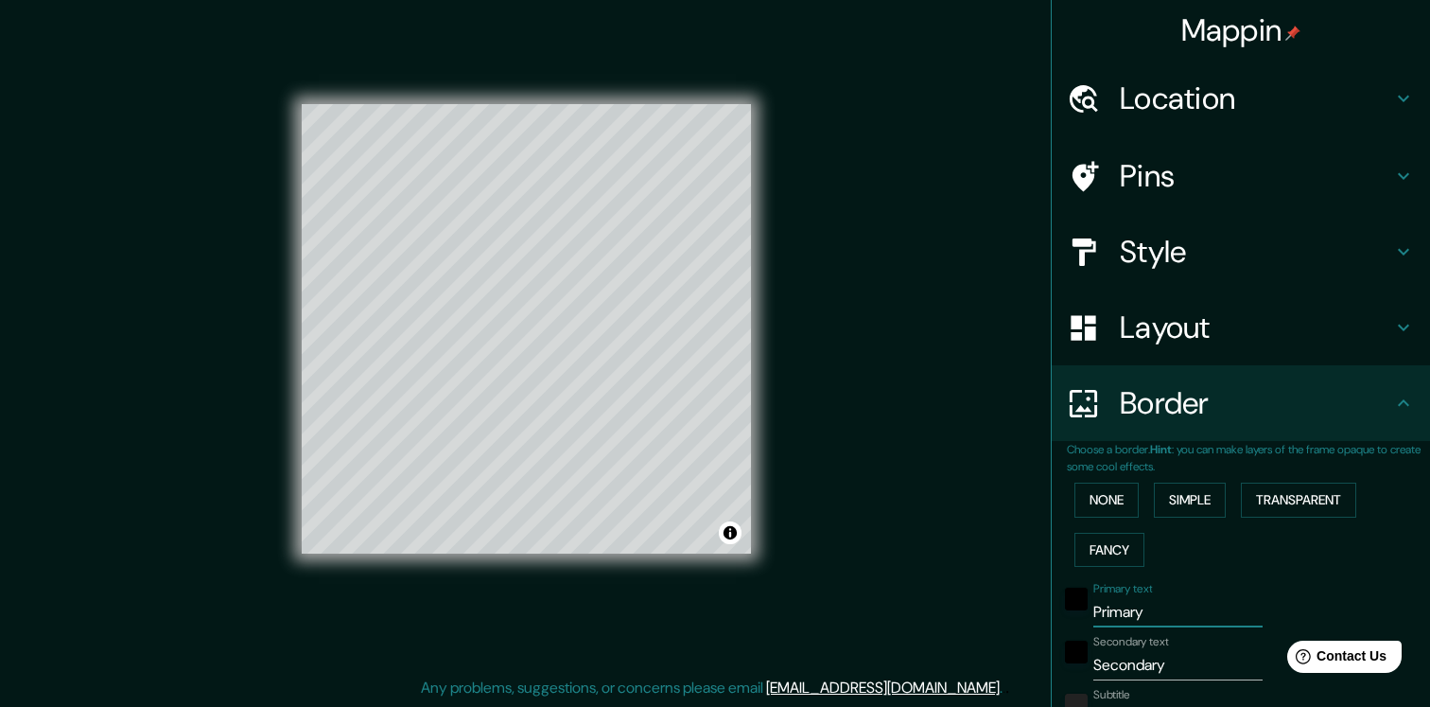
click at [1132, 608] on input "Primary" at bounding box center [1178, 612] width 169 height 30
click at [1110, 659] on input "Secondary" at bounding box center [1178, 665] width 169 height 30
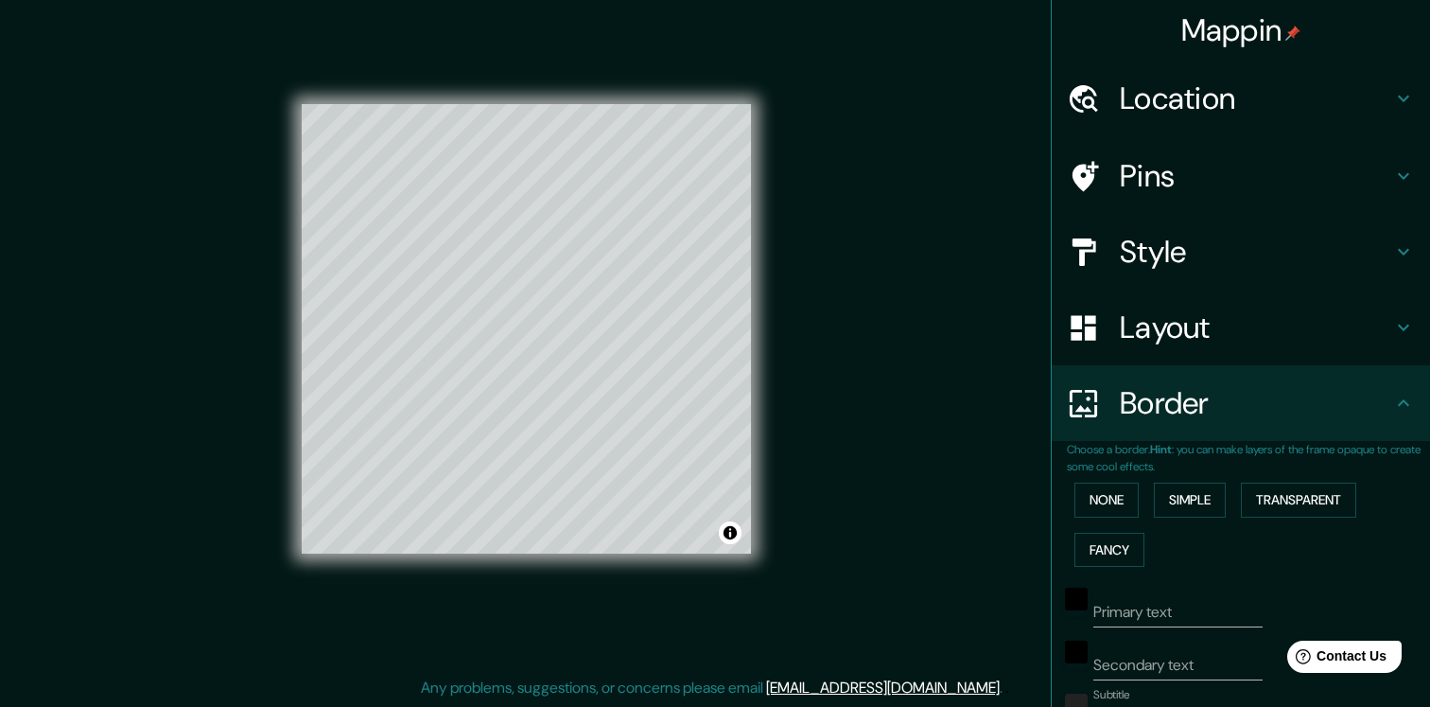
click at [1126, 689] on label "Subtitle" at bounding box center [1112, 695] width 37 height 16
click at [1126, 703] on input "Subtitle" at bounding box center [1178, 718] width 169 height 30
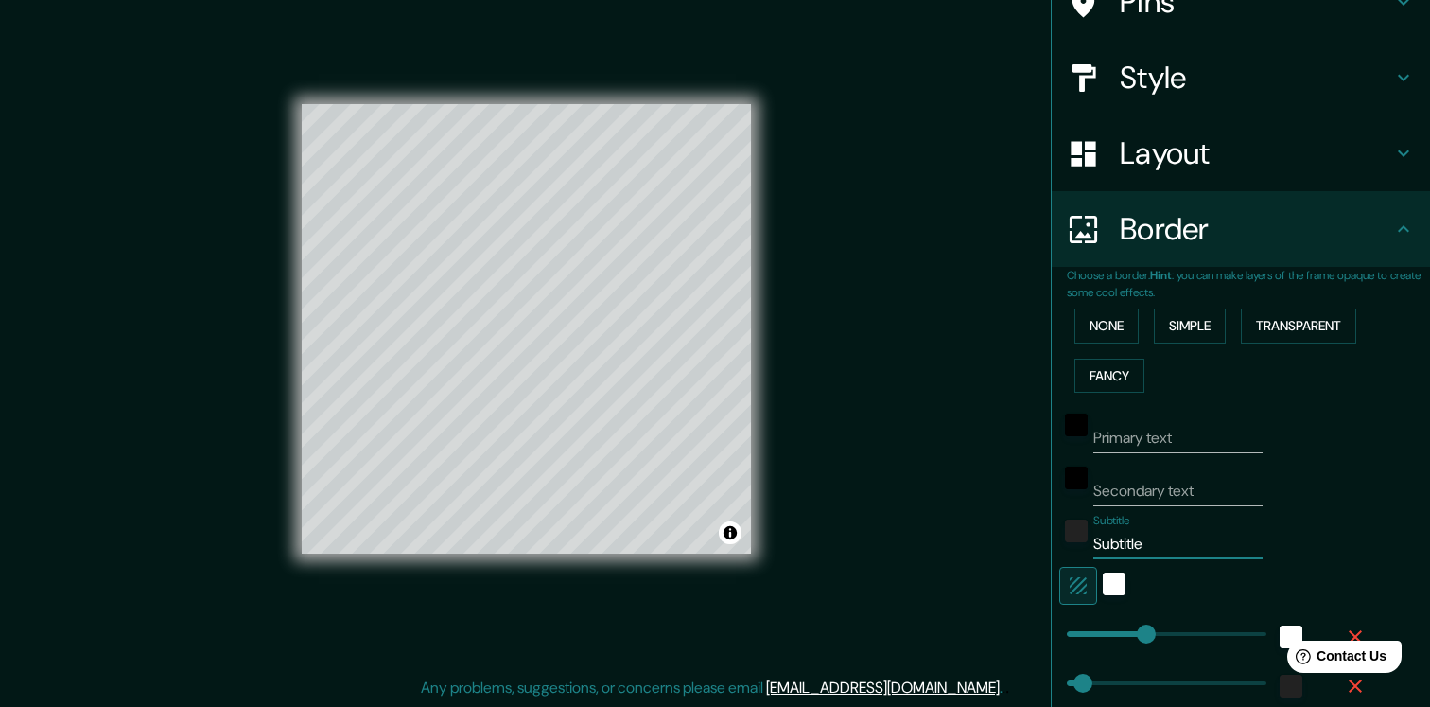
scroll to position [370, 0]
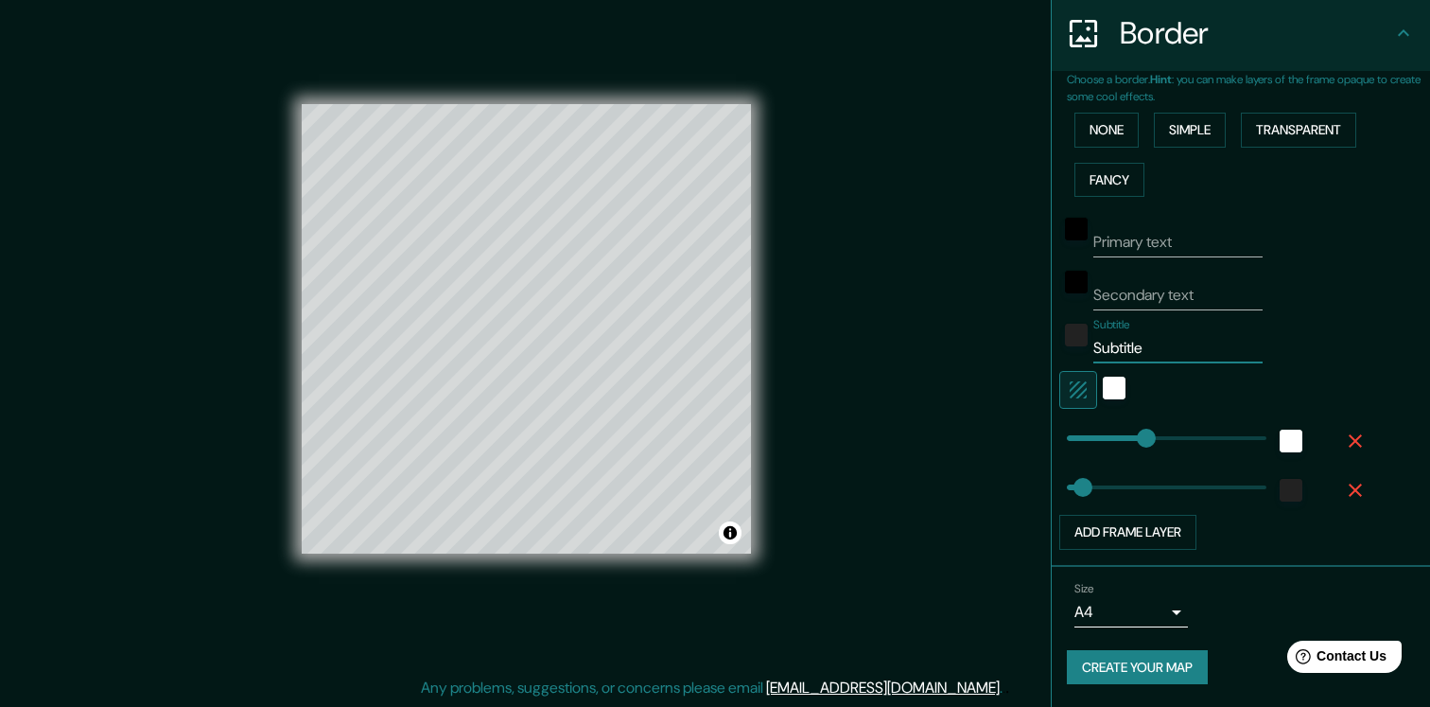
click at [1128, 337] on input "Subtitle" at bounding box center [1178, 348] width 169 height 30
click at [1262, 539] on div "Add frame layer" at bounding box center [1215, 532] width 310 height 35
click at [1152, 663] on button "Create your map" at bounding box center [1137, 667] width 141 height 35
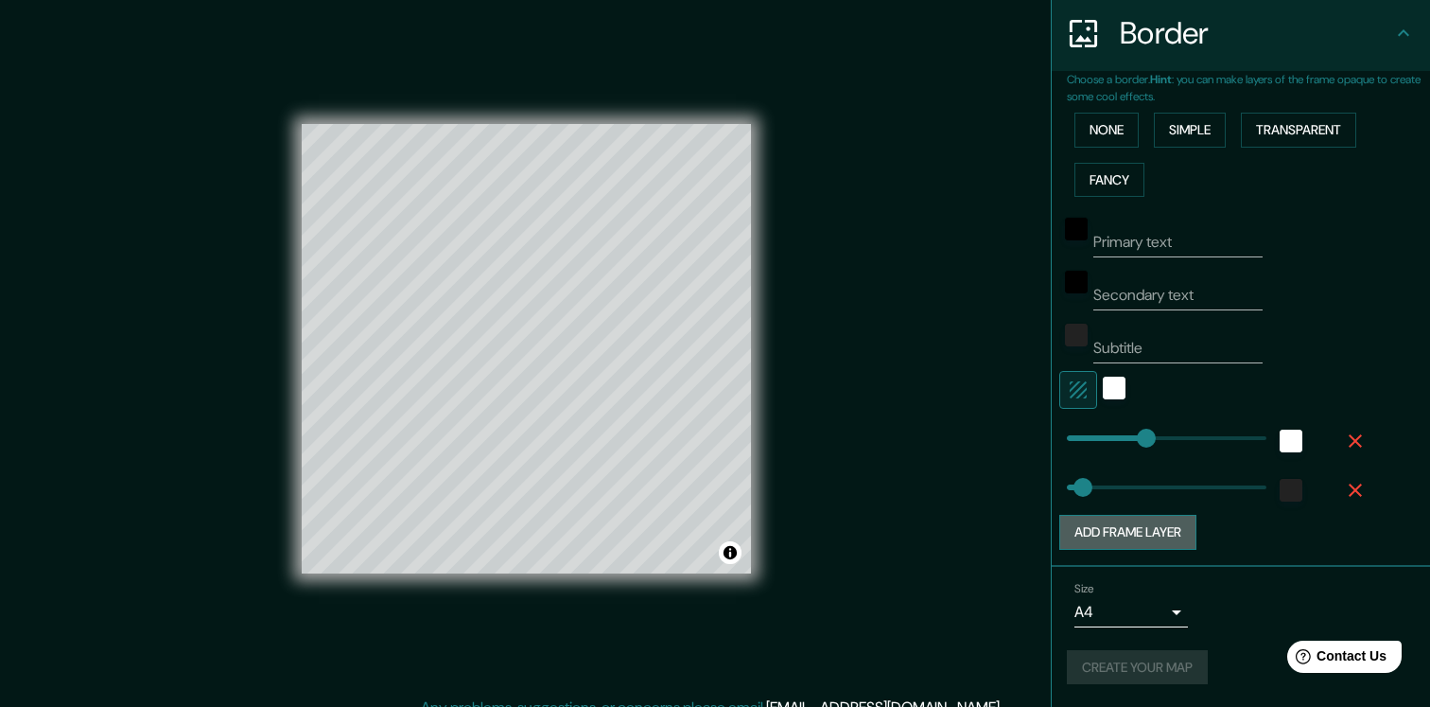
click at [1126, 530] on button "Add frame layer" at bounding box center [1128, 532] width 137 height 35
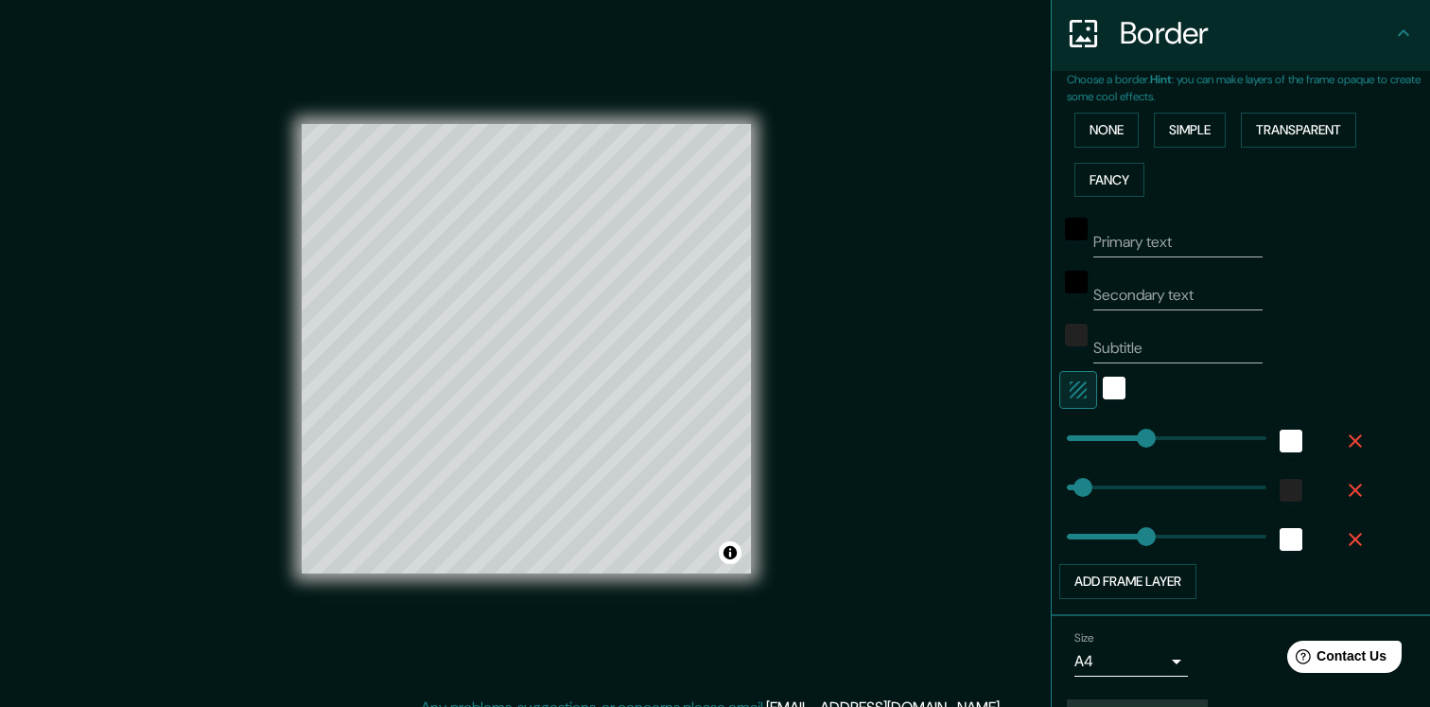
click at [1360, 539] on icon "button" at bounding box center [1355, 539] width 23 height 23
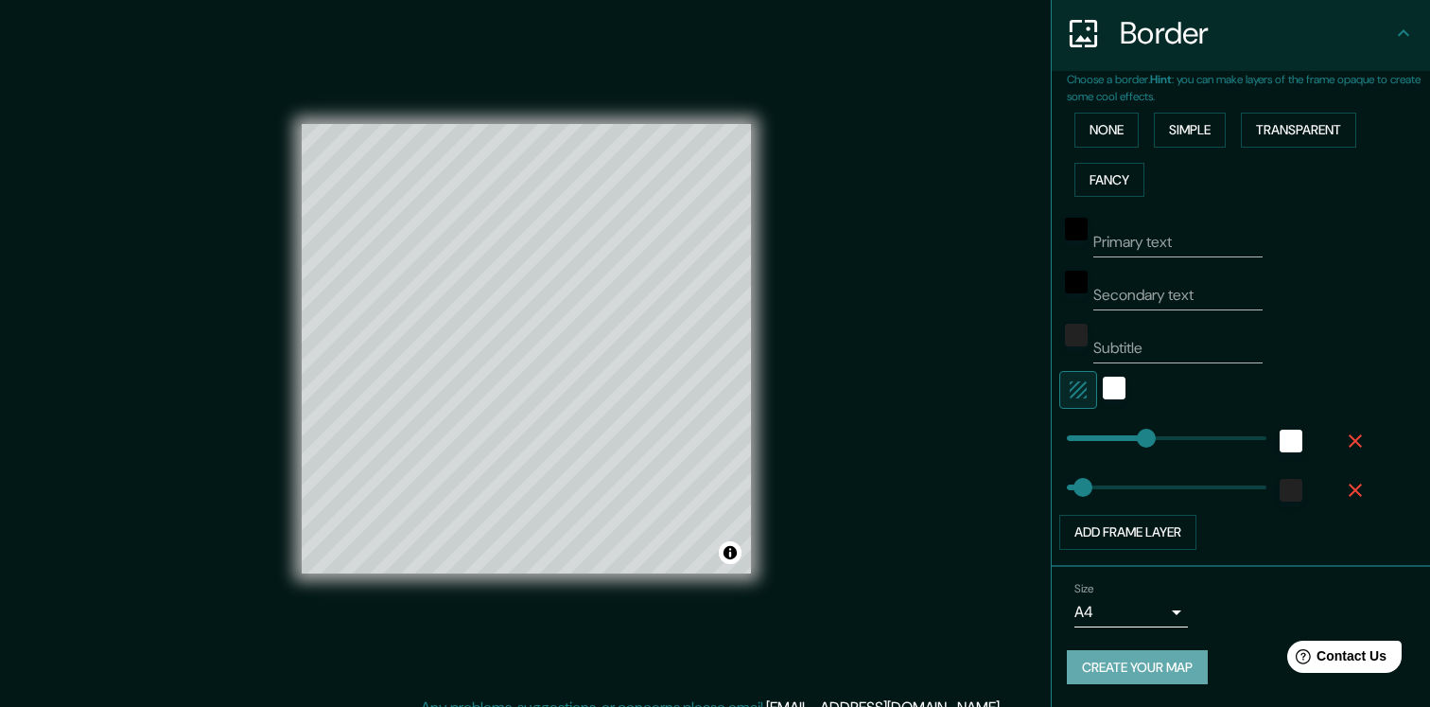
click at [1180, 671] on button "Create your map" at bounding box center [1137, 667] width 141 height 35
click at [1177, 670] on div "Create your map" at bounding box center [1241, 667] width 348 height 35
